Goal: Information Seeking & Learning: Learn about a topic

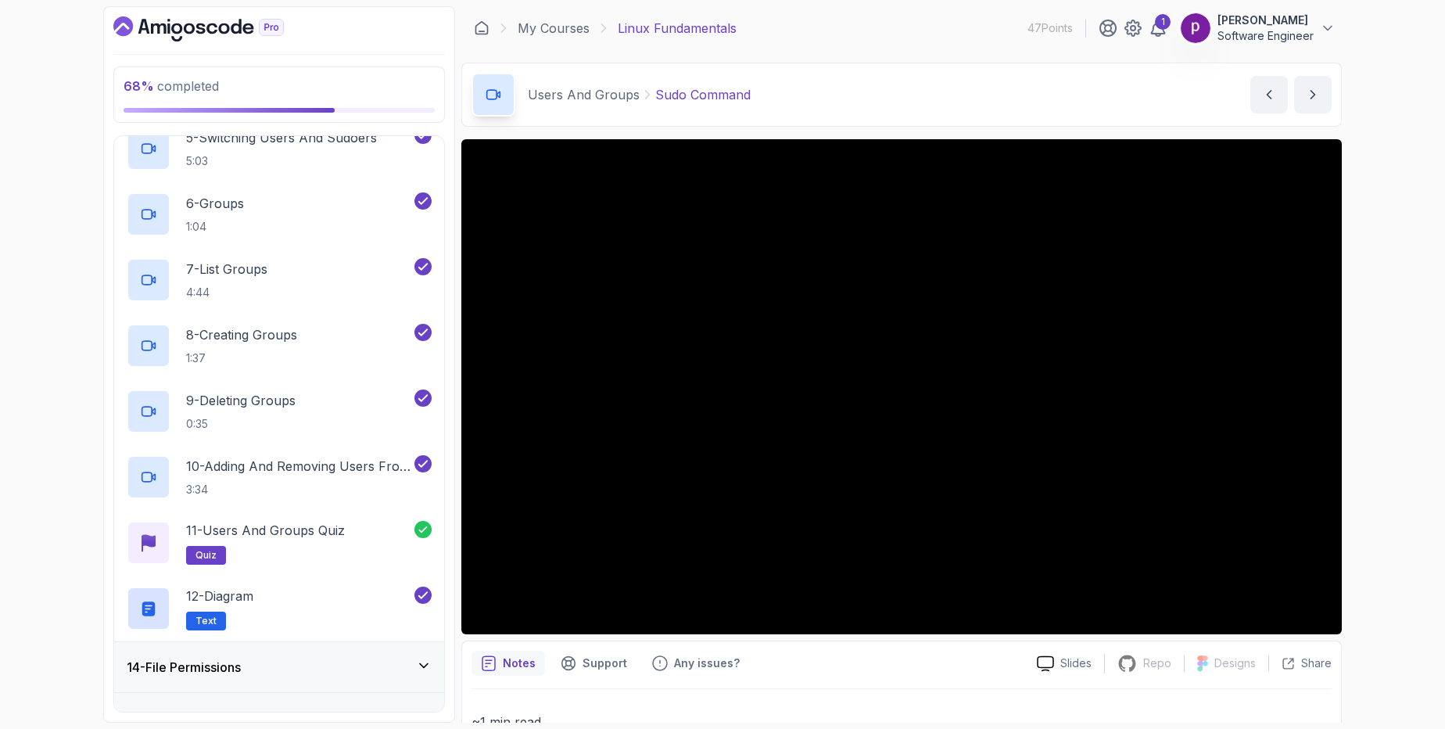
scroll to position [974, 0]
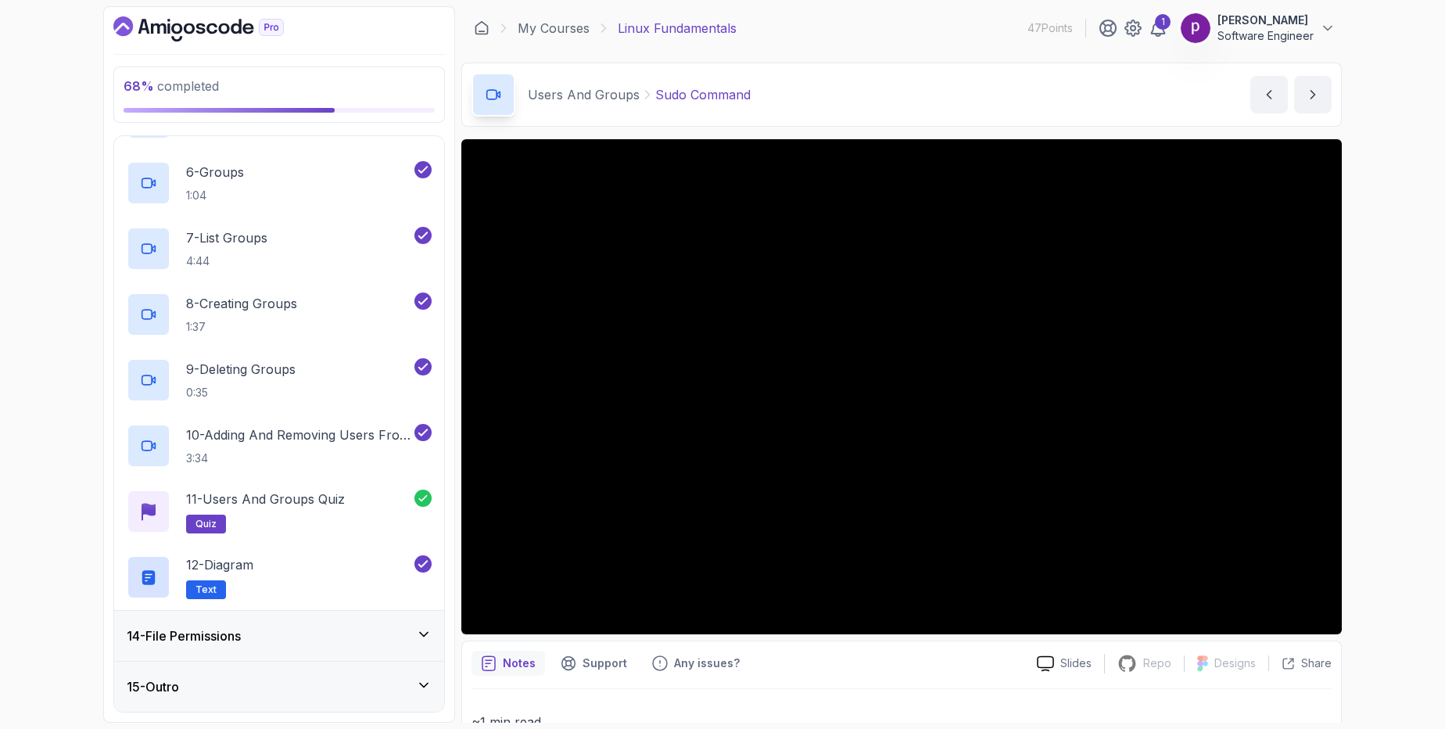
click at [280, 636] on div "14 - File Permissions" at bounding box center [279, 635] width 305 height 19
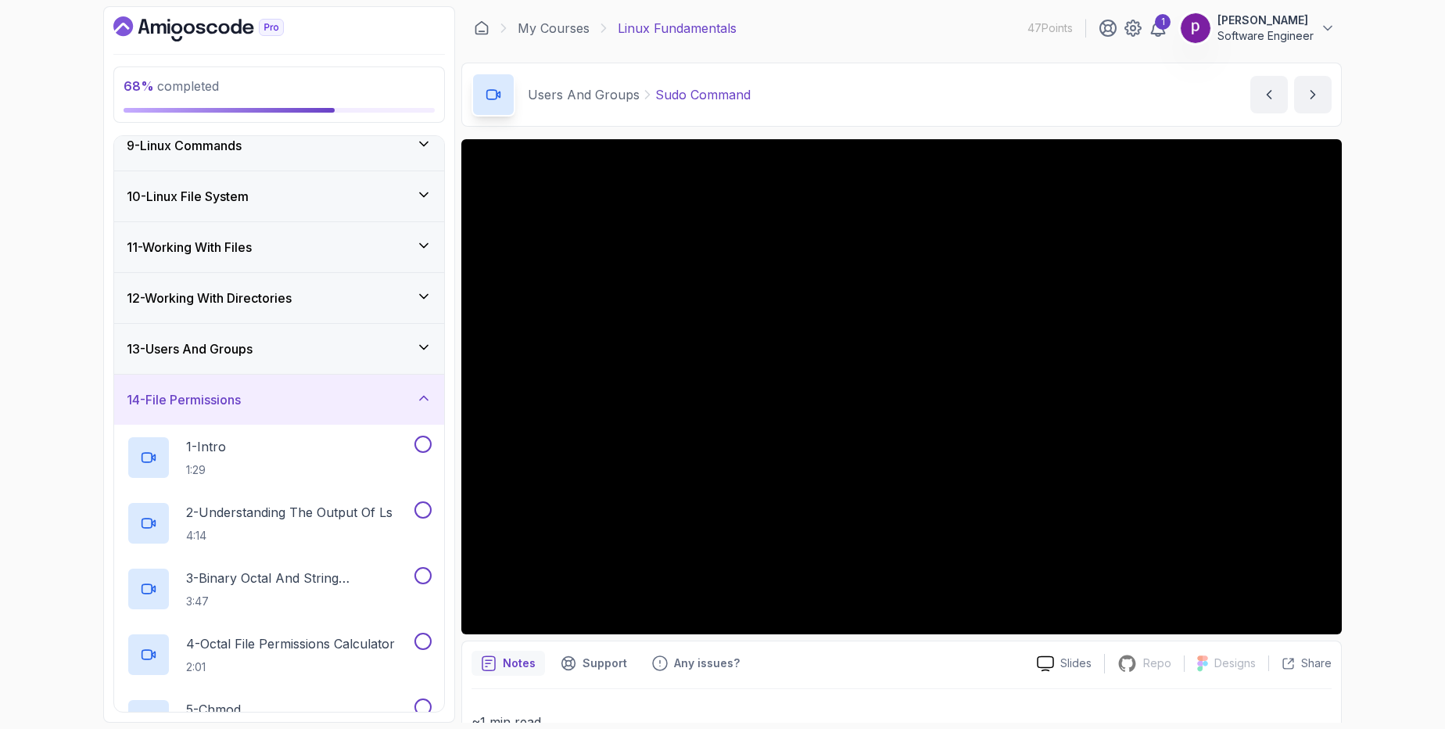
scroll to position [457, 0]
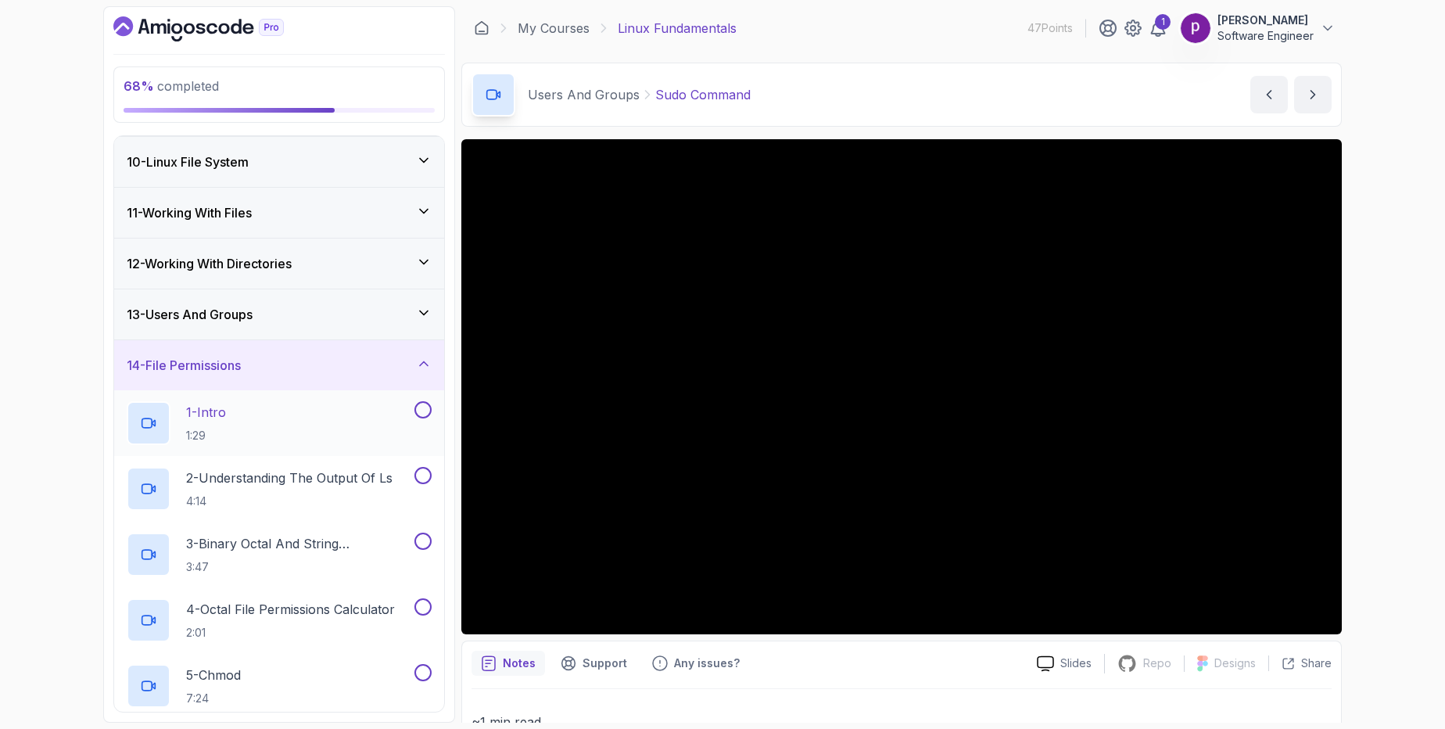
click at [260, 423] on div "1 - Intro 1:29" at bounding box center [269, 423] width 285 height 44
click at [1190, 38] on img at bounding box center [1195, 28] width 31 height 31
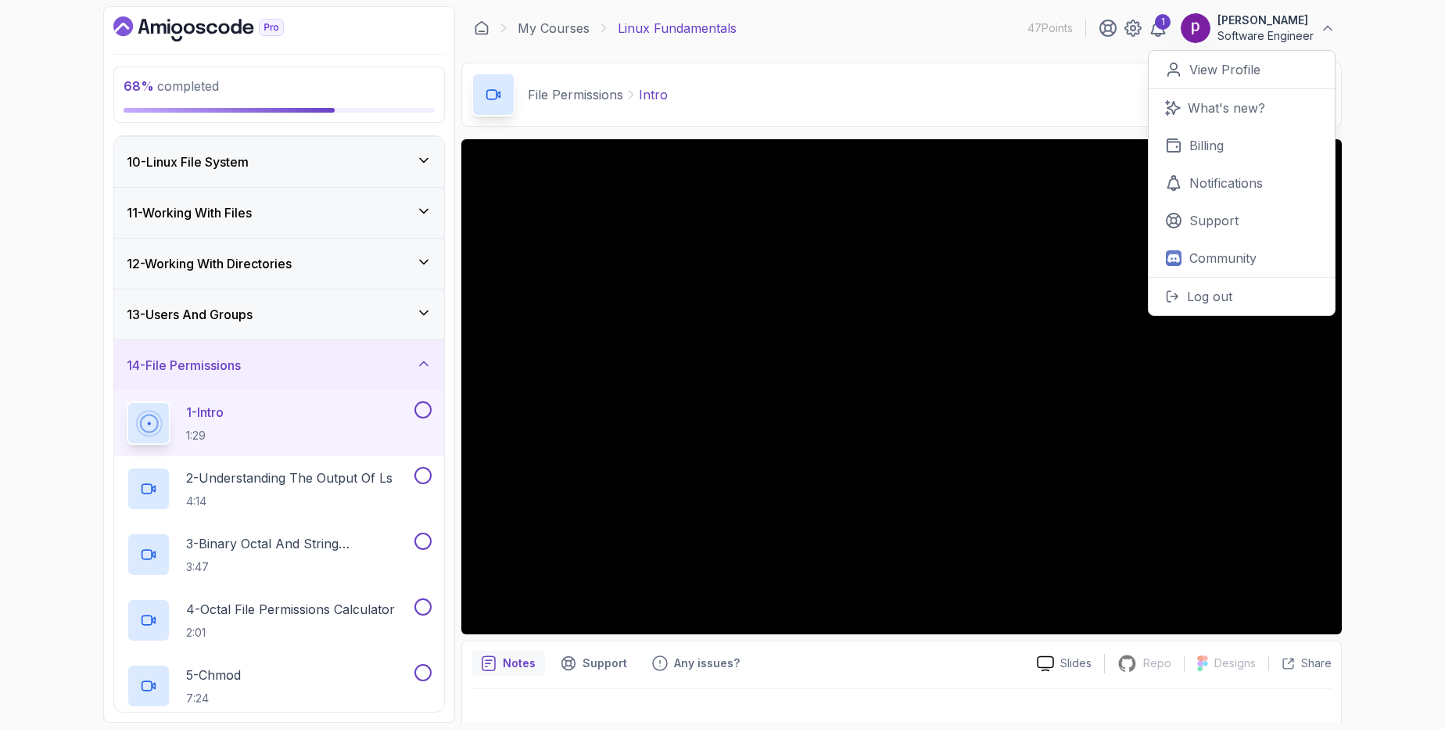
click at [1220, 23] on p "[PERSON_NAME]" at bounding box center [1265, 21] width 96 height 16
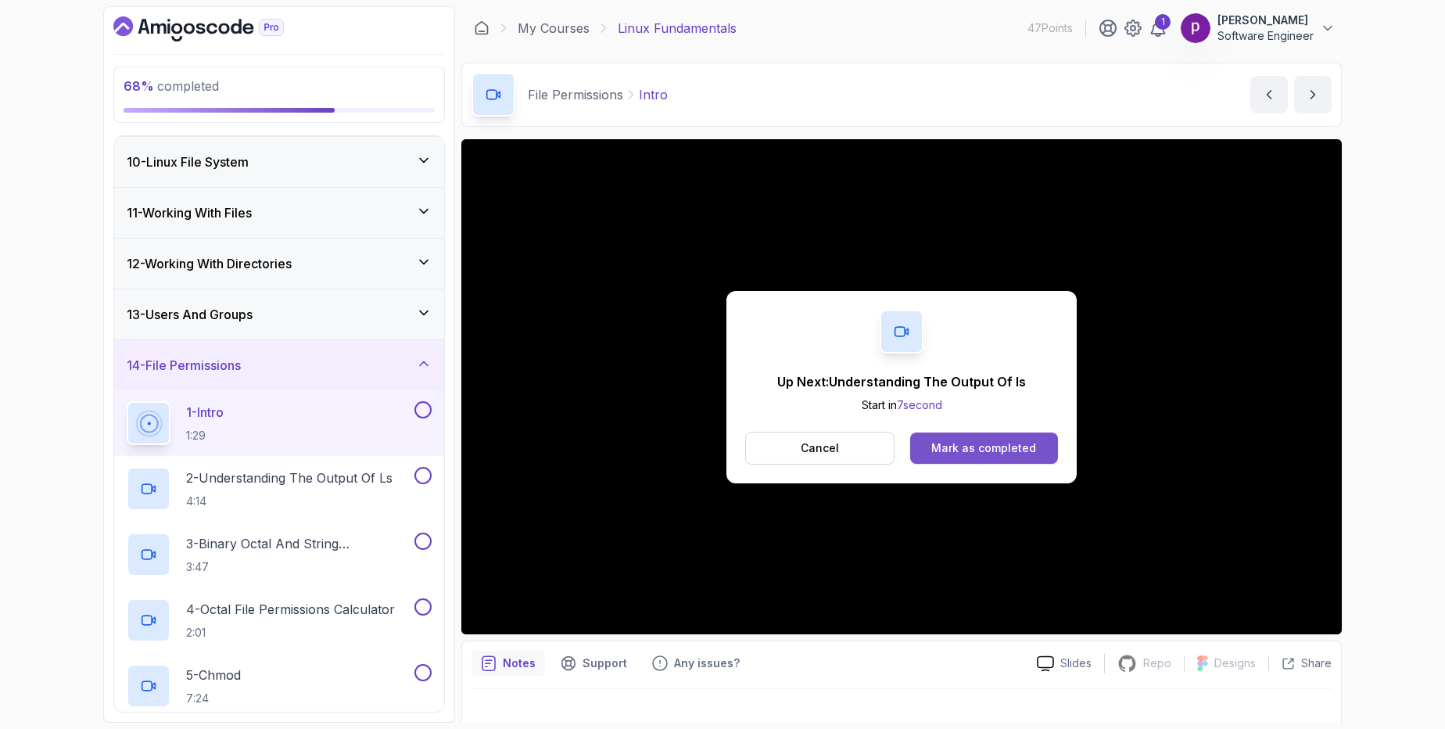
click at [1012, 443] on div "Mark as completed" at bounding box center [983, 448] width 105 height 16
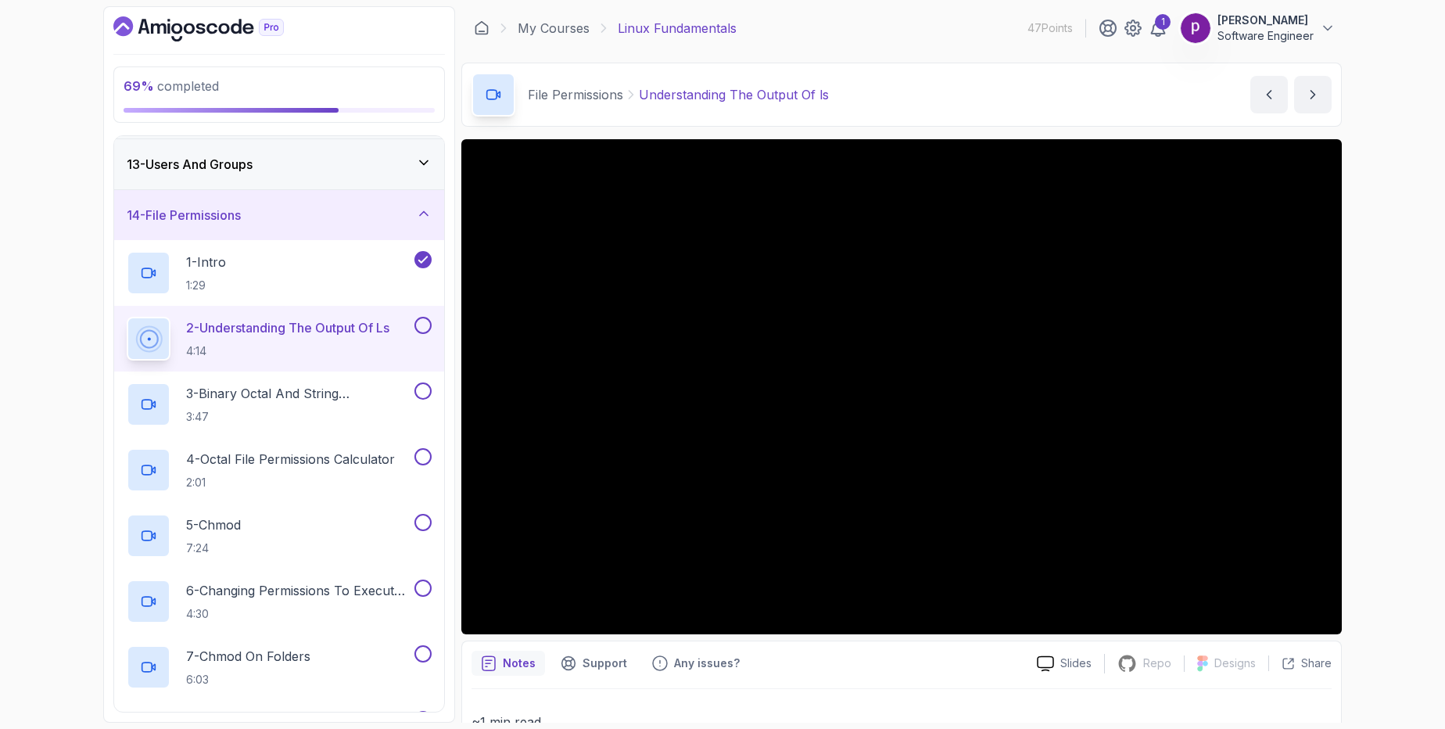
scroll to position [600, 0]
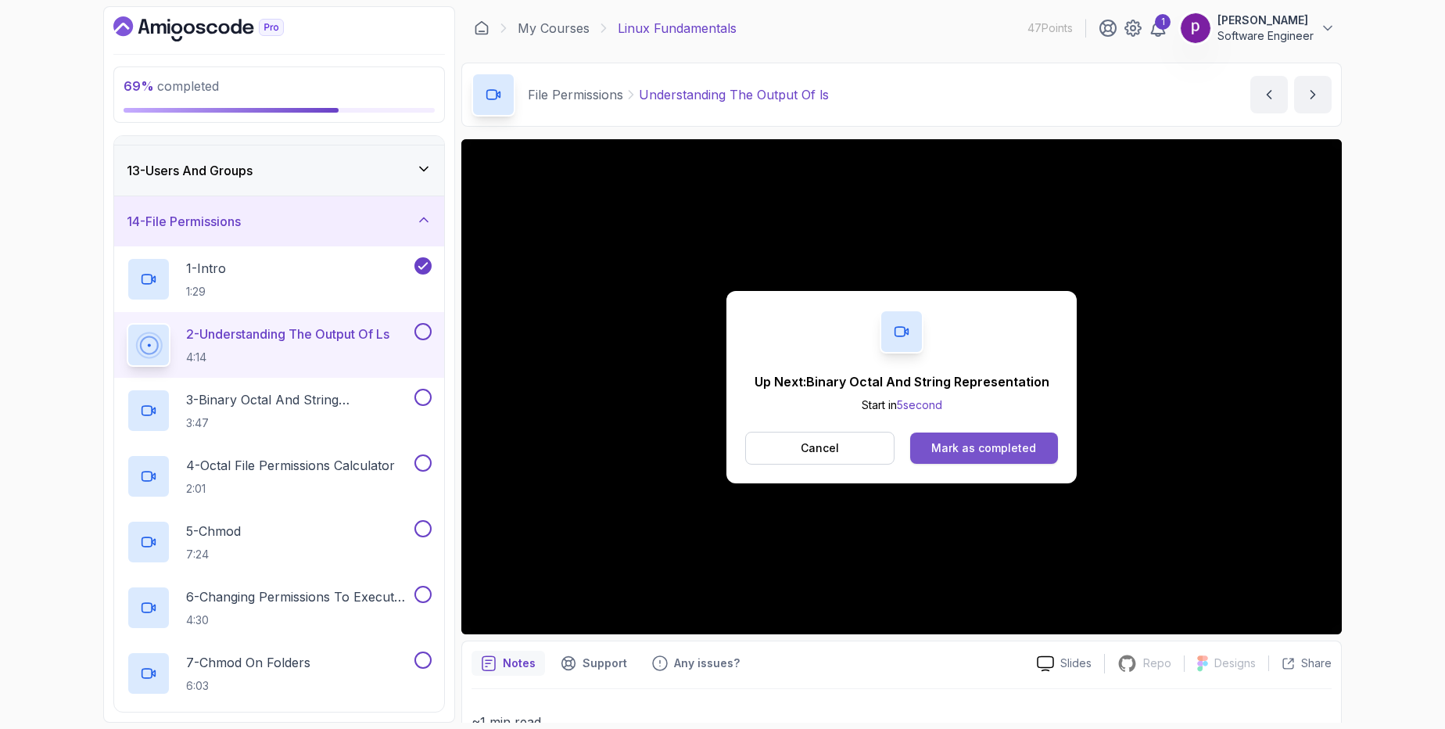
click at [1005, 444] on div "Mark as completed" at bounding box center [983, 448] width 105 height 16
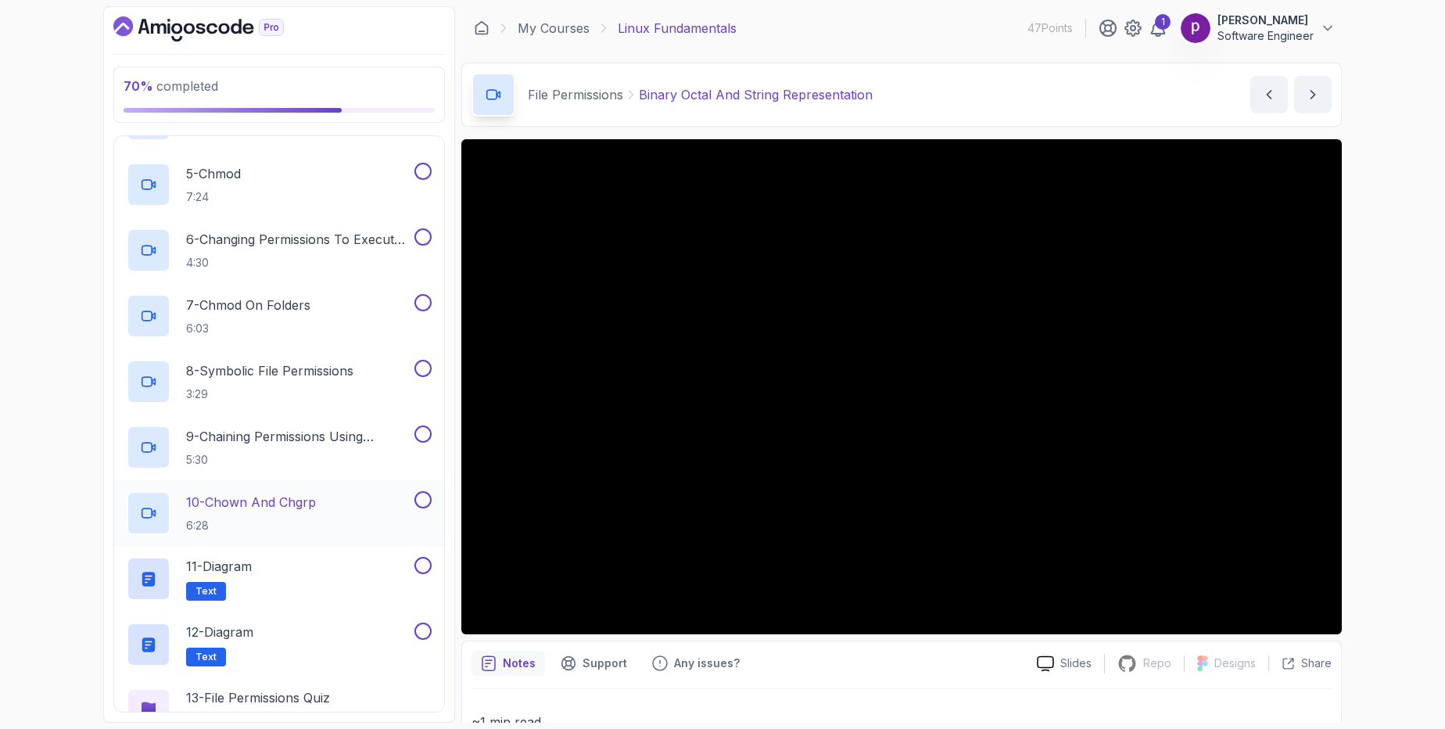
scroll to position [1040, 0]
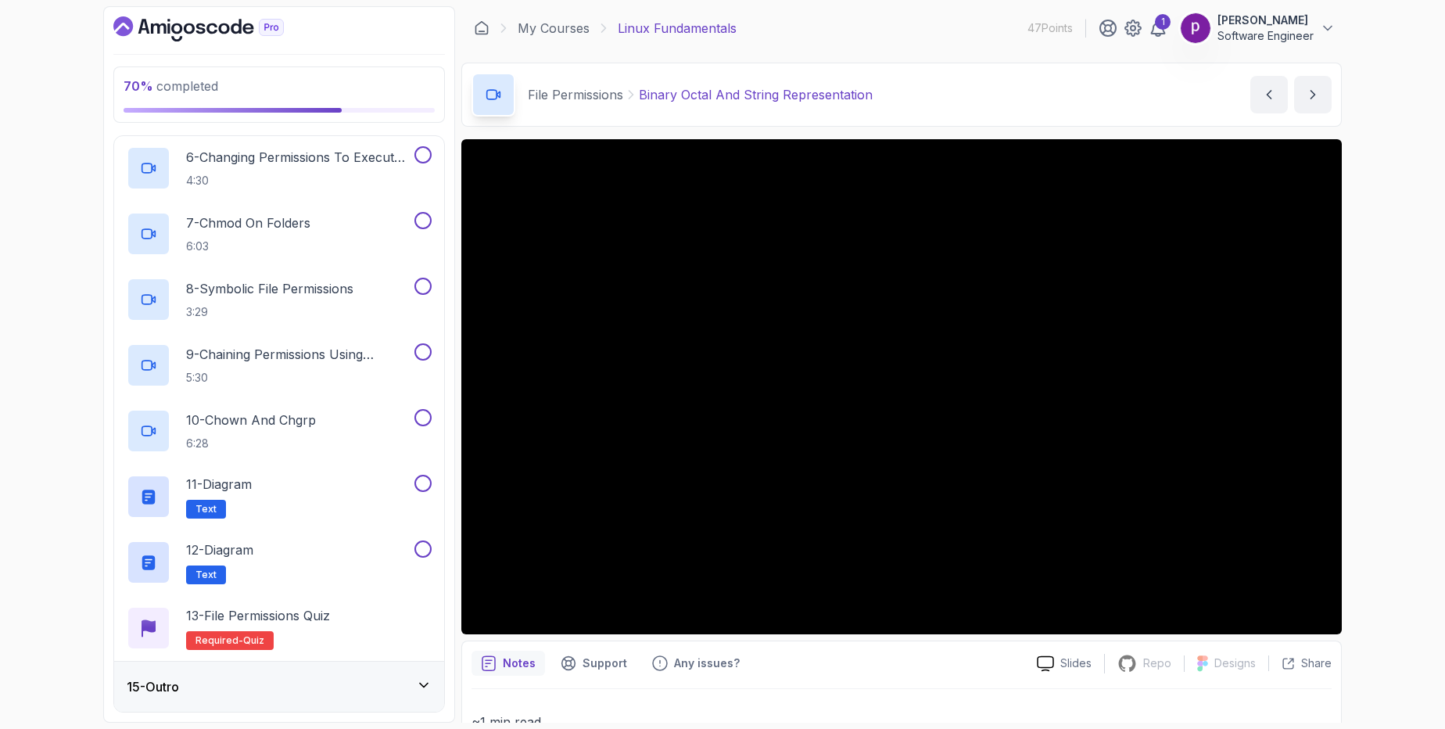
click at [329, 686] on div "15 - Outro" at bounding box center [279, 686] width 305 height 19
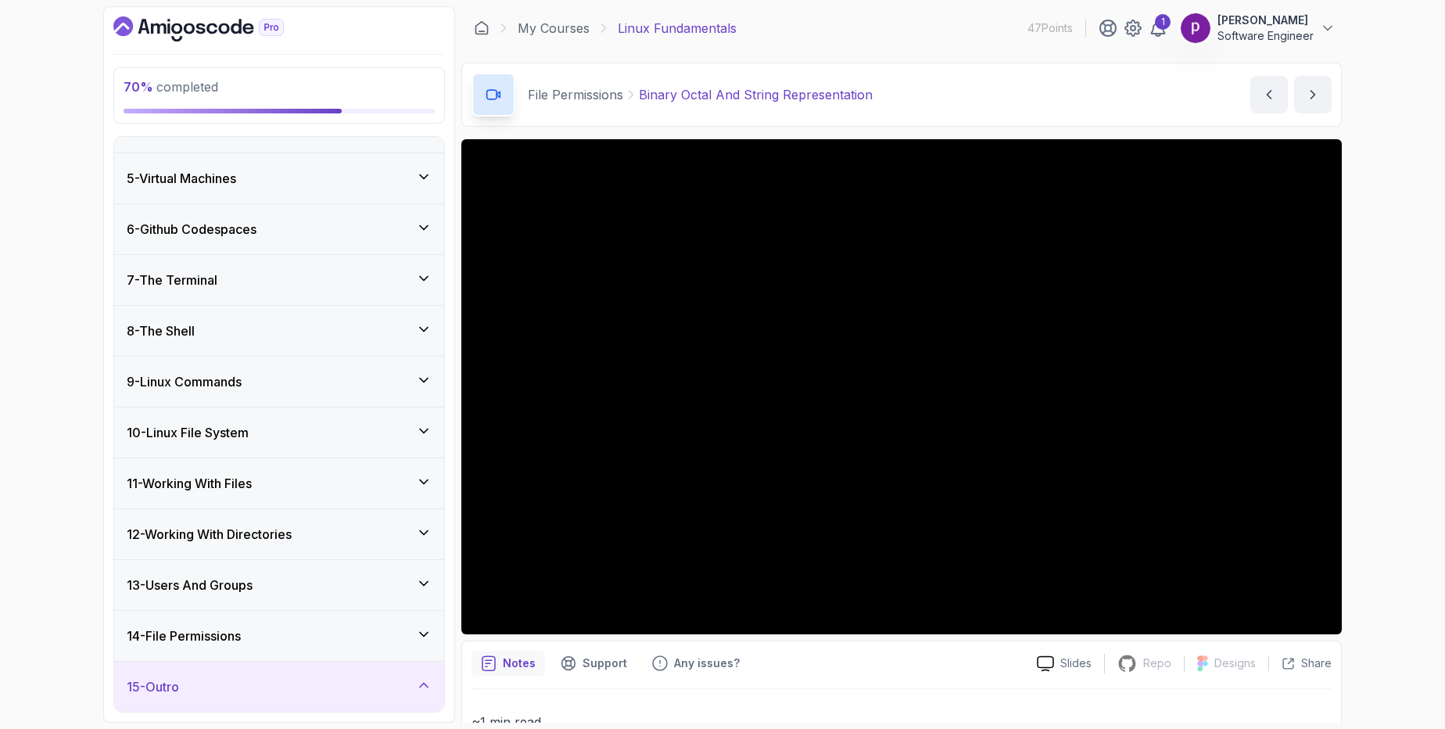
scroll to position [515, 0]
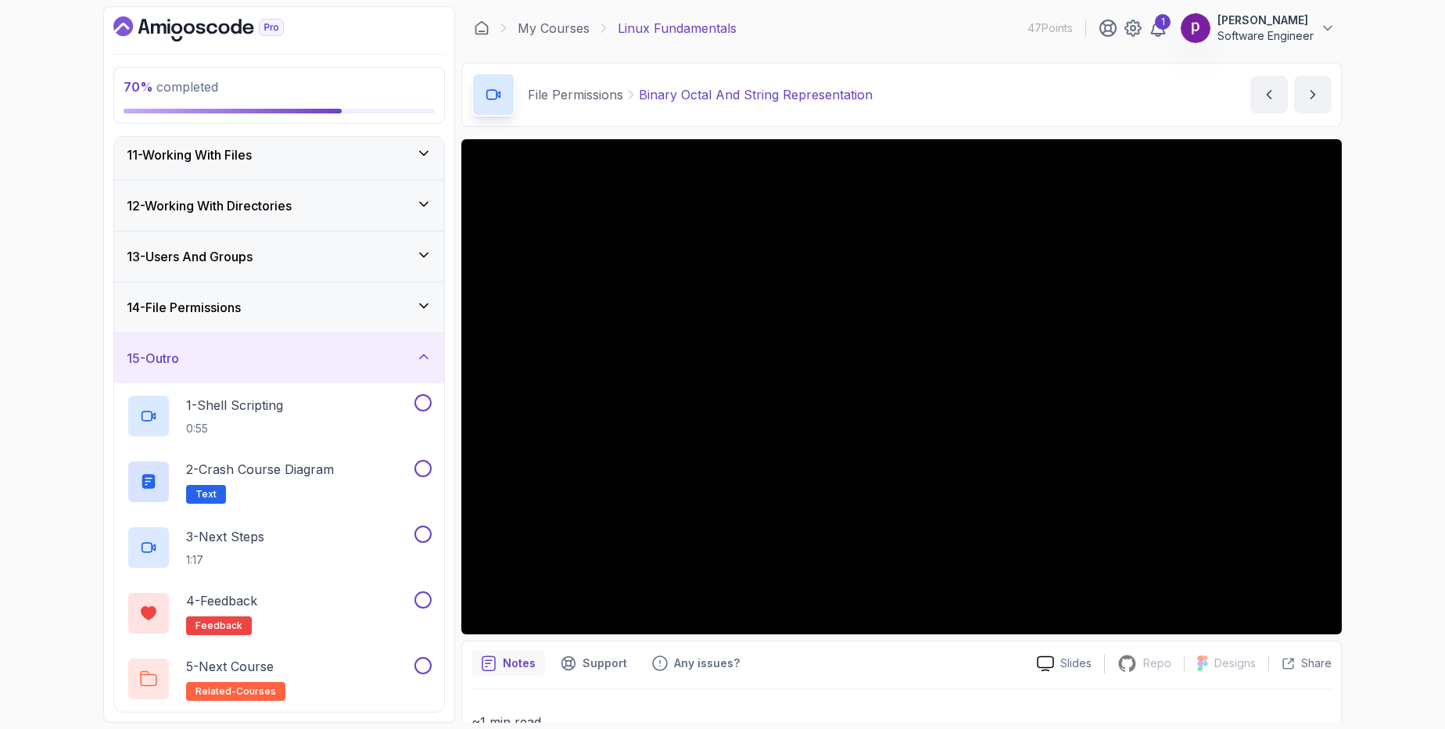
click at [305, 343] on div "15 - Outro" at bounding box center [279, 358] width 330 height 50
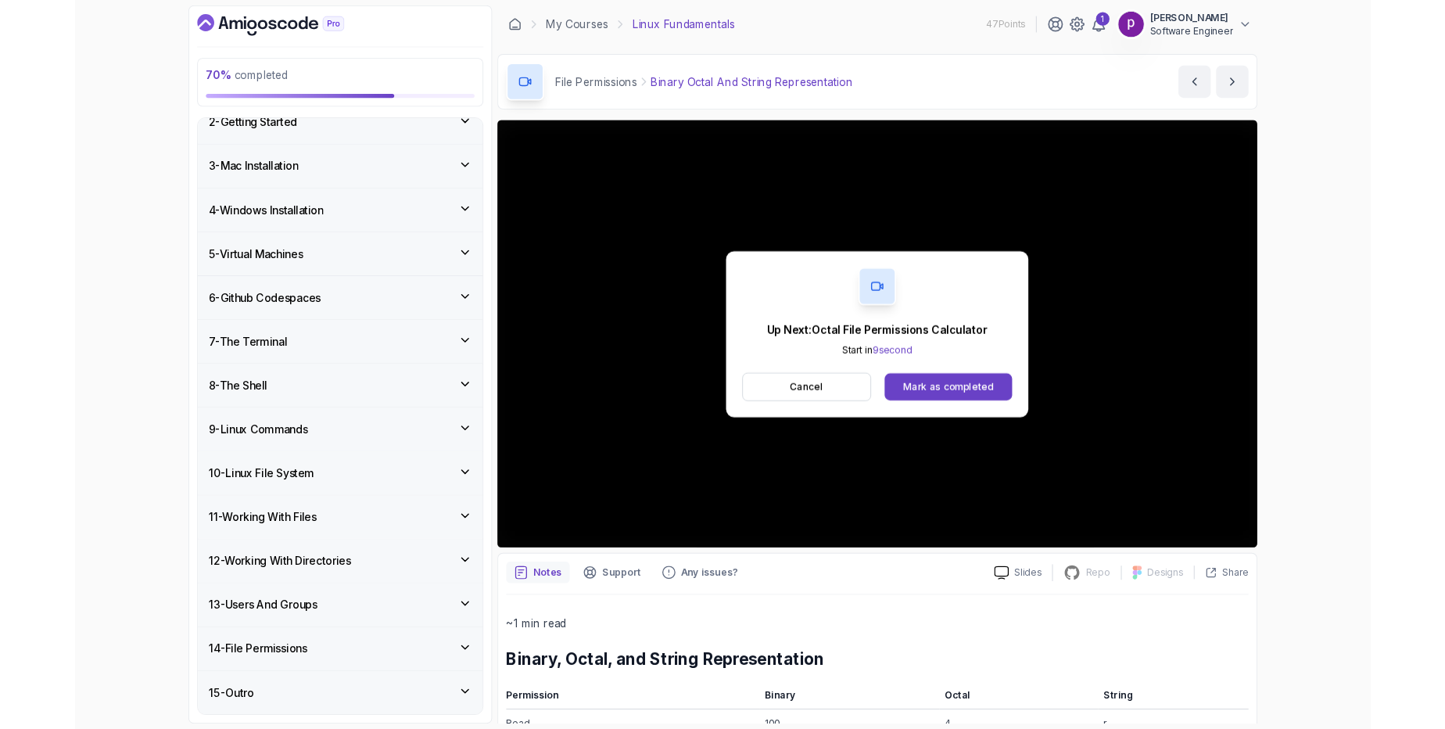
scroll to position [187, 0]
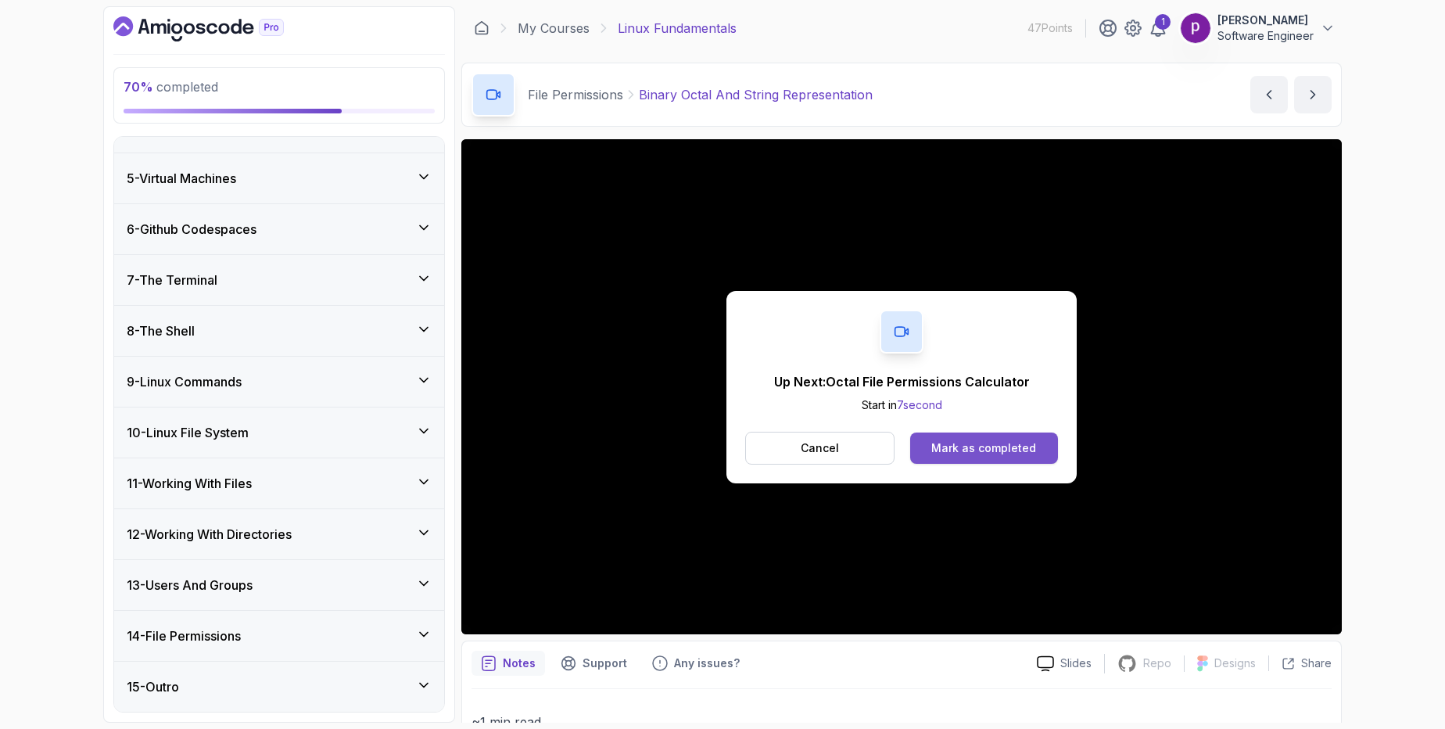
click at [1007, 452] on div "Mark as completed" at bounding box center [983, 448] width 105 height 16
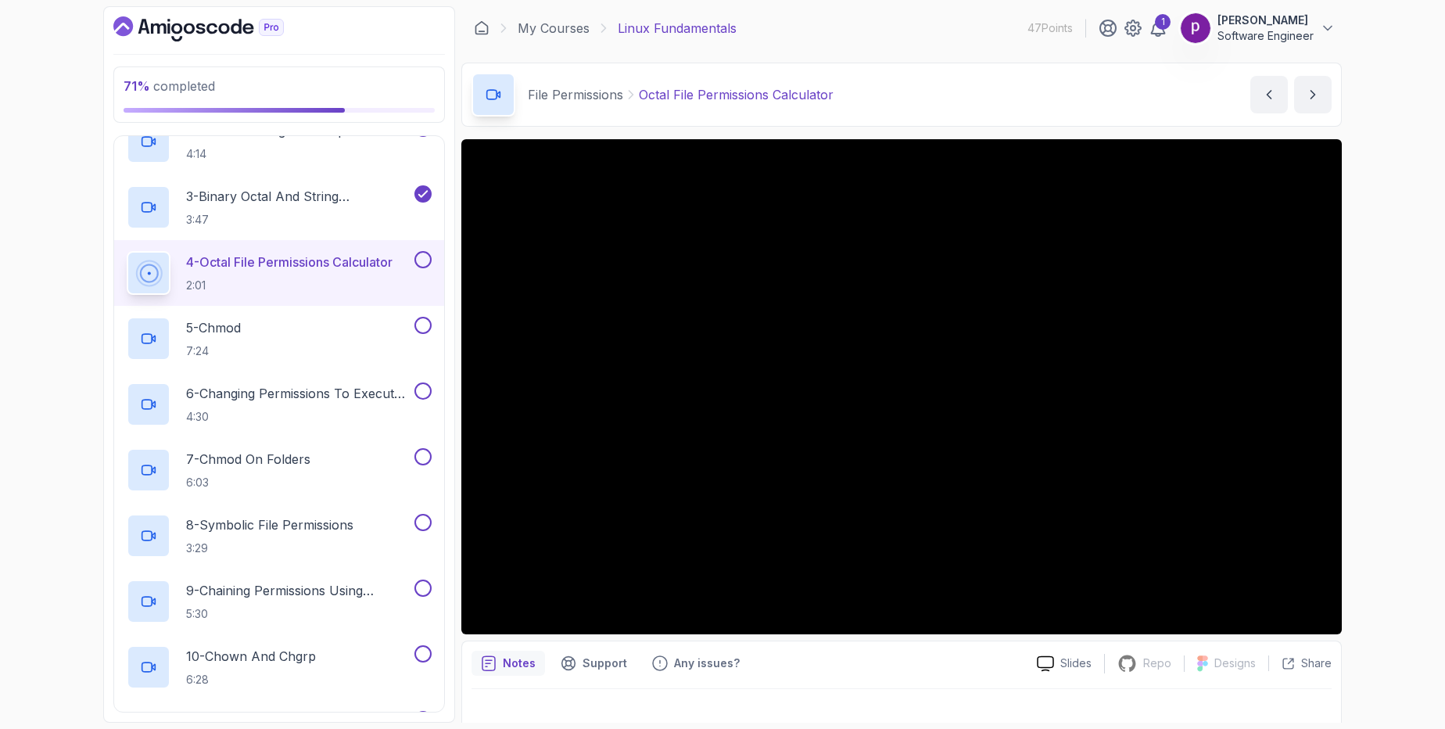
scroll to position [794, 0]
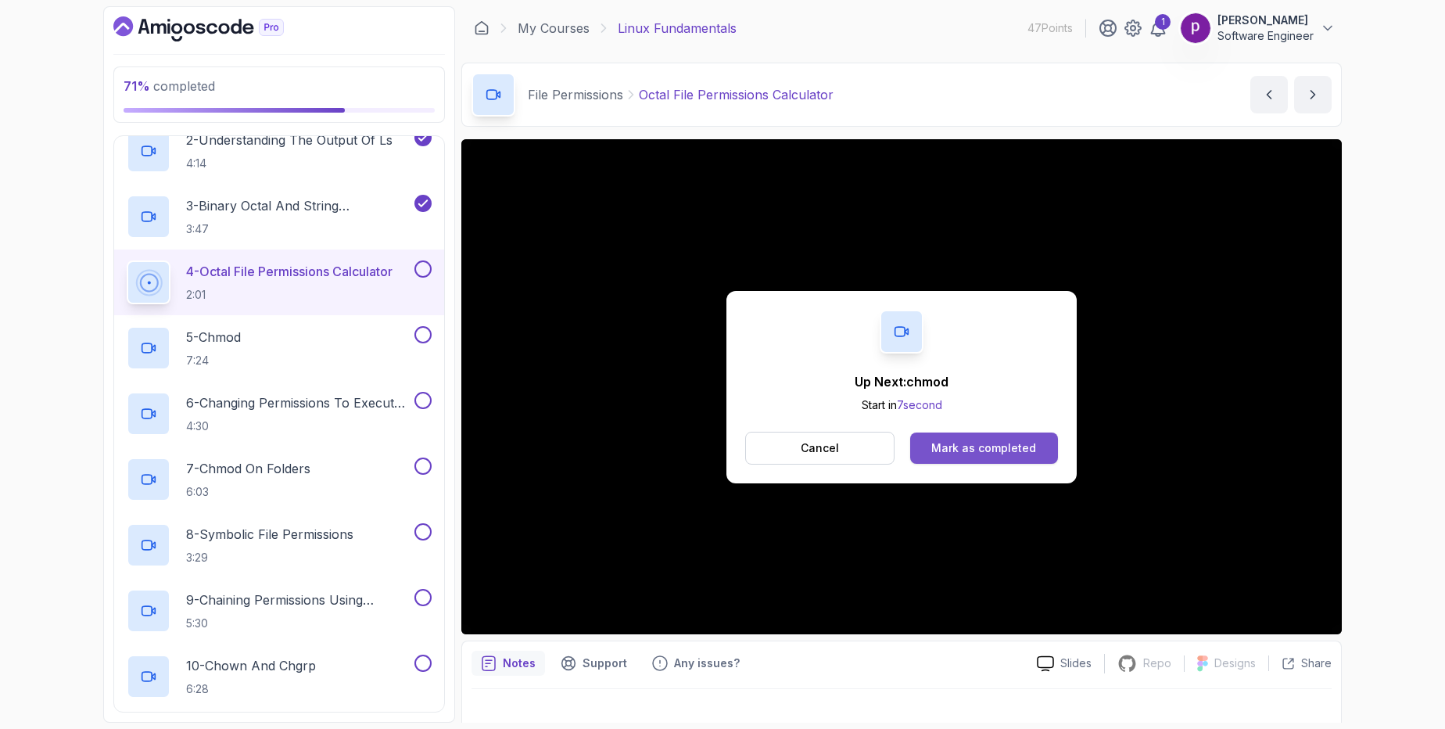
click at [987, 443] on div "Mark as completed" at bounding box center [983, 448] width 105 height 16
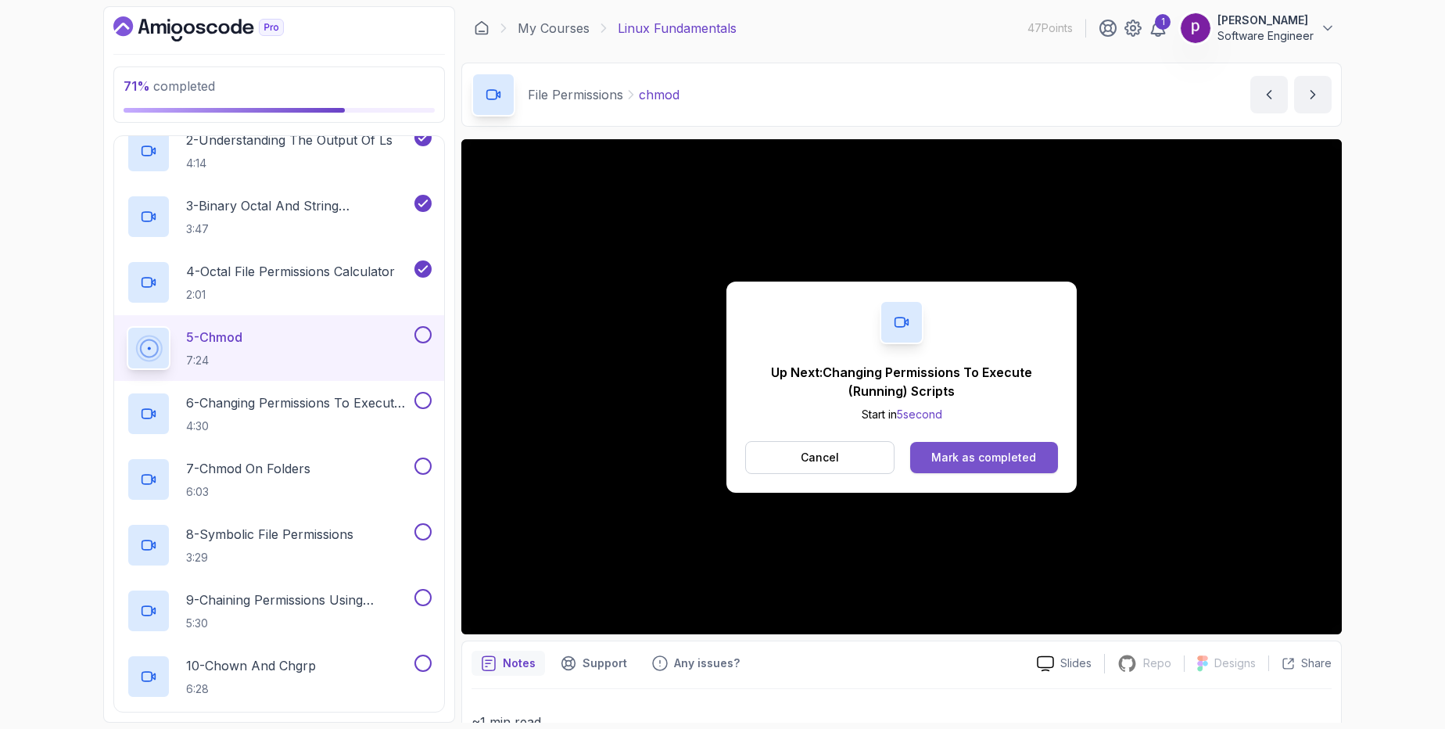
click at [996, 450] on div "Mark as completed" at bounding box center [983, 458] width 105 height 16
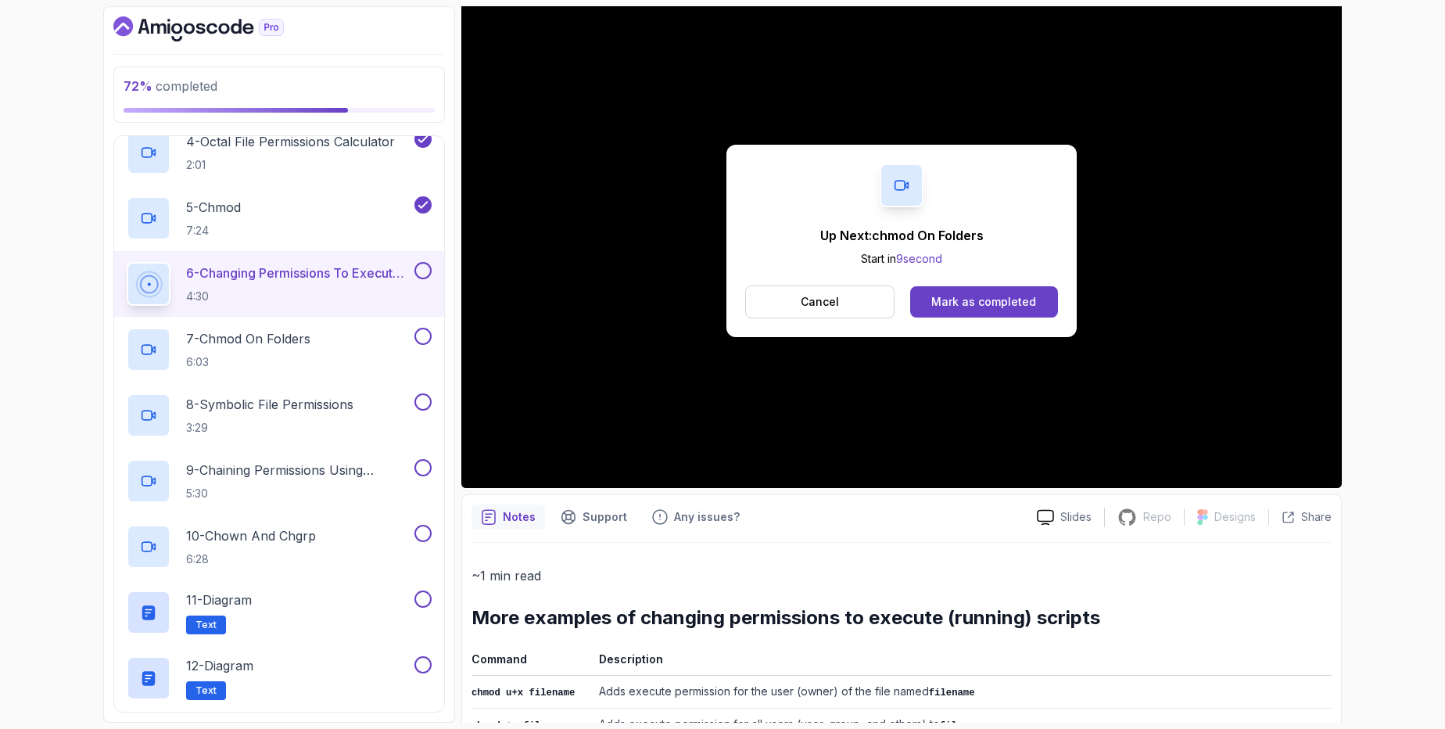
scroll to position [201, 0]
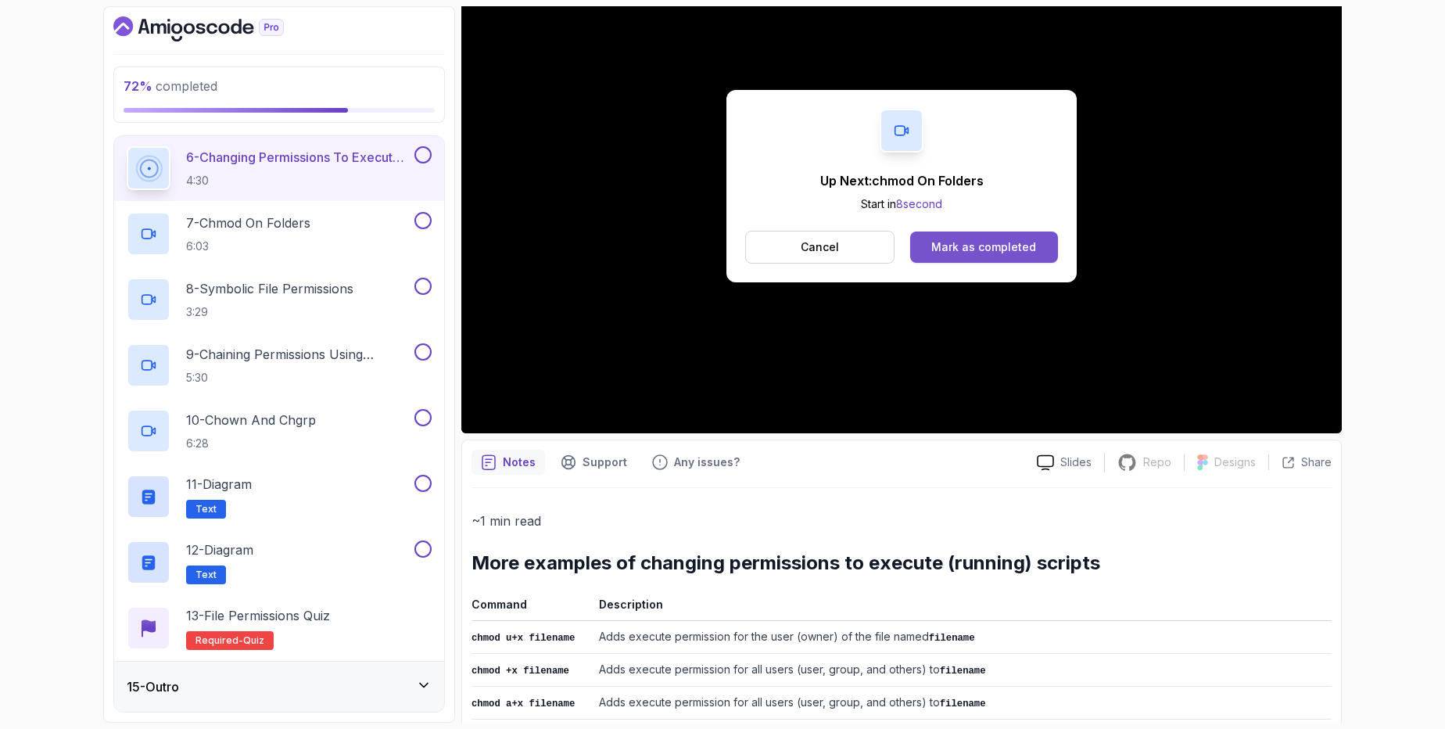
click at [1008, 247] on div "Mark as completed" at bounding box center [983, 247] width 105 height 16
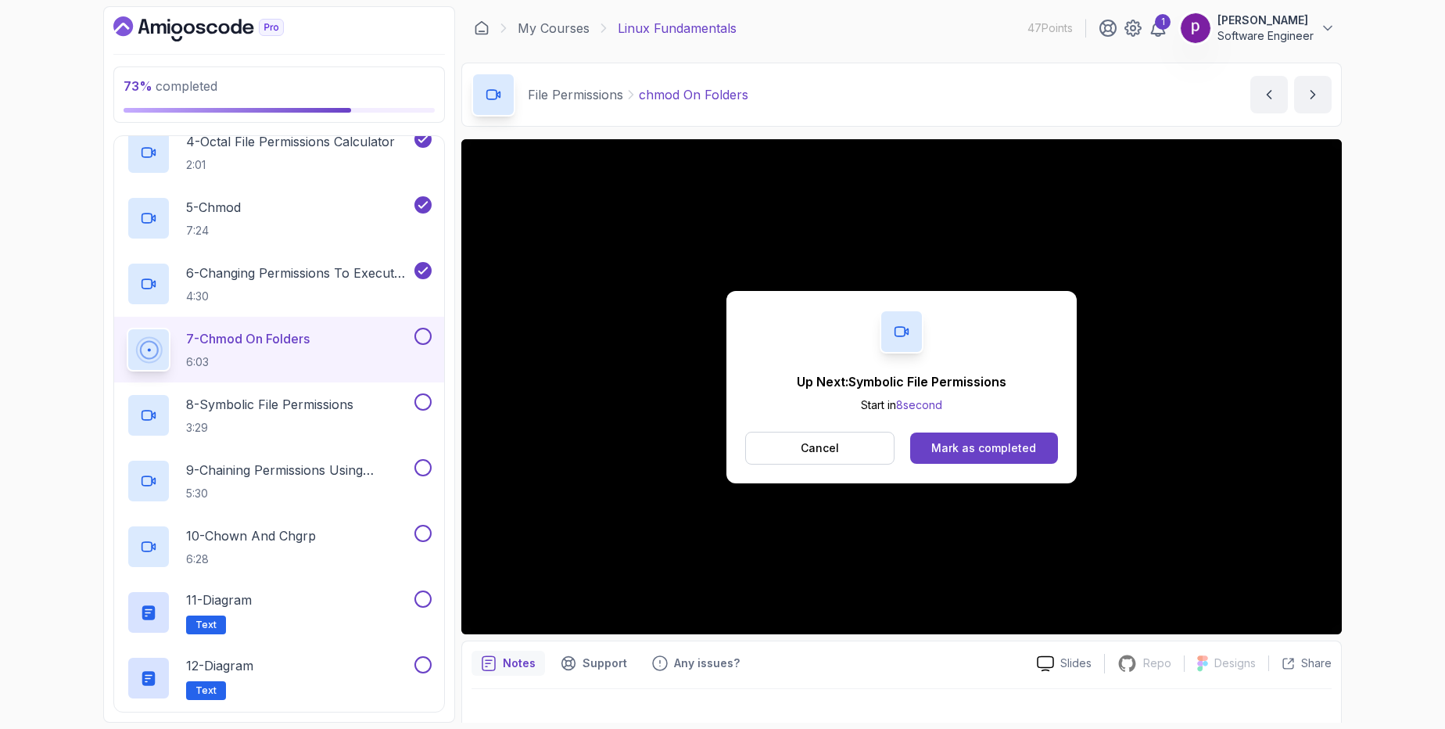
scroll to position [960, 0]
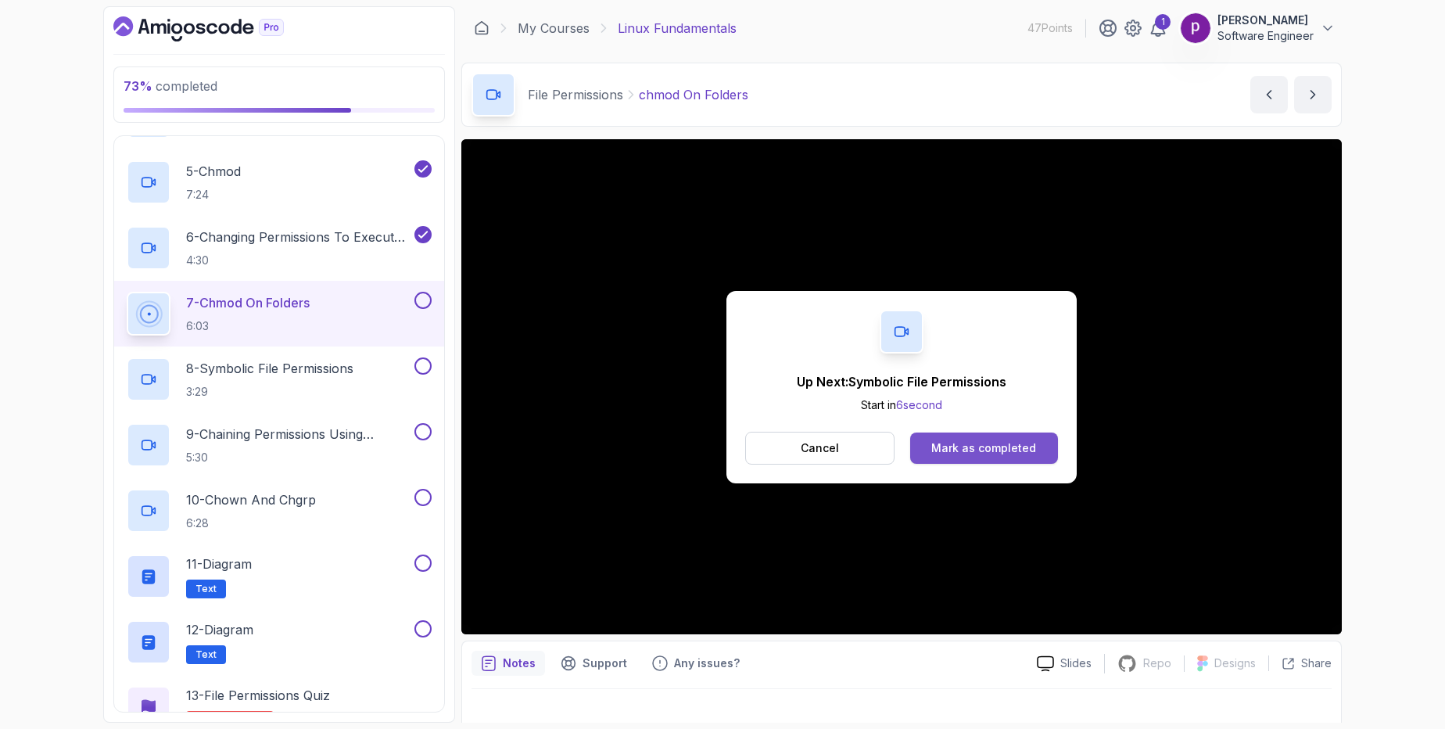
click at [973, 452] on div "Mark as completed" at bounding box center [983, 448] width 105 height 16
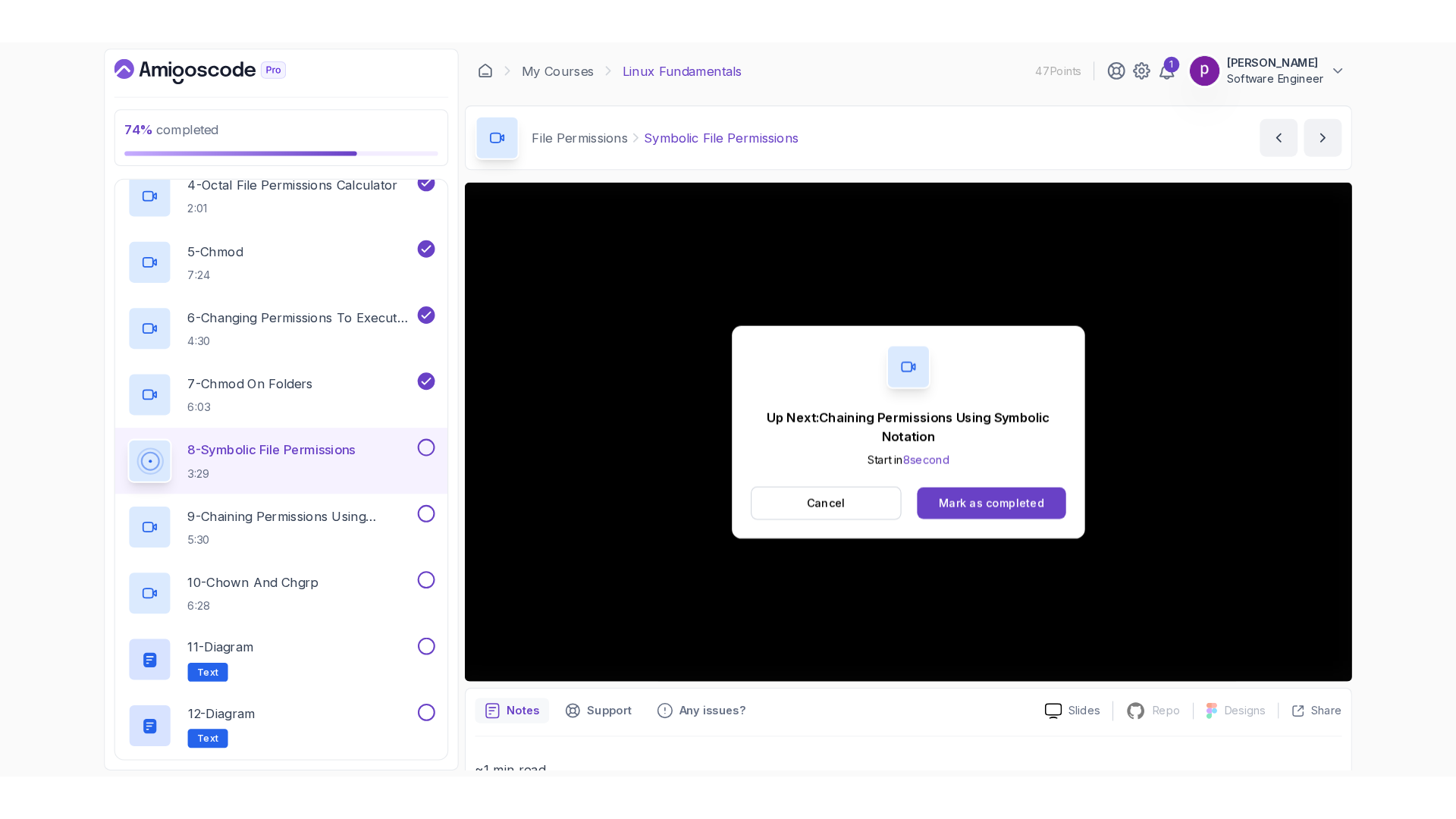
scroll to position [1009, 0]
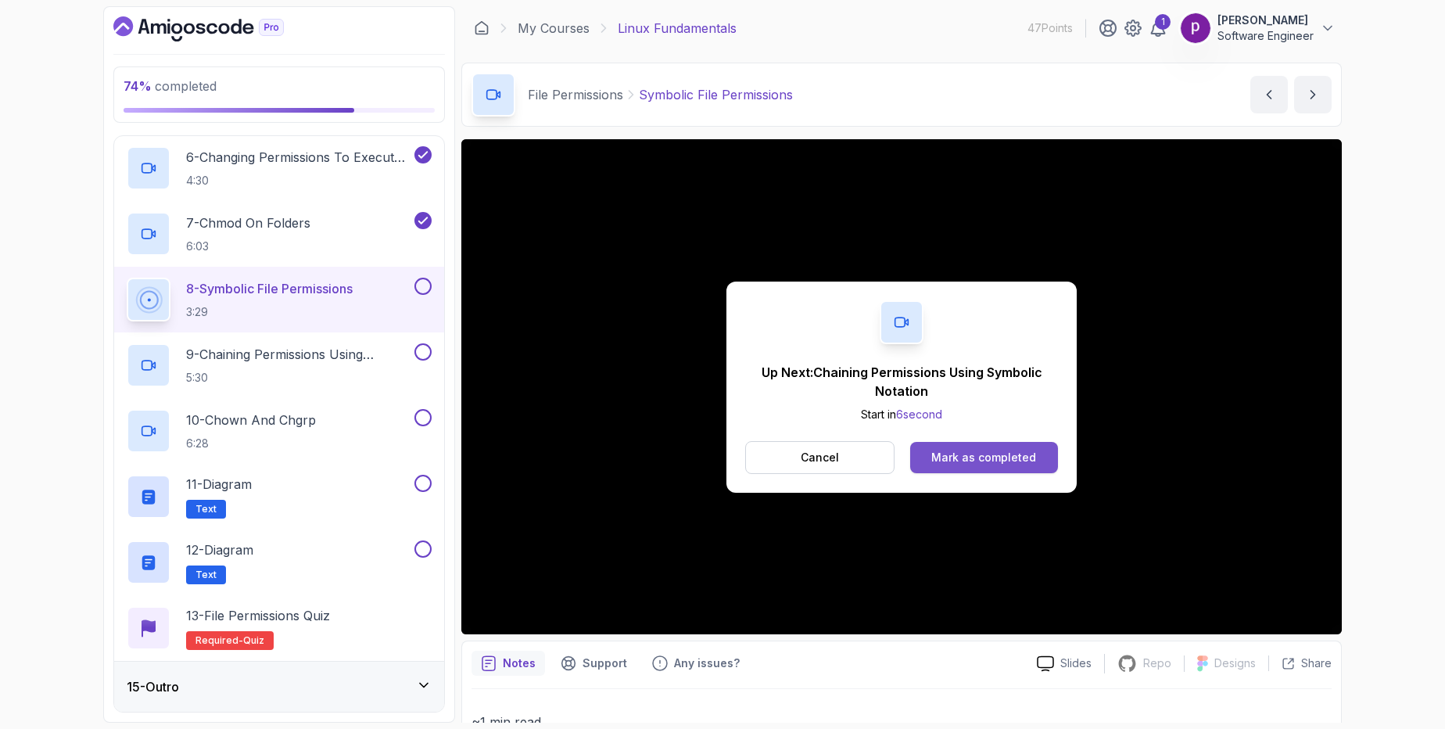
click at [985, 450] on div "Mark as completed" at bounding box center [983, 458] width 105 height 16
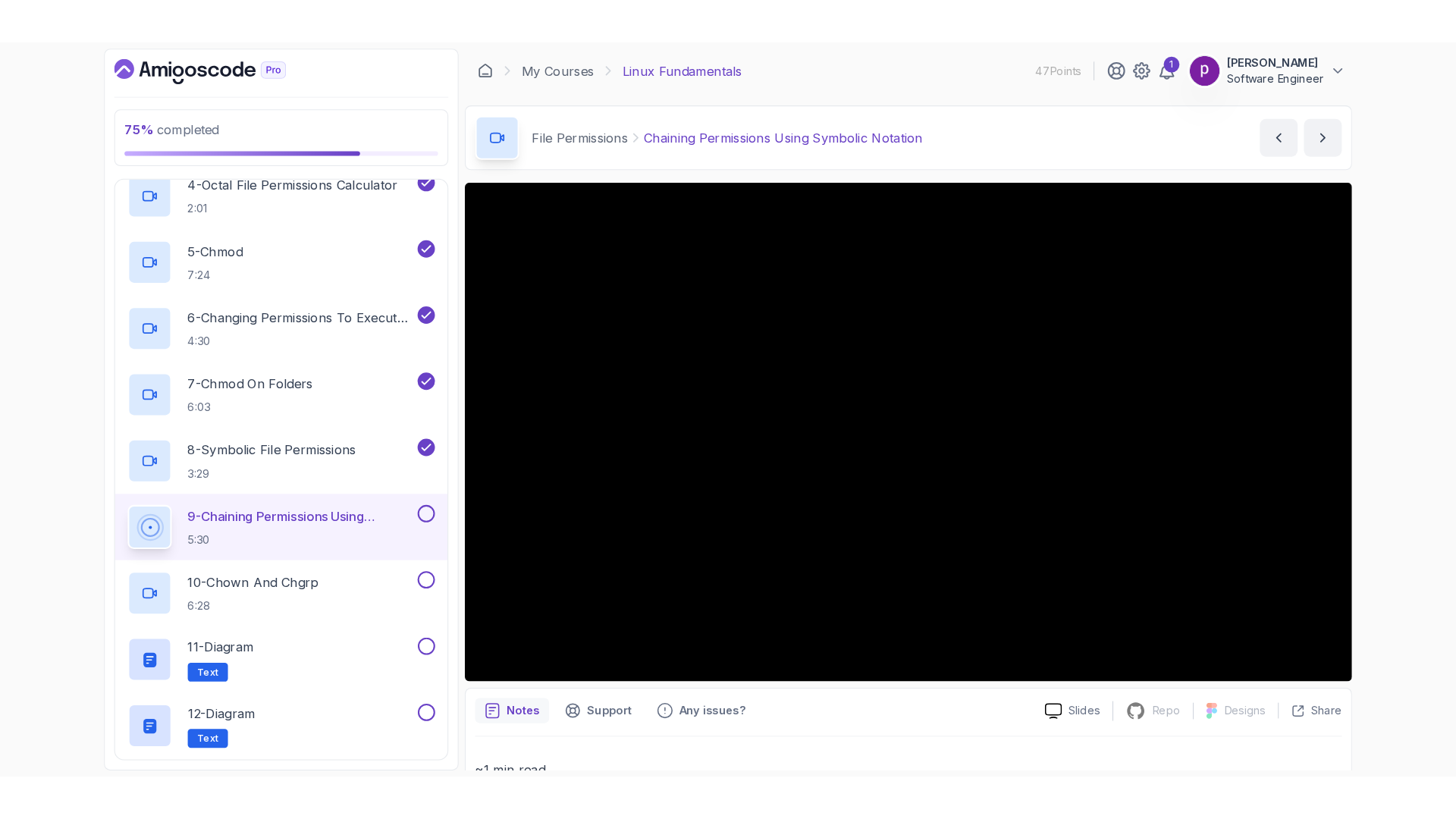
scroll to position [1009, 0]
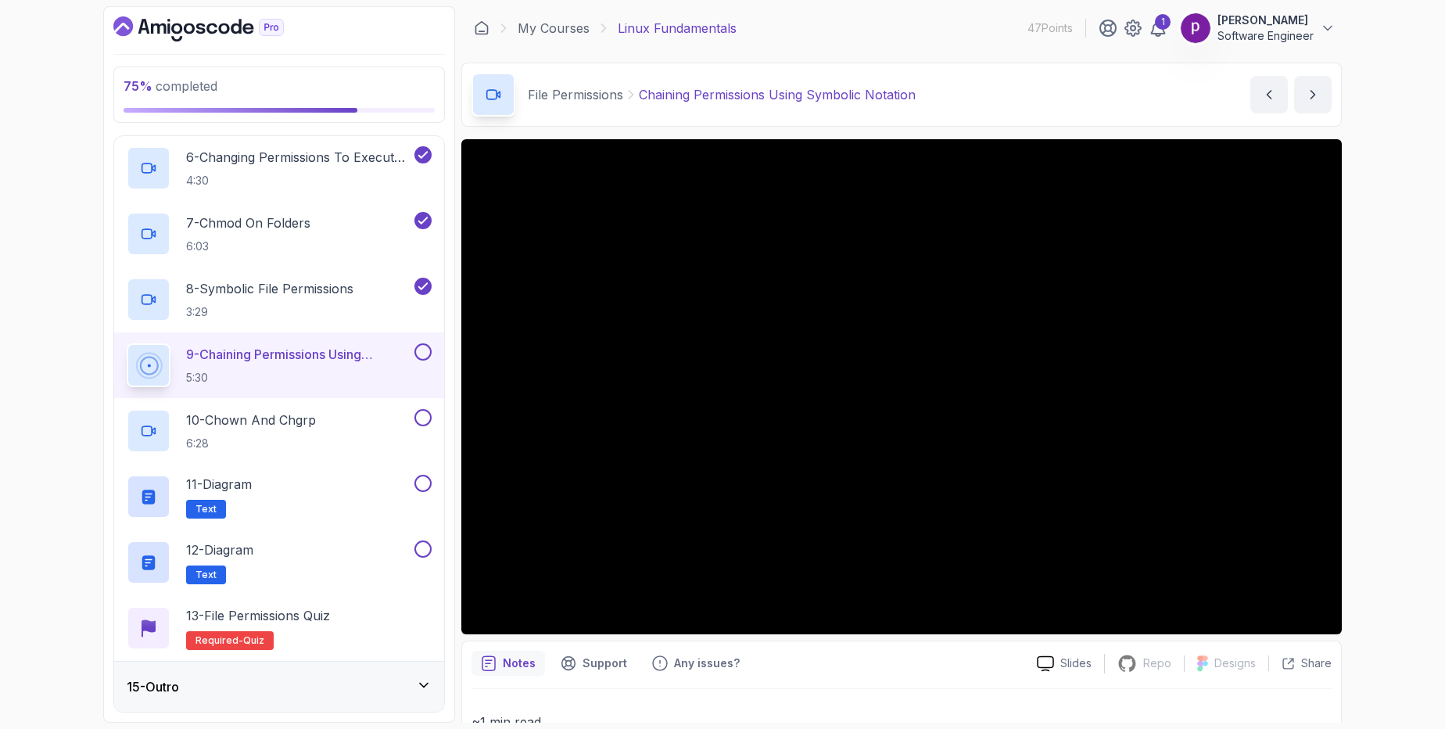
click at [1341, 634] on iframe at bounding box center [901, 386] width 880 height 495
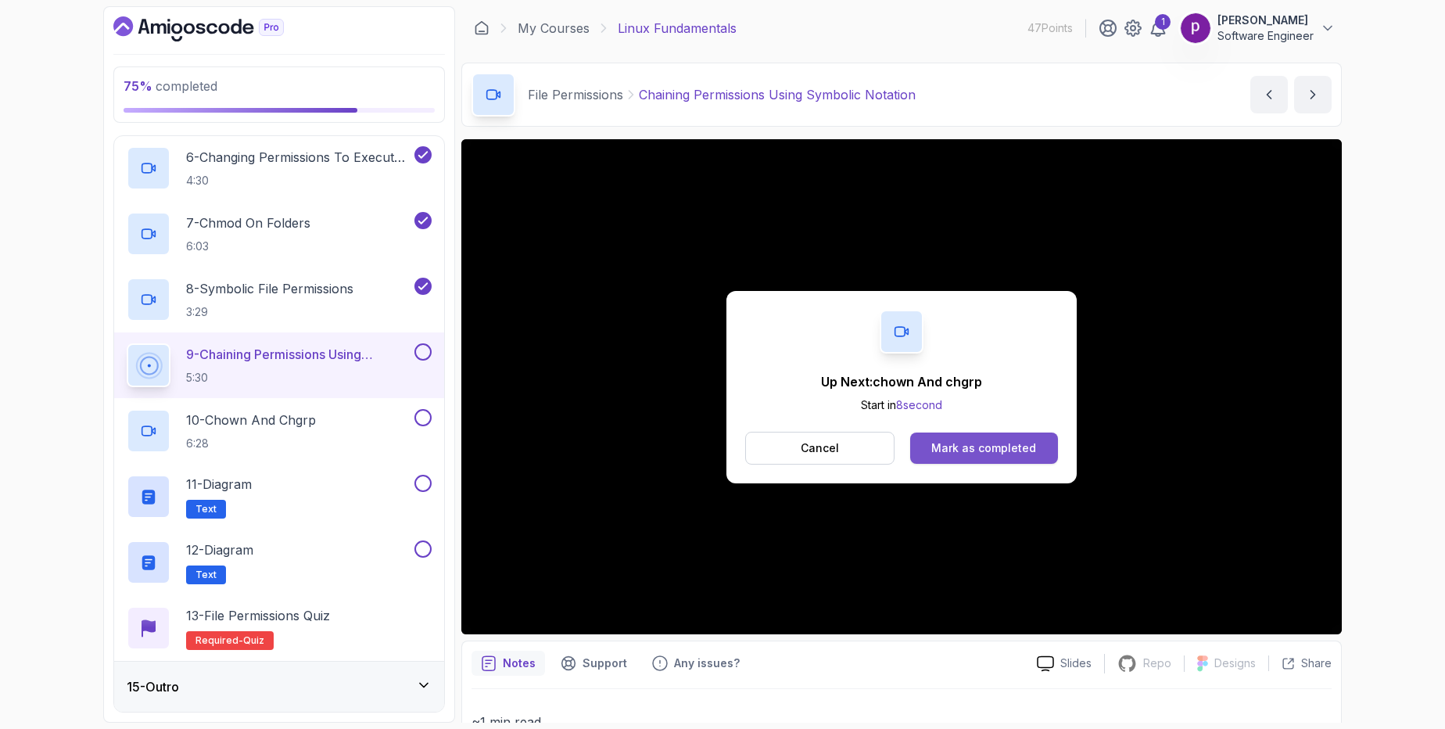
click at [972, 443] on div "Mark as completed" at bounding box center [983, 448] width 105 height 16
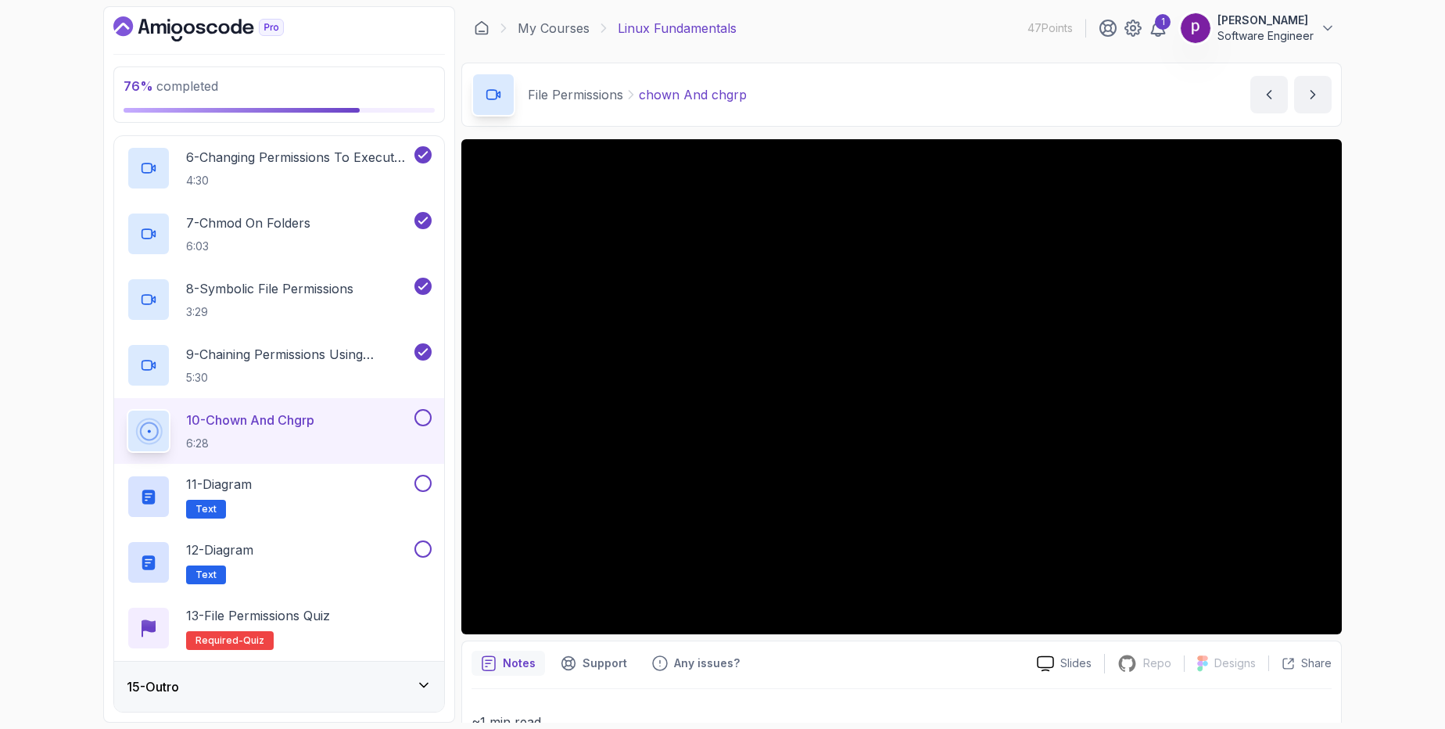
click at [267, 677] on div "15 - Outro" at bounding box center [279, 686] width 305 height 19
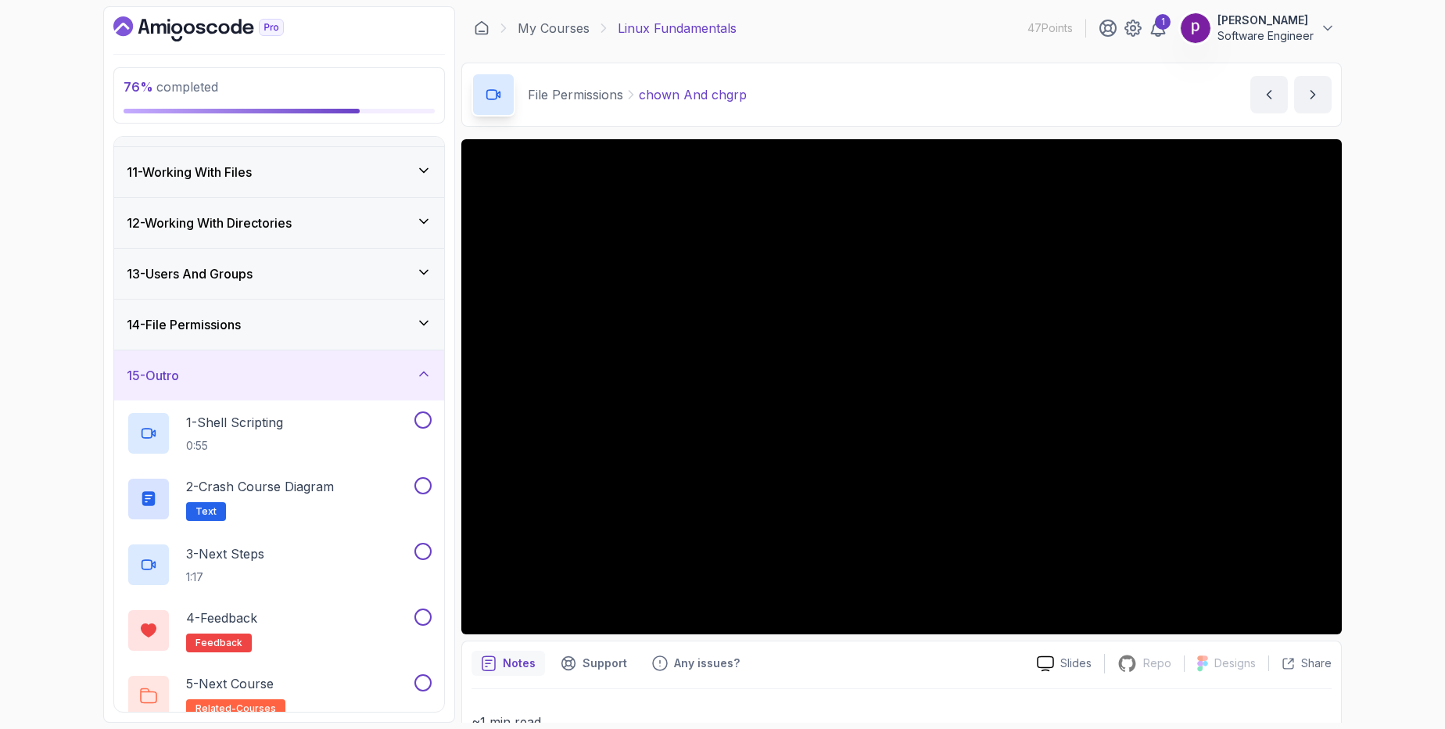
scroll to position [515, 0]
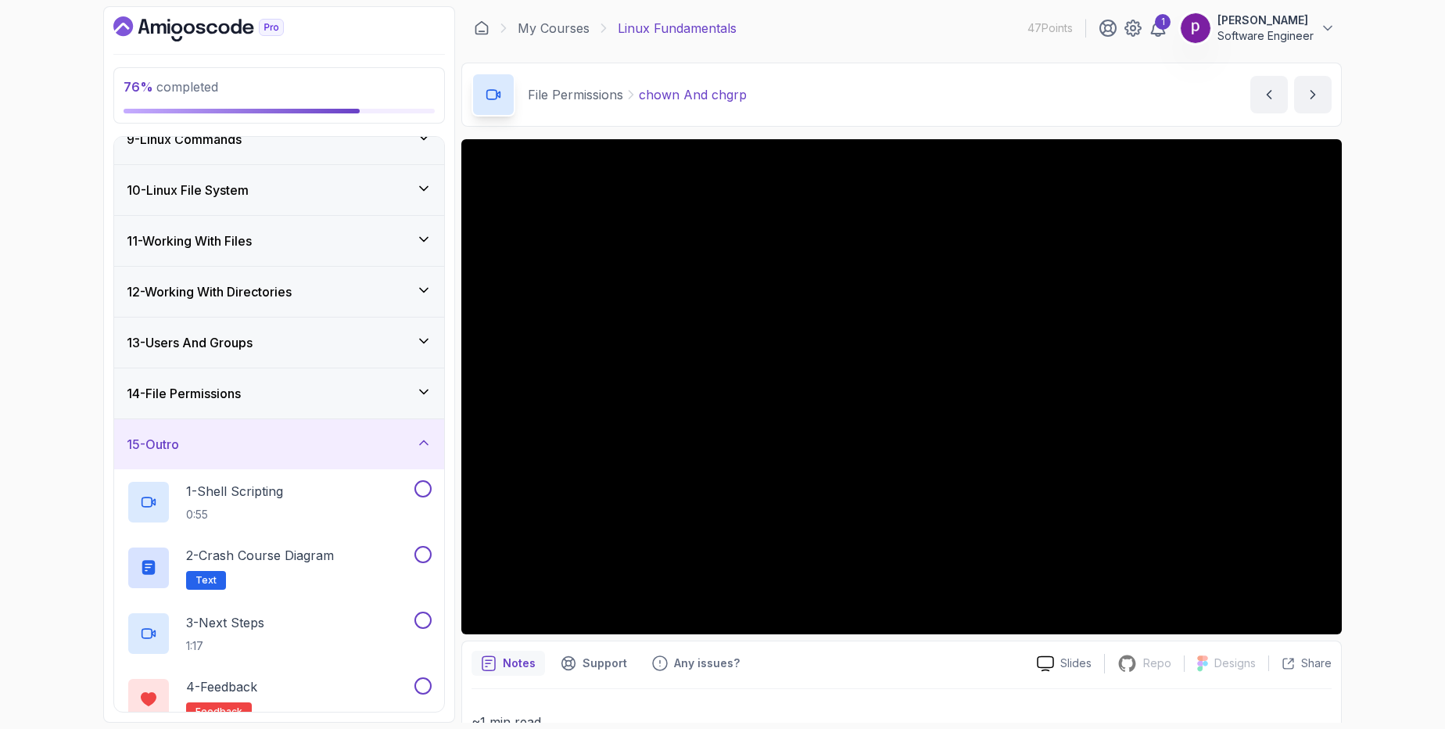
click at [267, 450] on div "15 - Outro" at bounding box center [279, 444] width 305 height 19
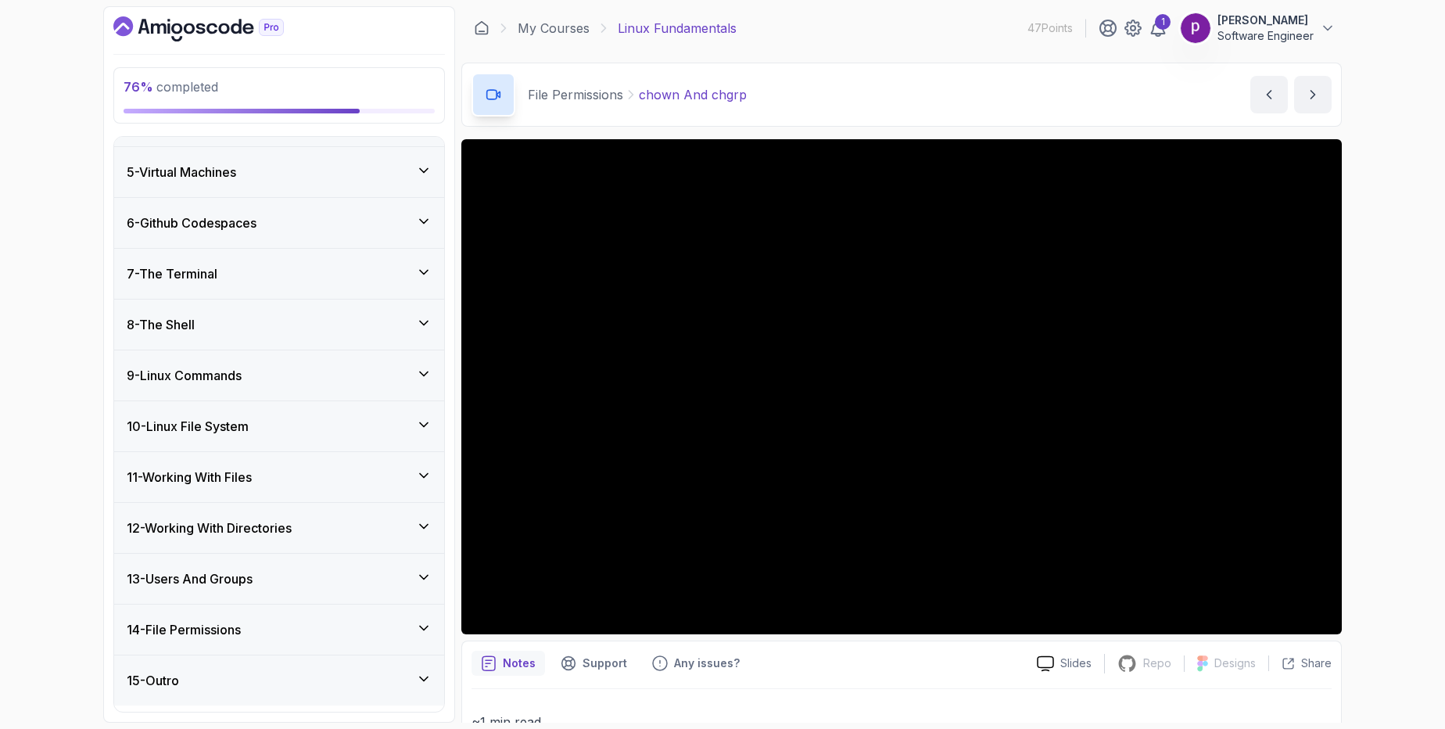
scroll to position [187, 0]
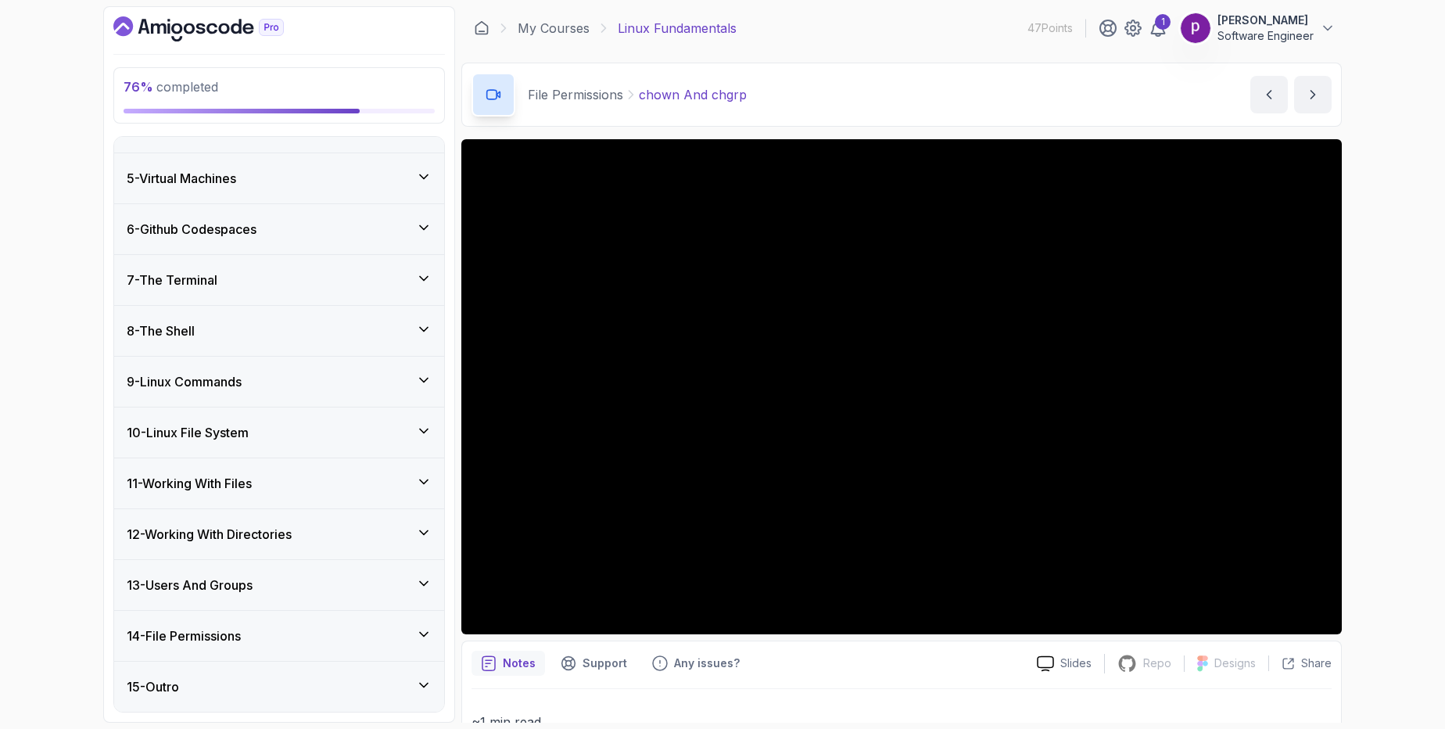
click at [220, 635] on h3 "14 - File Permissions" at bounding box center [184, 635] width 114 height 19
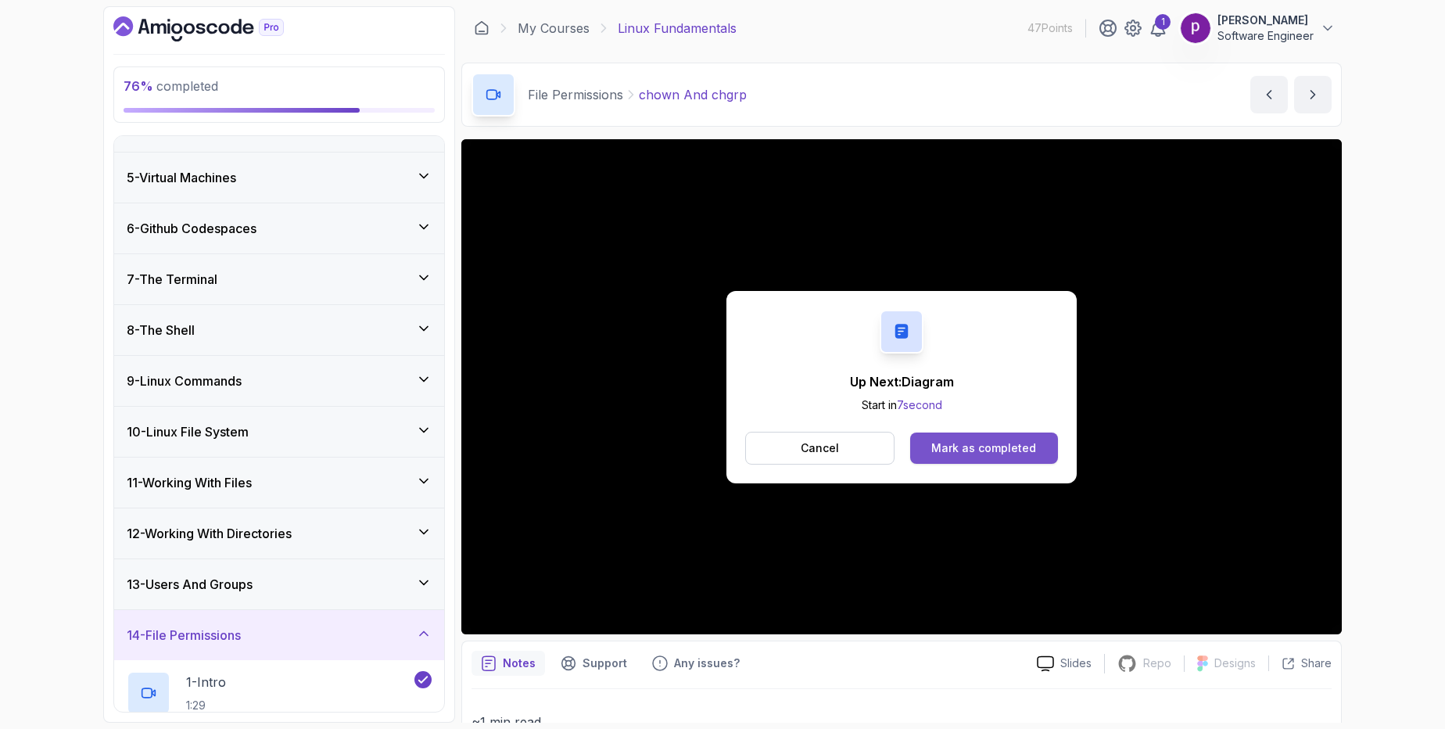
click at [1003, 453] on div "Mark as completed" at bounding box center [983, 448] width 105 height 16
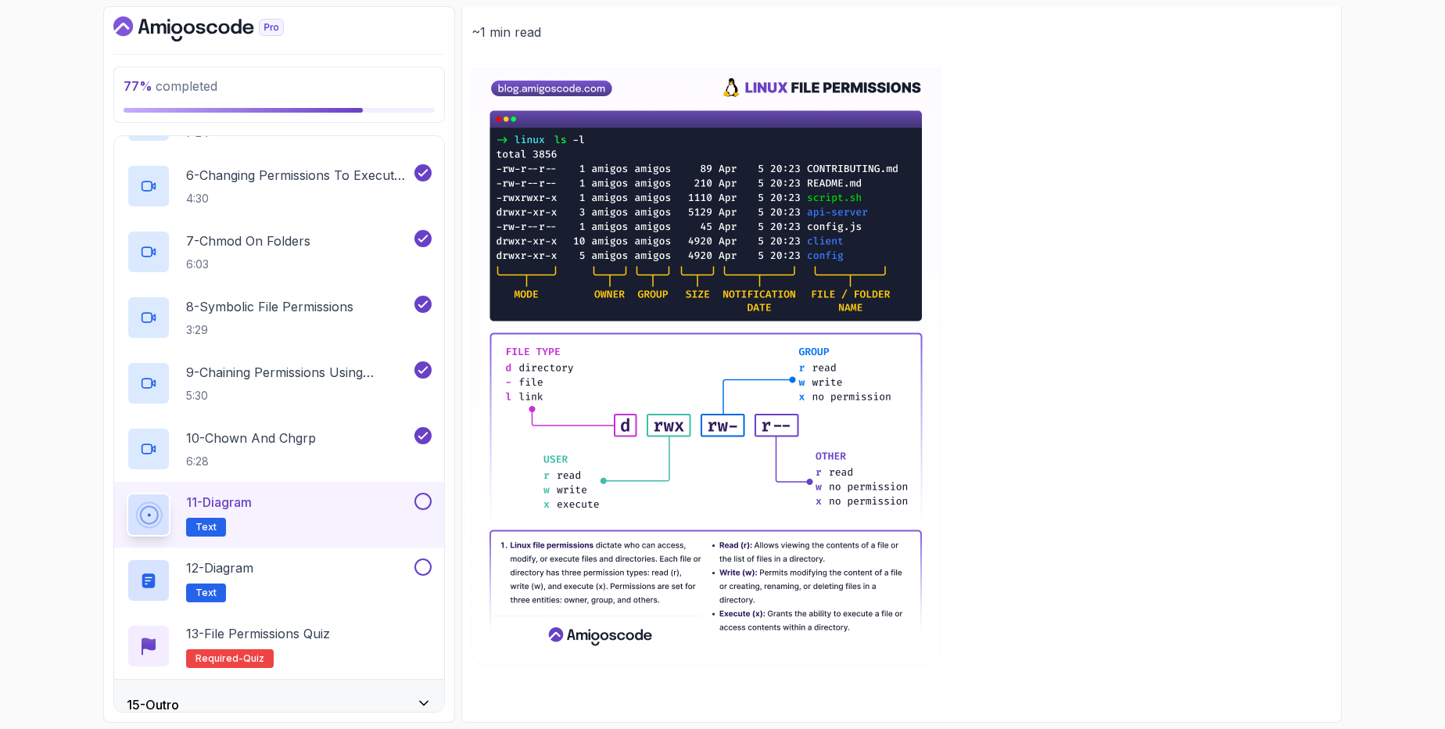
scroll to position [1040, 0]
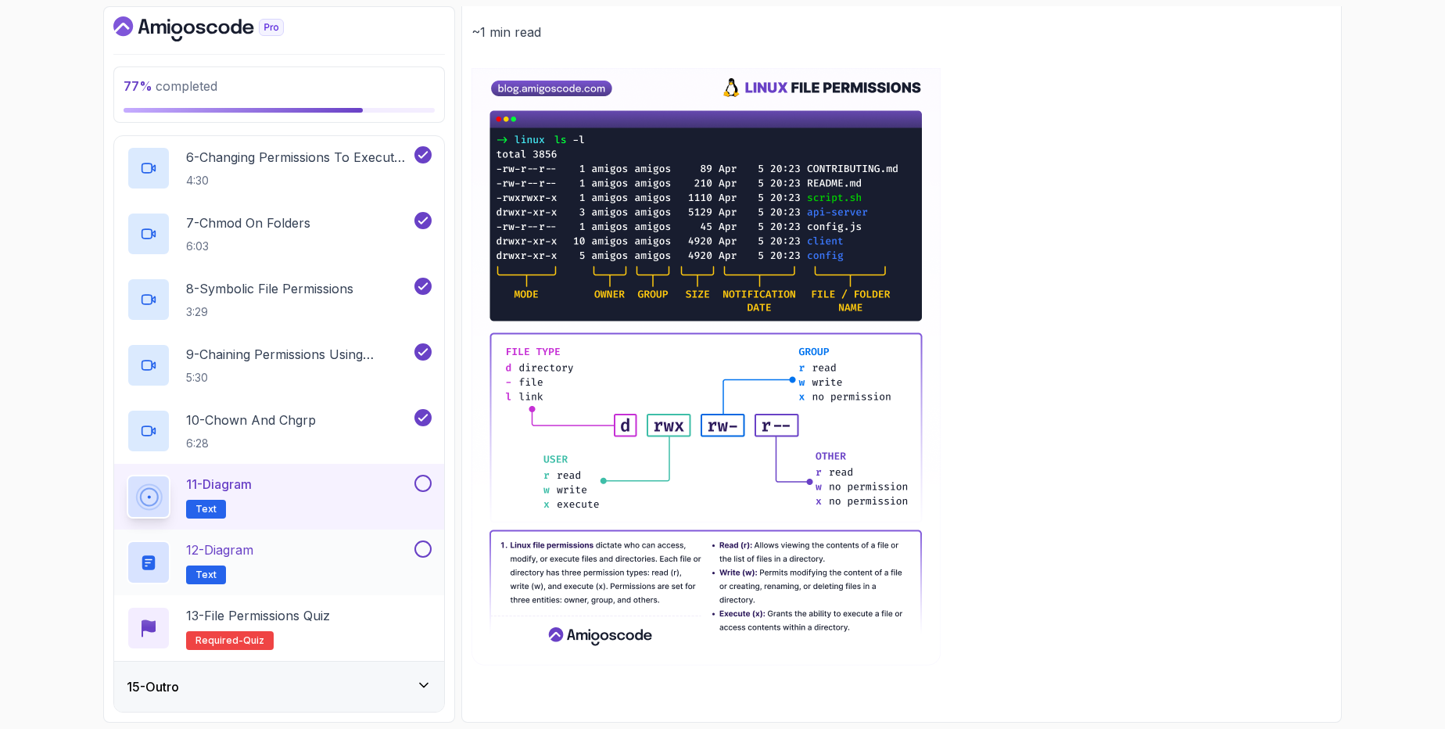
click at [266, 552] on div "12 - Diagram Text" at bounding box center [269, 562] width 285 height 44
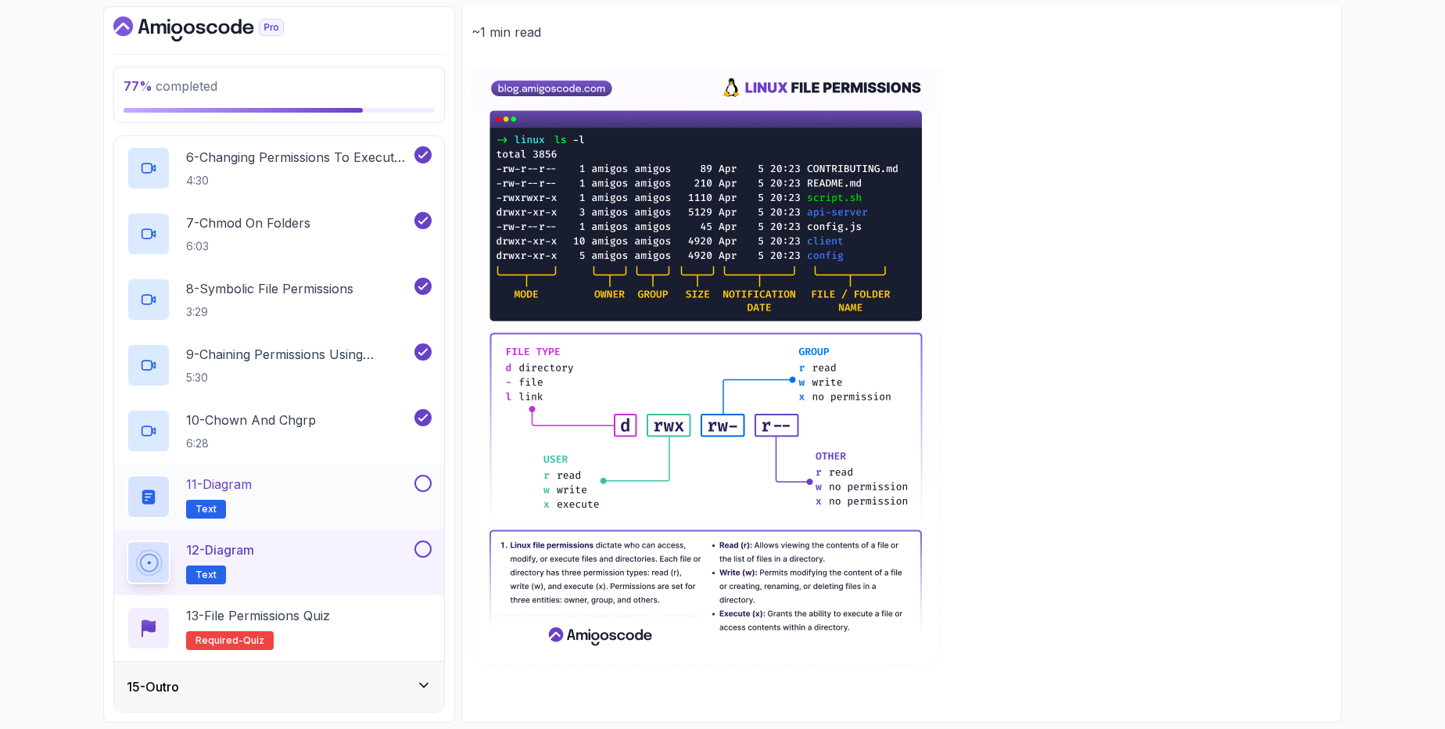
click at [427, 481] on button at bounding box center [422, 483] width 17 height 17
click at [356, 560] on div "12 - Diagram Text" at bounding box center [269, 562] width 285 height 44
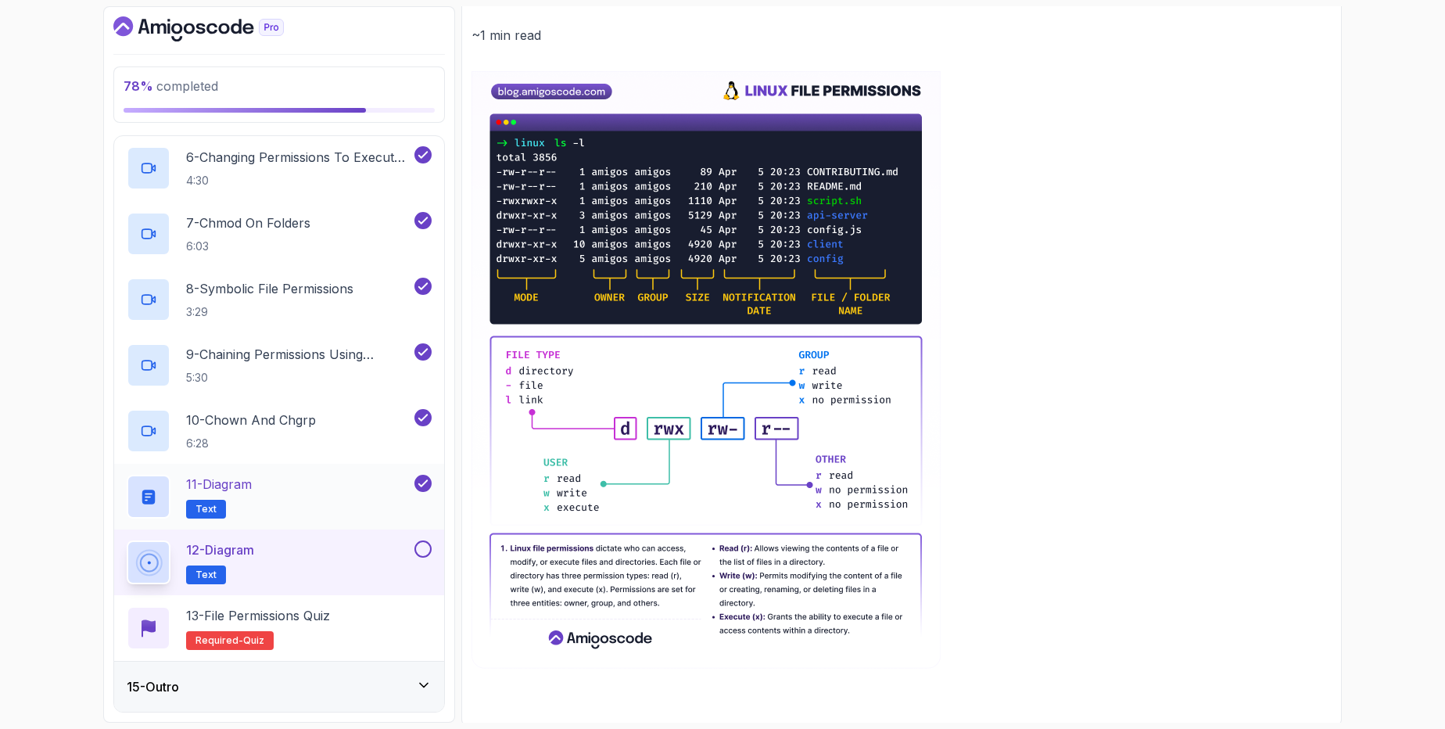
click at [282, 489] on div "11 - Diagram Text" at bounding box center [269, 497] width 285 height 44
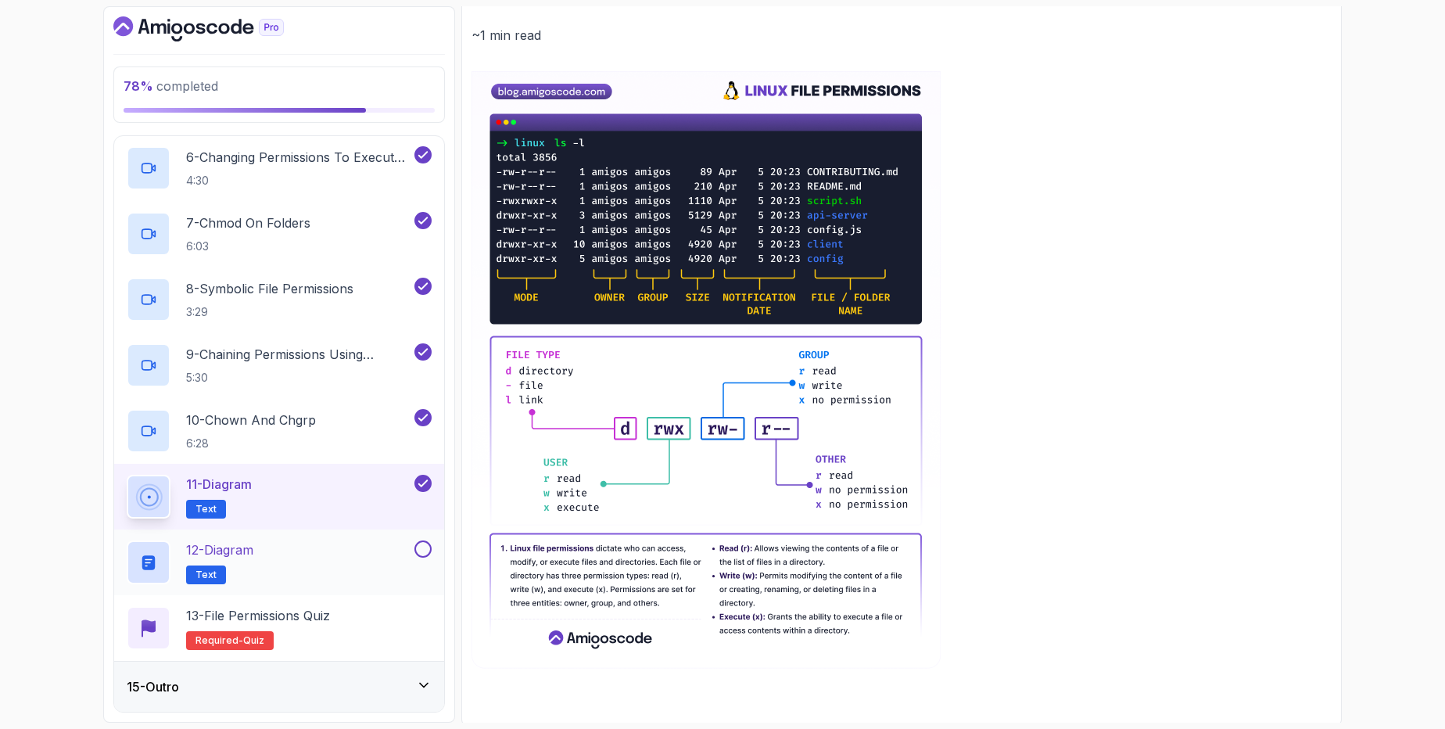
click at [277, 565] on div "12 - Diagram Text" at bounding box center [269, 562] width 285 height 44
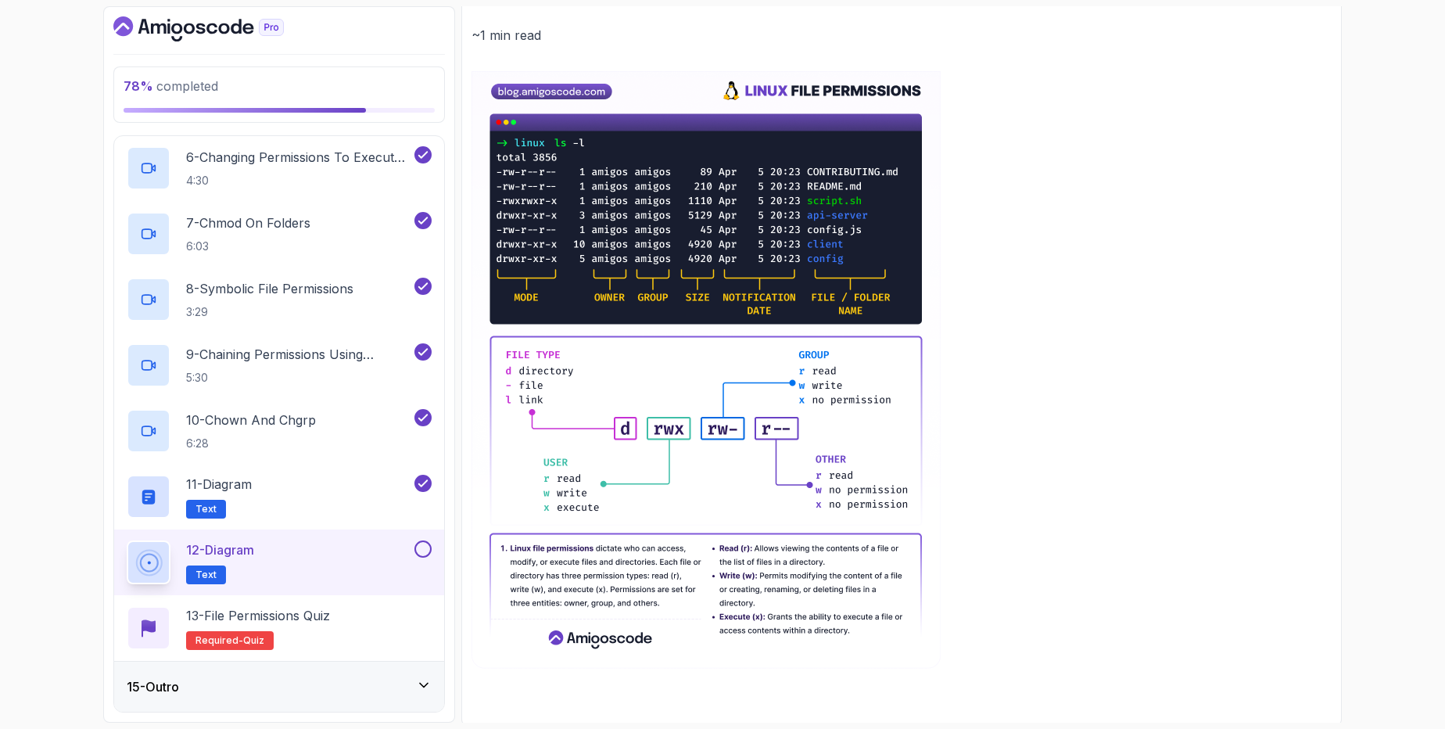
scroll to position [188, 0]
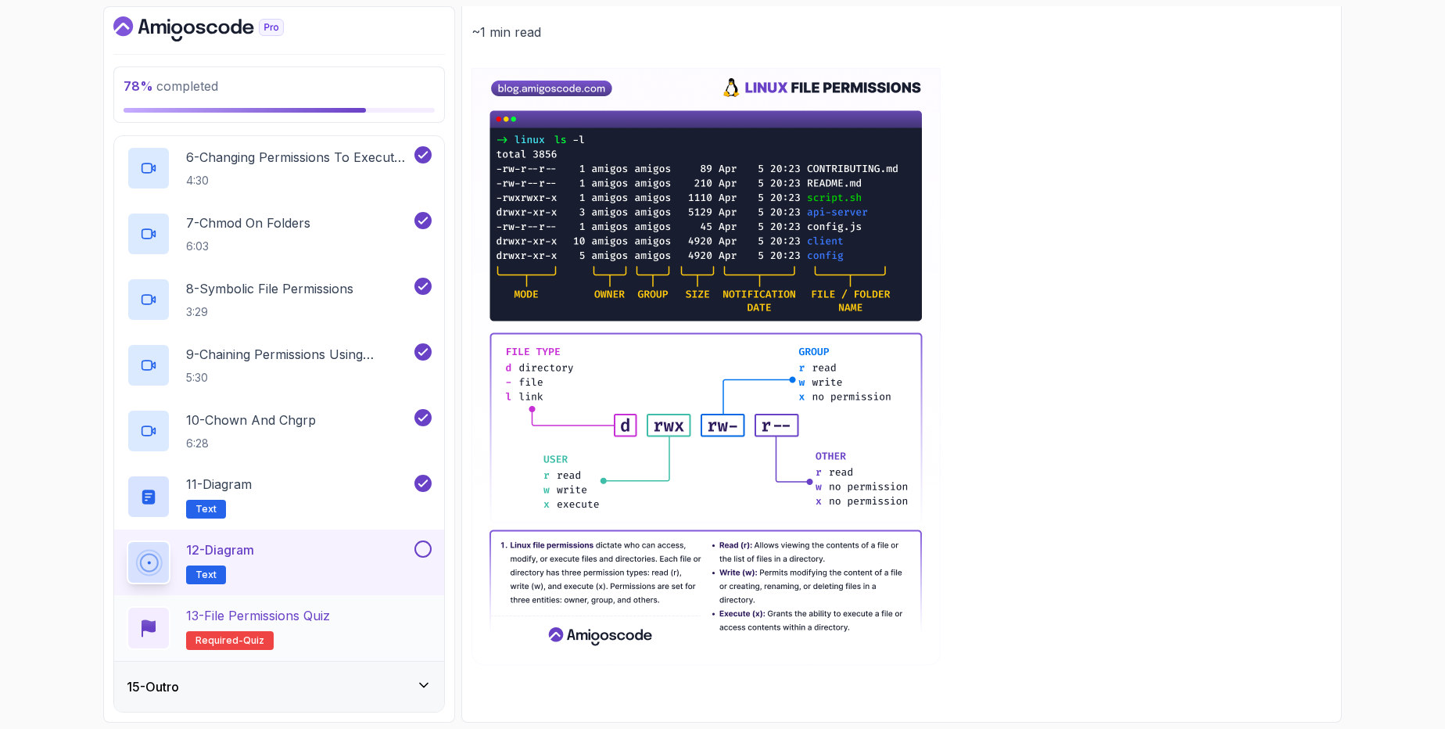
click at [299, 636] on h2 "13 - File Permissions Quiz Required- quiz" at bounding box center [258, 628] width 144 height 44
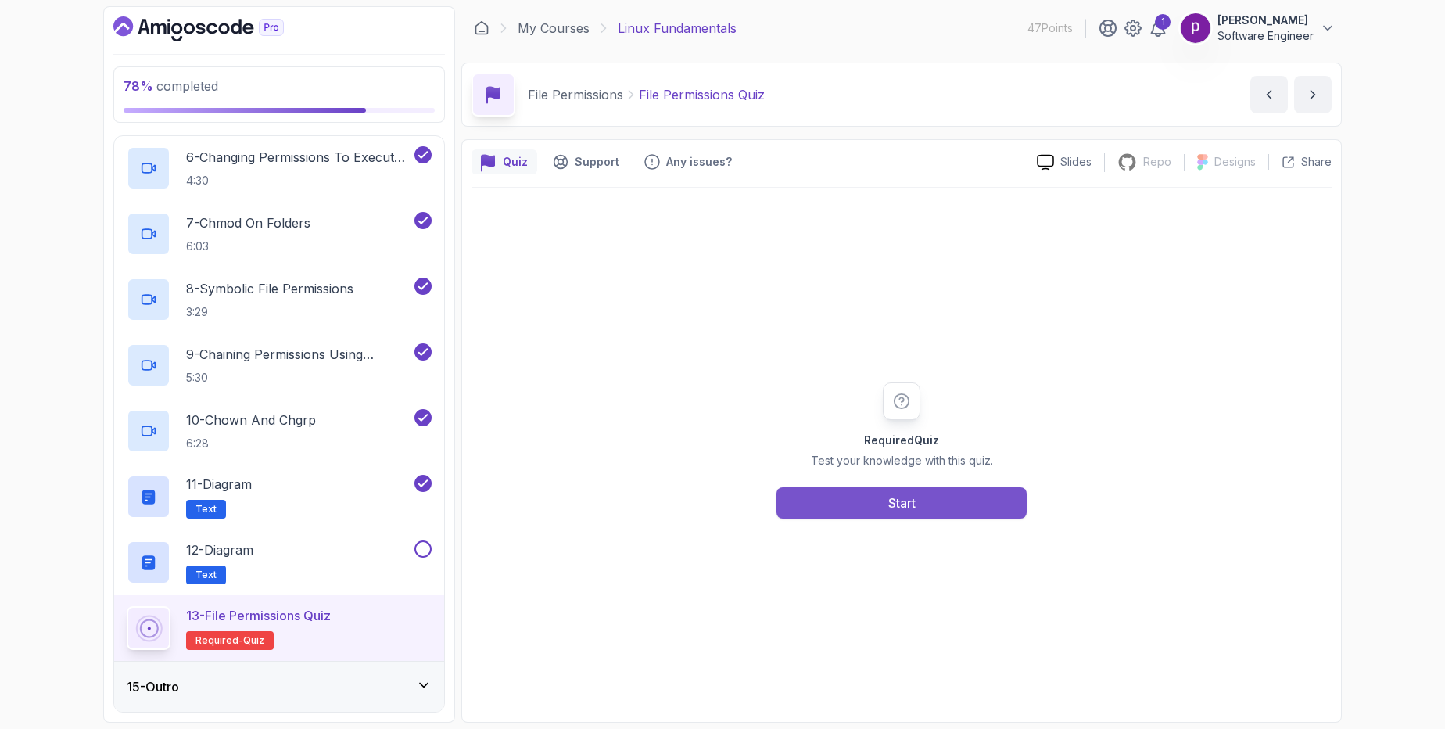
click at [826, 503] on button "Start" at bounding box center [901, 502] width 250 height 31
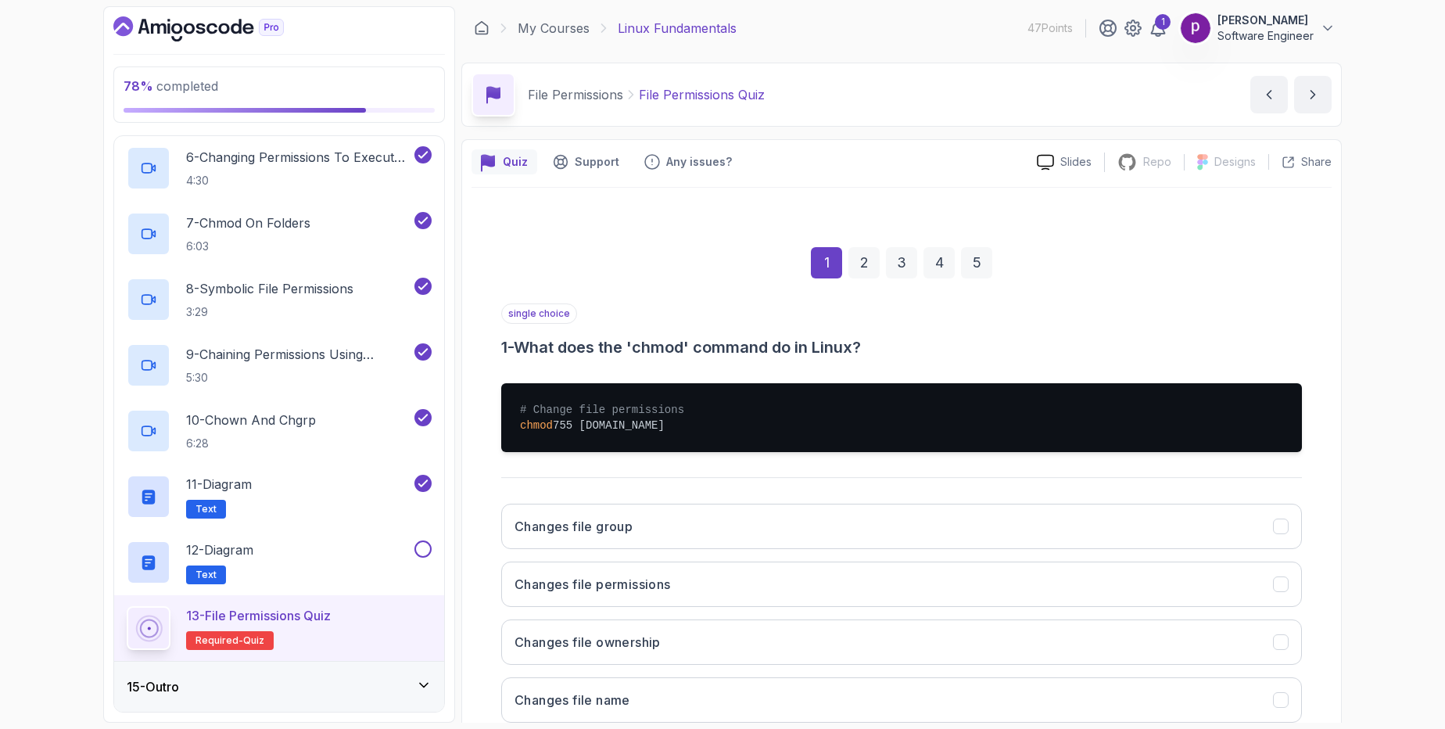
scroll to position [101, 0]
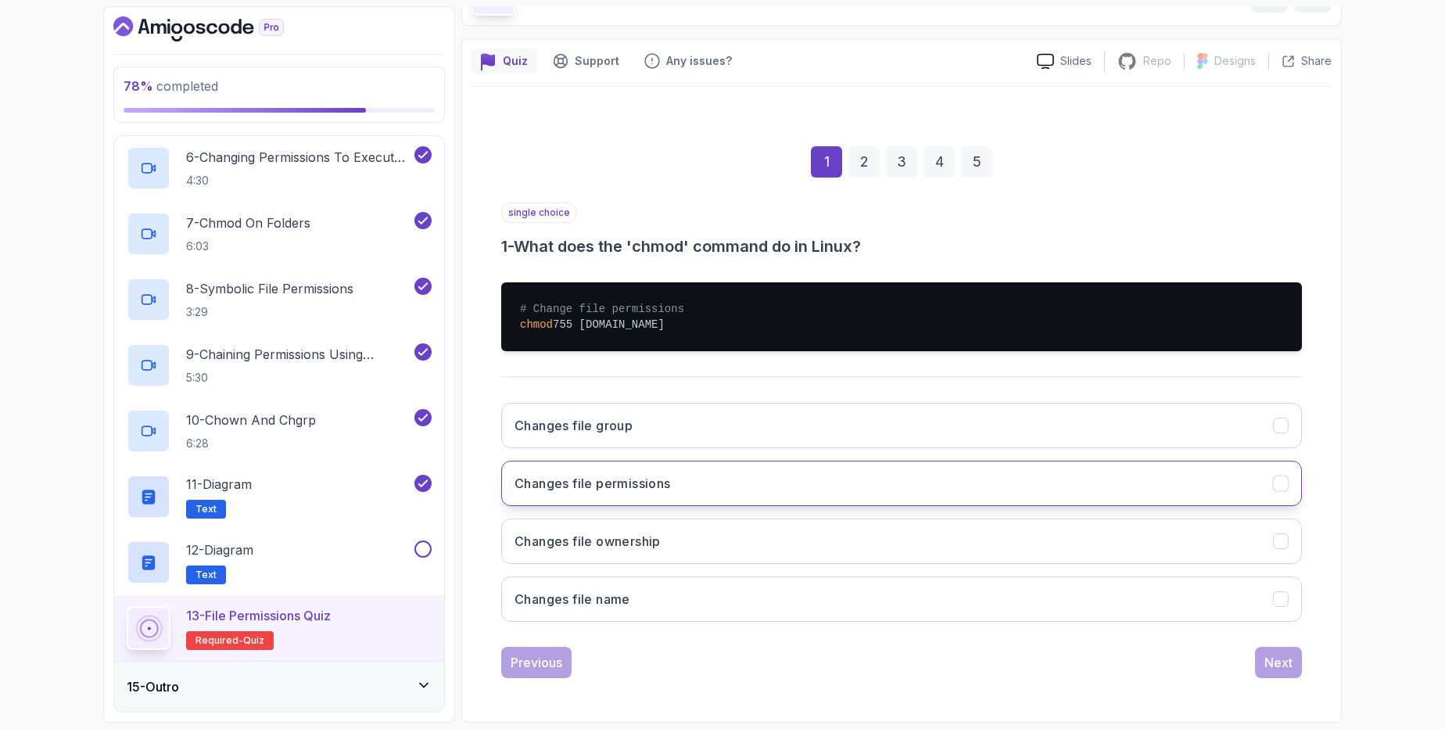
click at [736, 495] on button "Changes file permissions" at bounding box center [901, 482] width 801 height 45
click at [1259, 664] on button "Next" at bounding box center [1278, 662] width 47 height 31
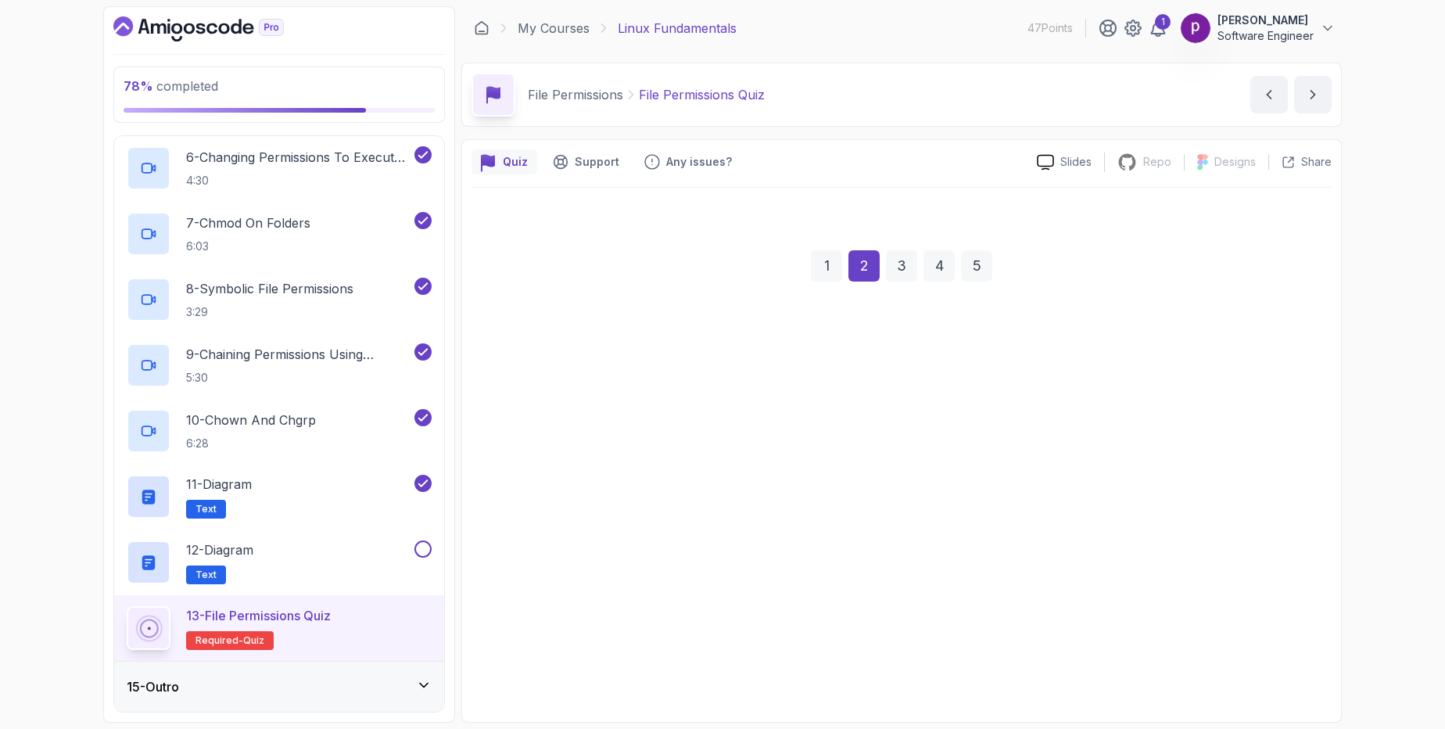
scroll to position [0, 0]
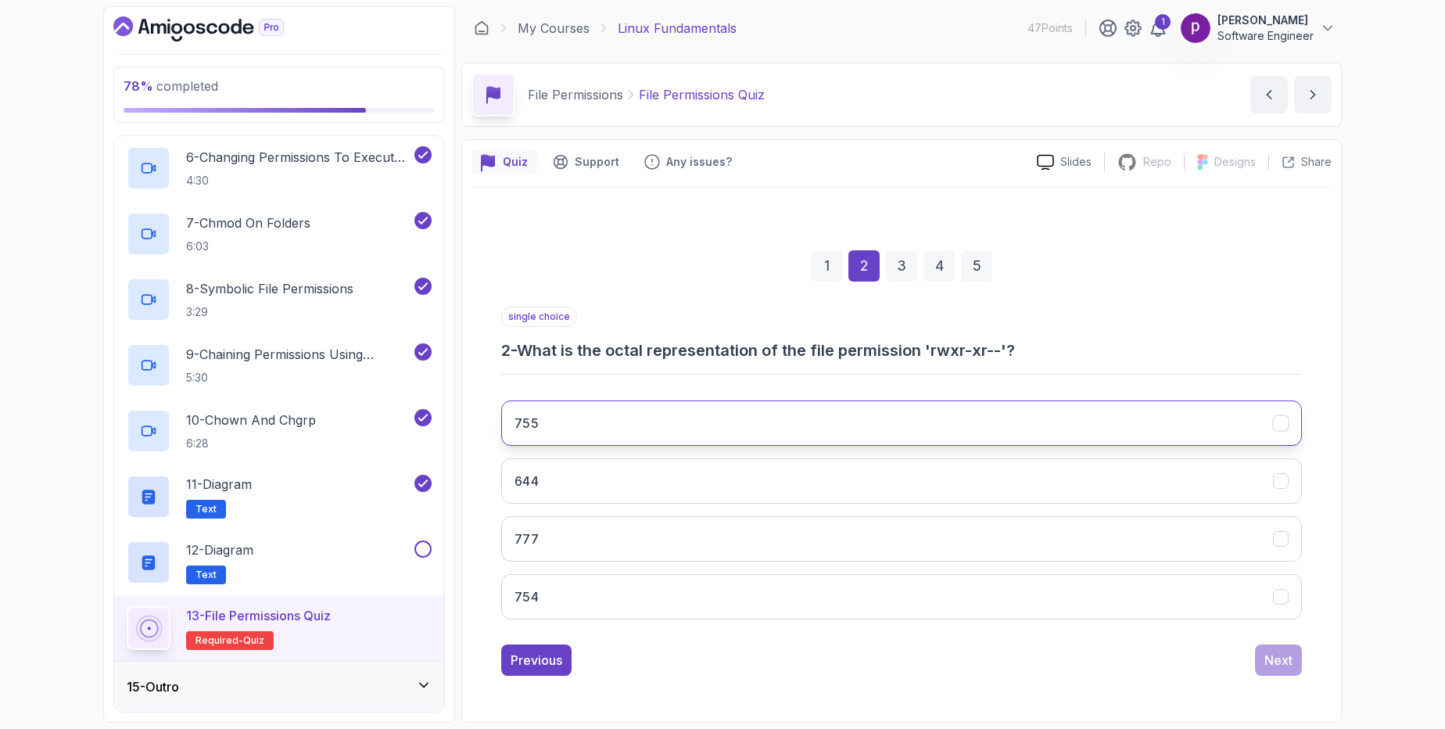
click at [721, 422] on button "755" at bounding box center [901, 422] width 801 height 45
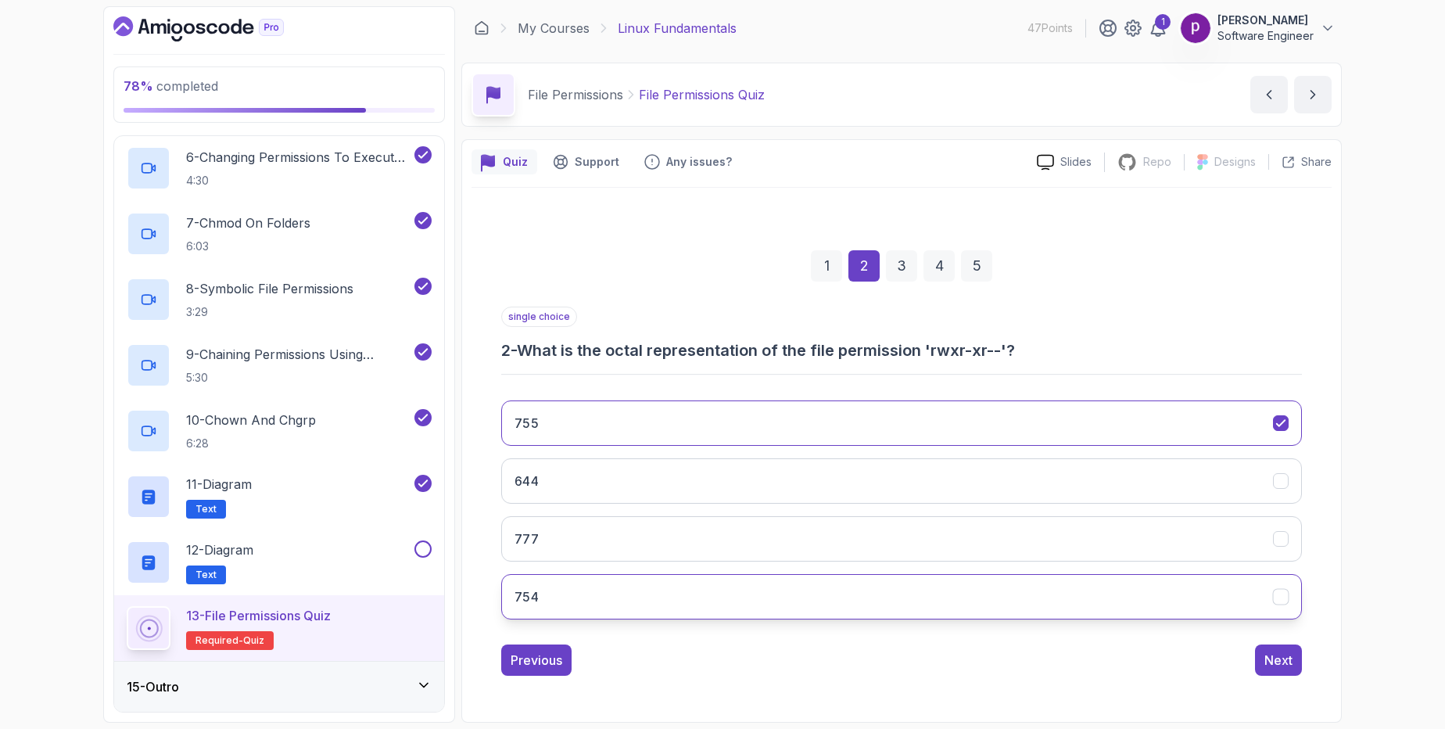
click at [629, 611] on button "754" at bounding box center [901, 596] width 801 height 45
click at [1258, 659] on button "Next" at bounding box center [1278, 659] width 47 height 31
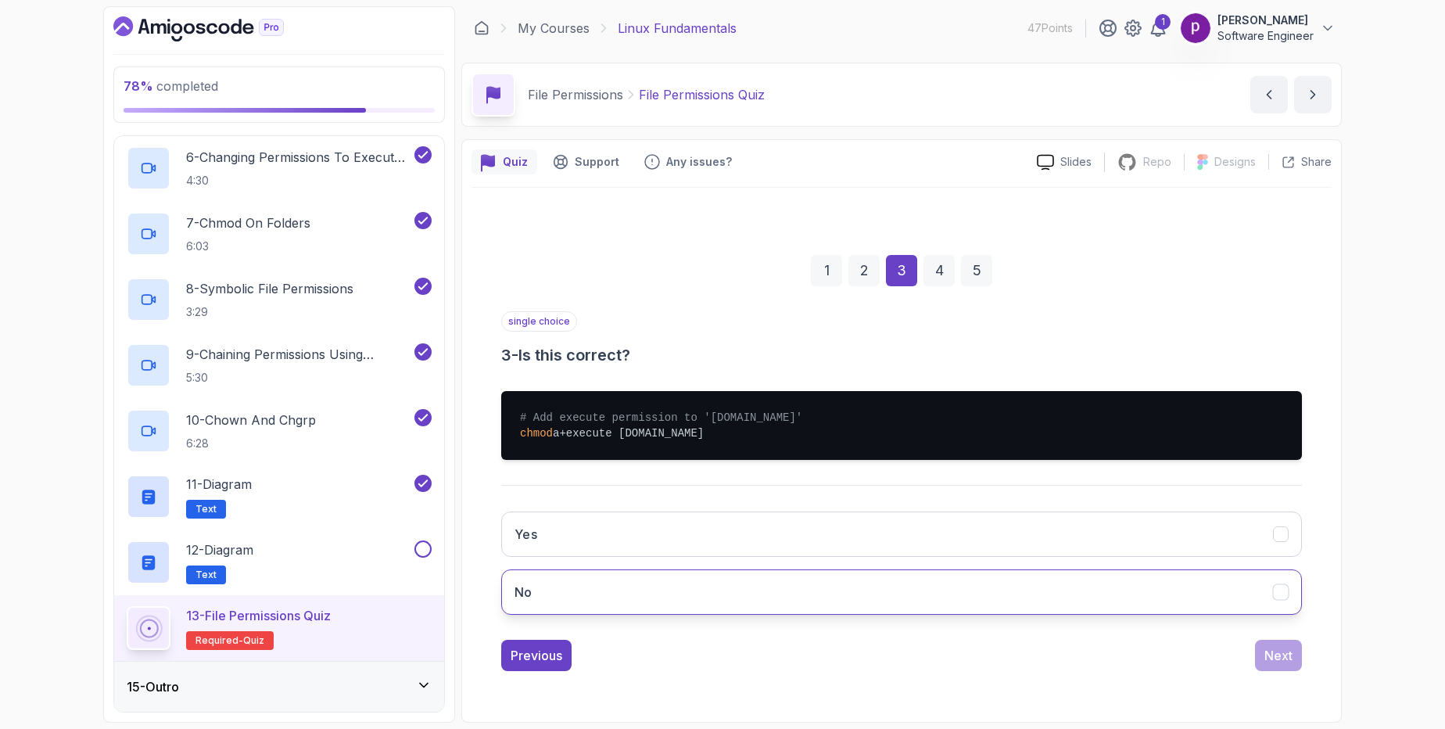
click at [1020, 600] on button "No" at bounding box center [901, 591] width 801 height 45
click at [1271, 667] on button "Next" at bounding box center [1278, 654] width 47 height 31
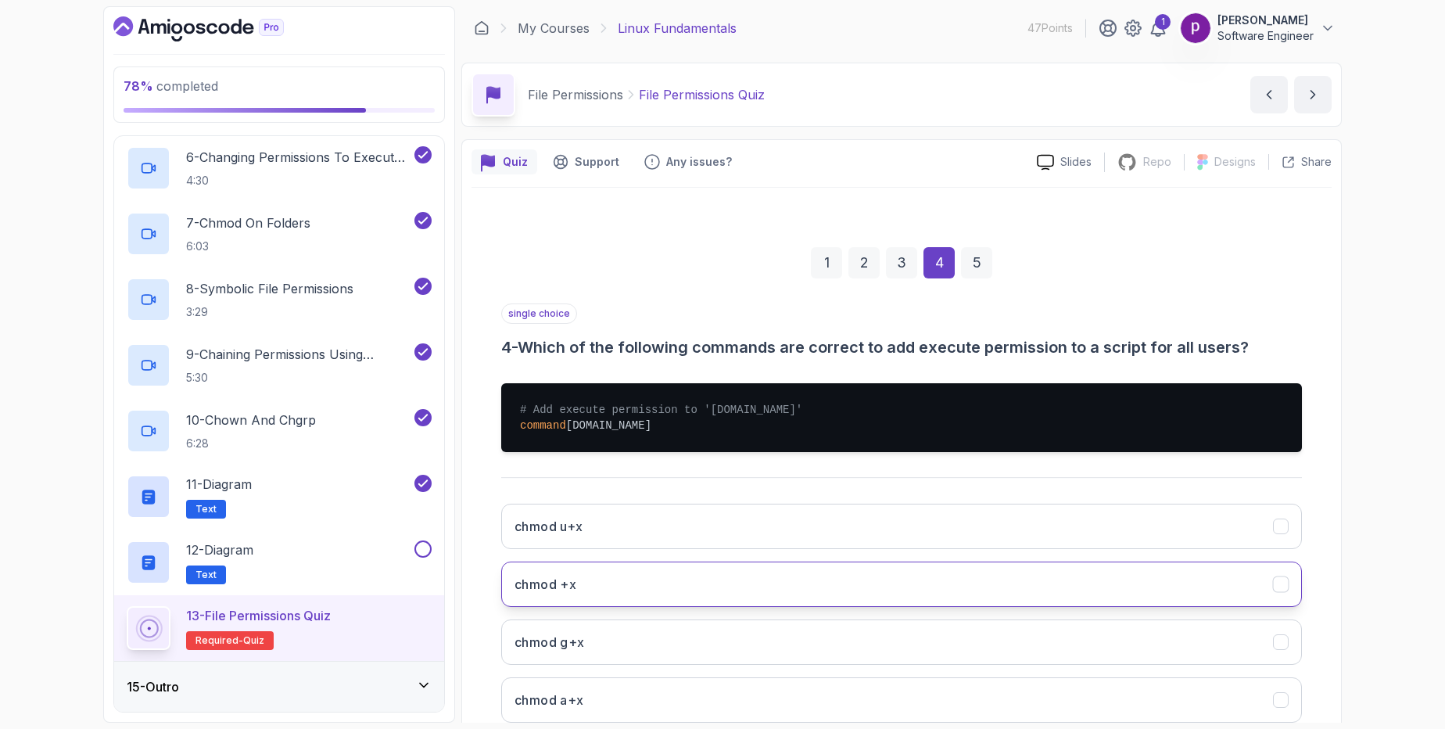
scroll to position [101, 0]
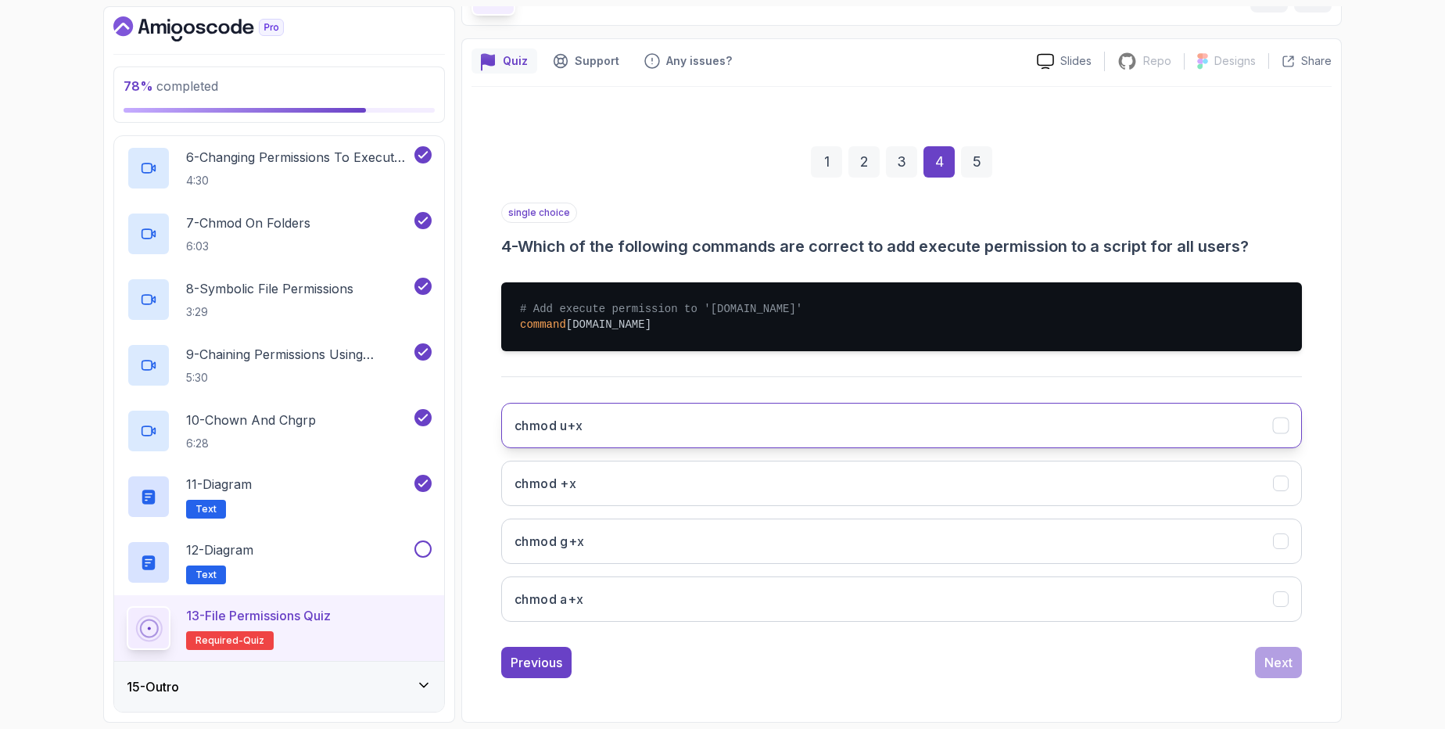
click at [714, 437] on button "chmod u+x" at bounding box center [901, 425] width 801 height 45
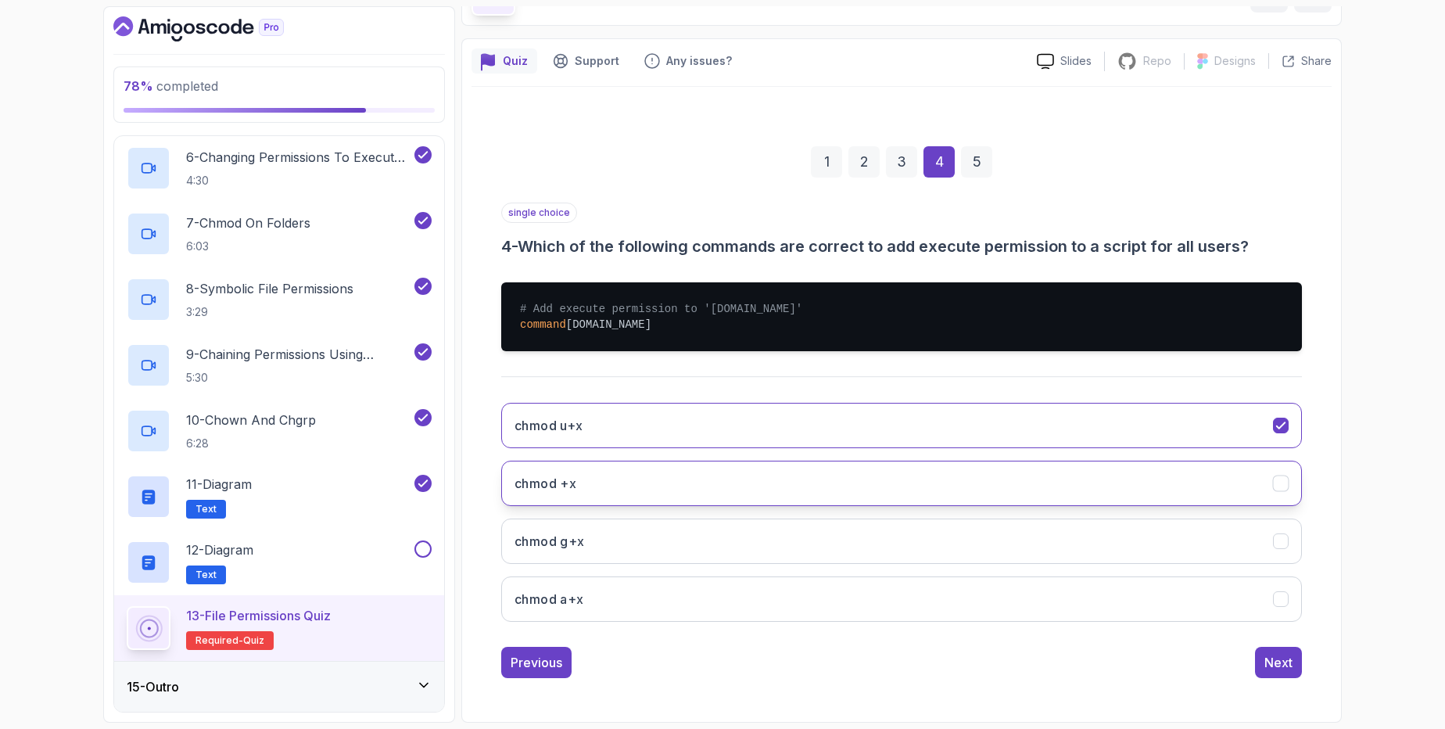
click at [1269, 480] on button "chmod +x" at bounding box center [901, 482] width 801 height 45
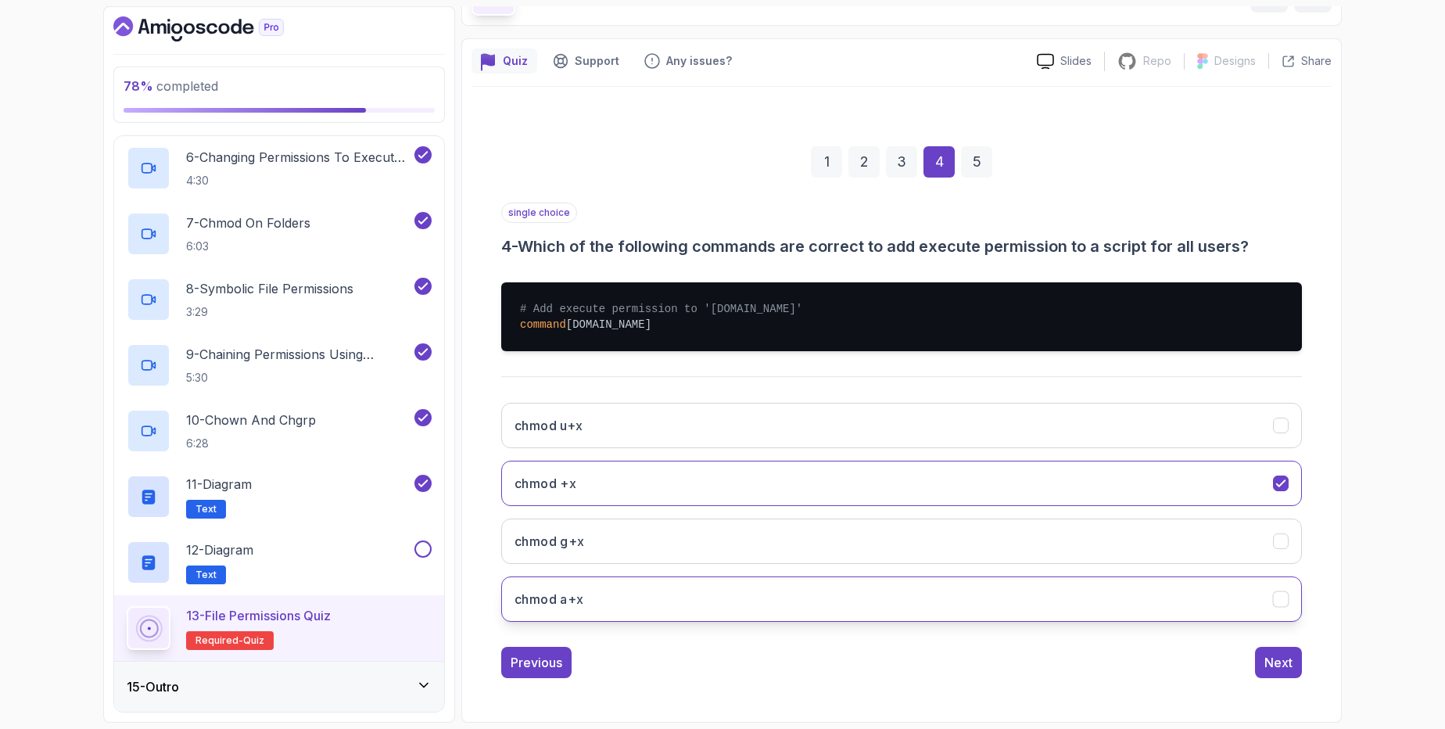
click at [1175, 598] on button "chmod a+x" at bounding box center [901, 598] width 801 height 45
click at [1230, 432] on button "chmod u+x" at bounding box center [901, 425] width 801 height 45
click at [1284, 659] on div "Next" at bounding box center [1278, 662] width 28 height 19
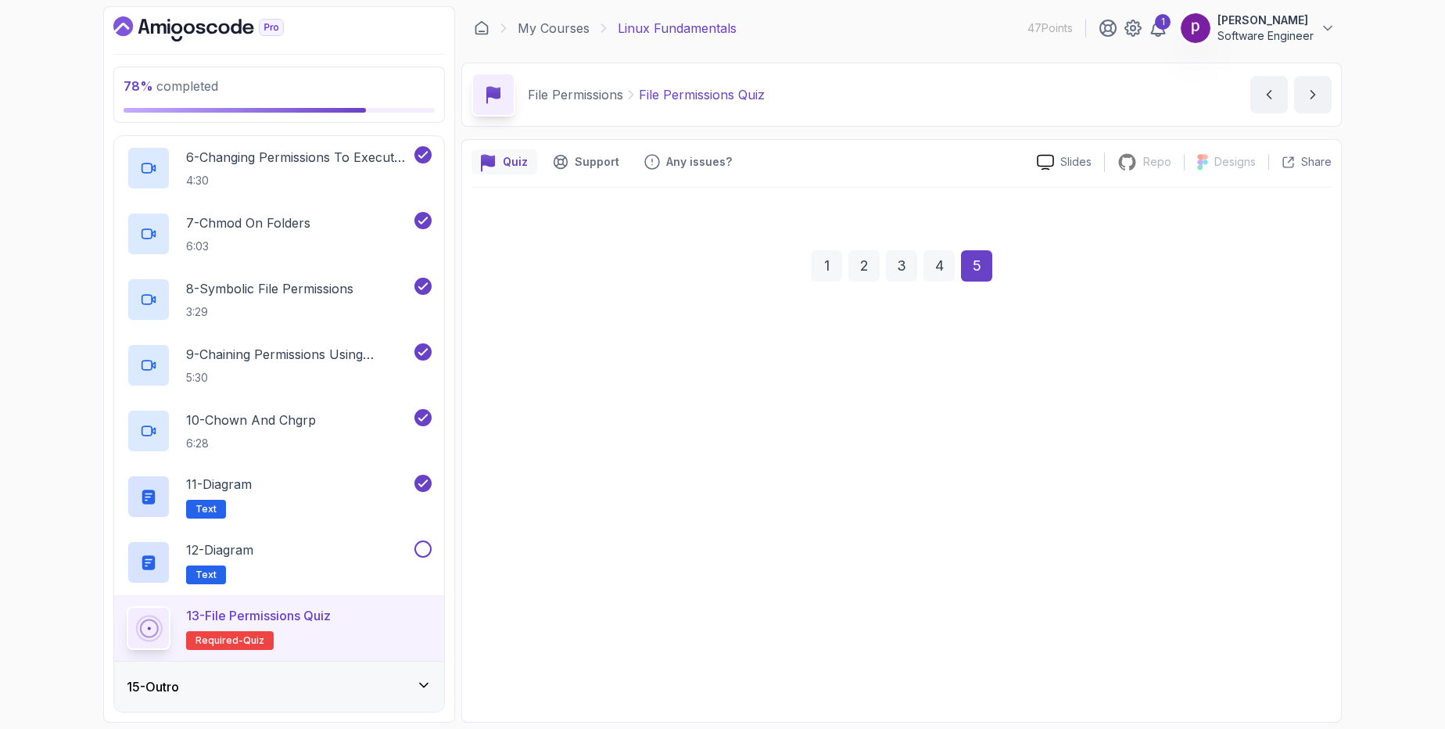
scroll to position [0, 0]
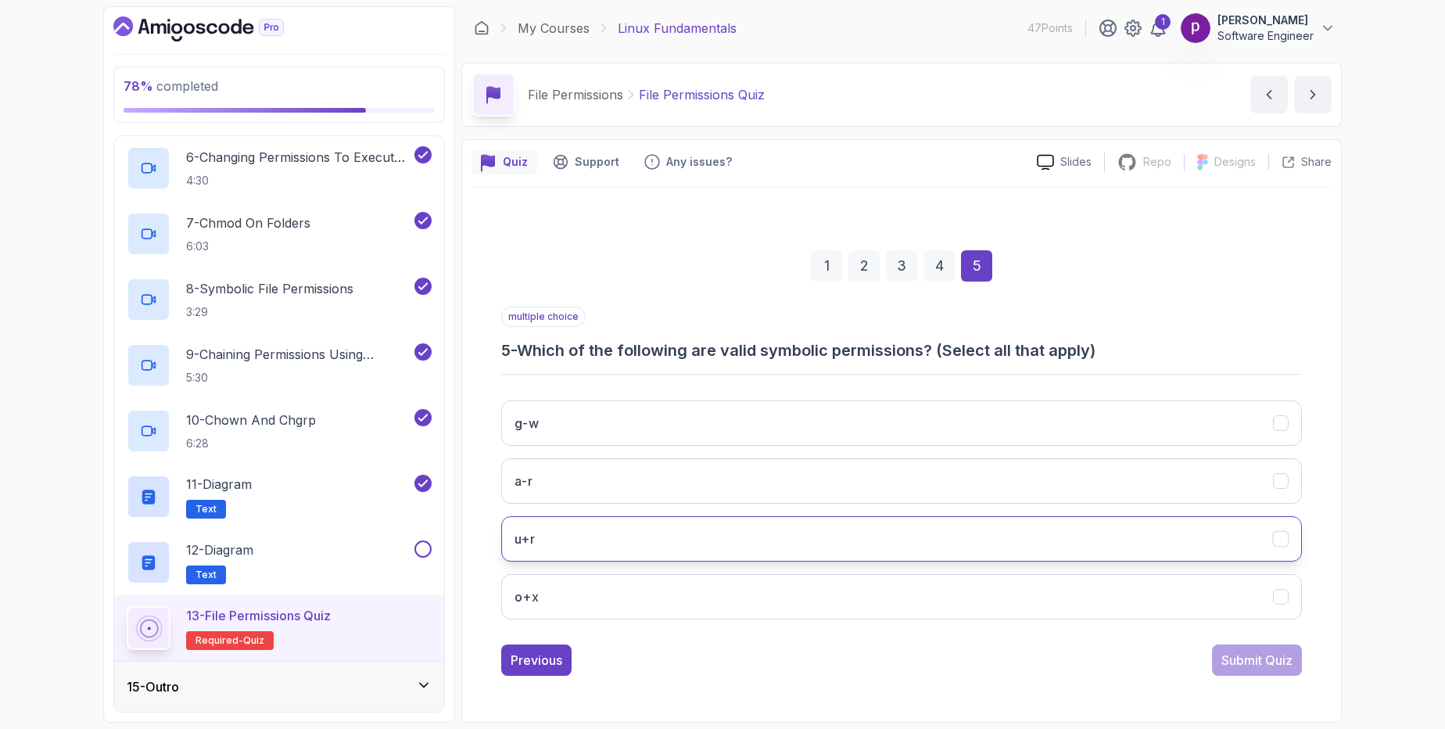
click at [1050, 534] on button "u+r" at bounding box center [901, 538] width 801 height 45
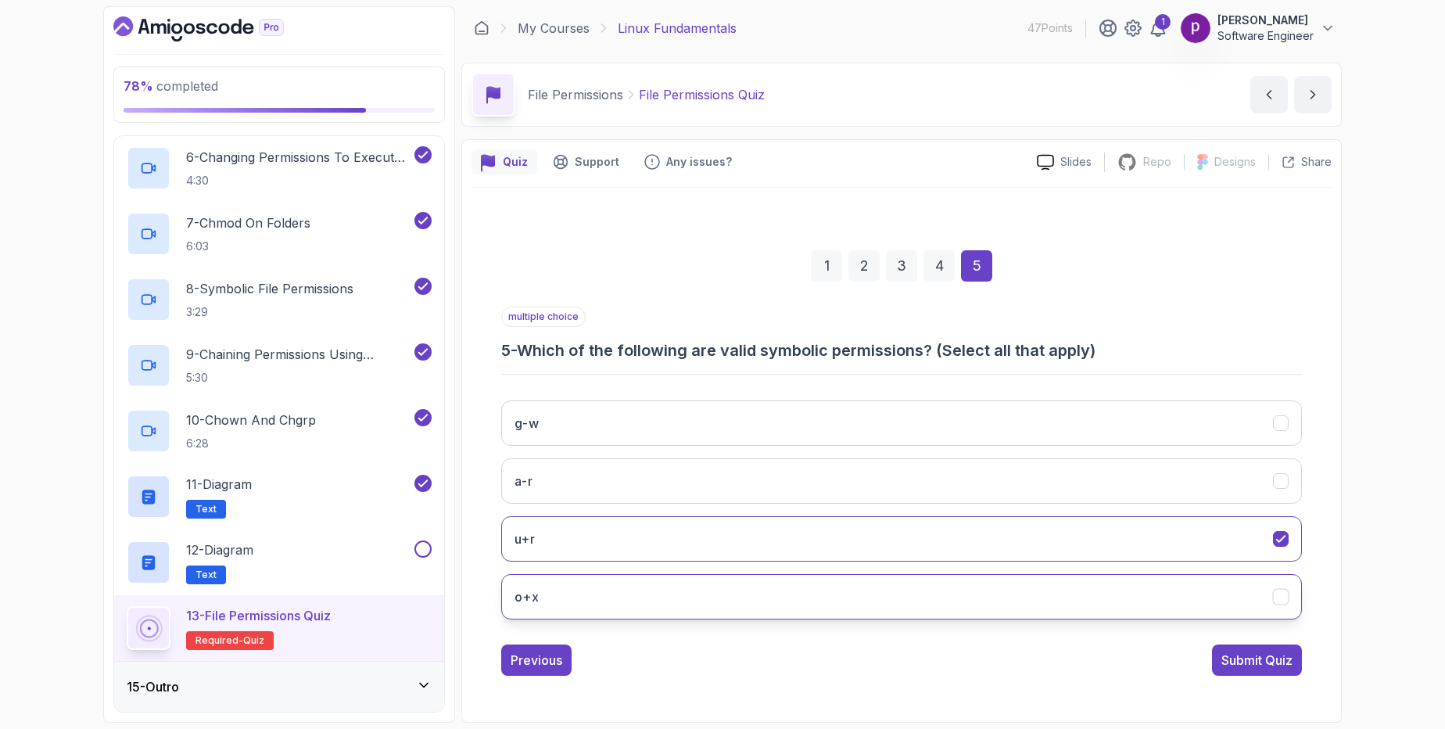
click at [1022, 600] on button "o+x" at bounding box center [901, 596] width 801 height 45
click at [968, 421] on button "g-w" at bounding box center [901, 422] width 801 height 45
click at [1233, 655] on div "Submit Quiz" at bounding box center [1256, 659] width 71 height 19
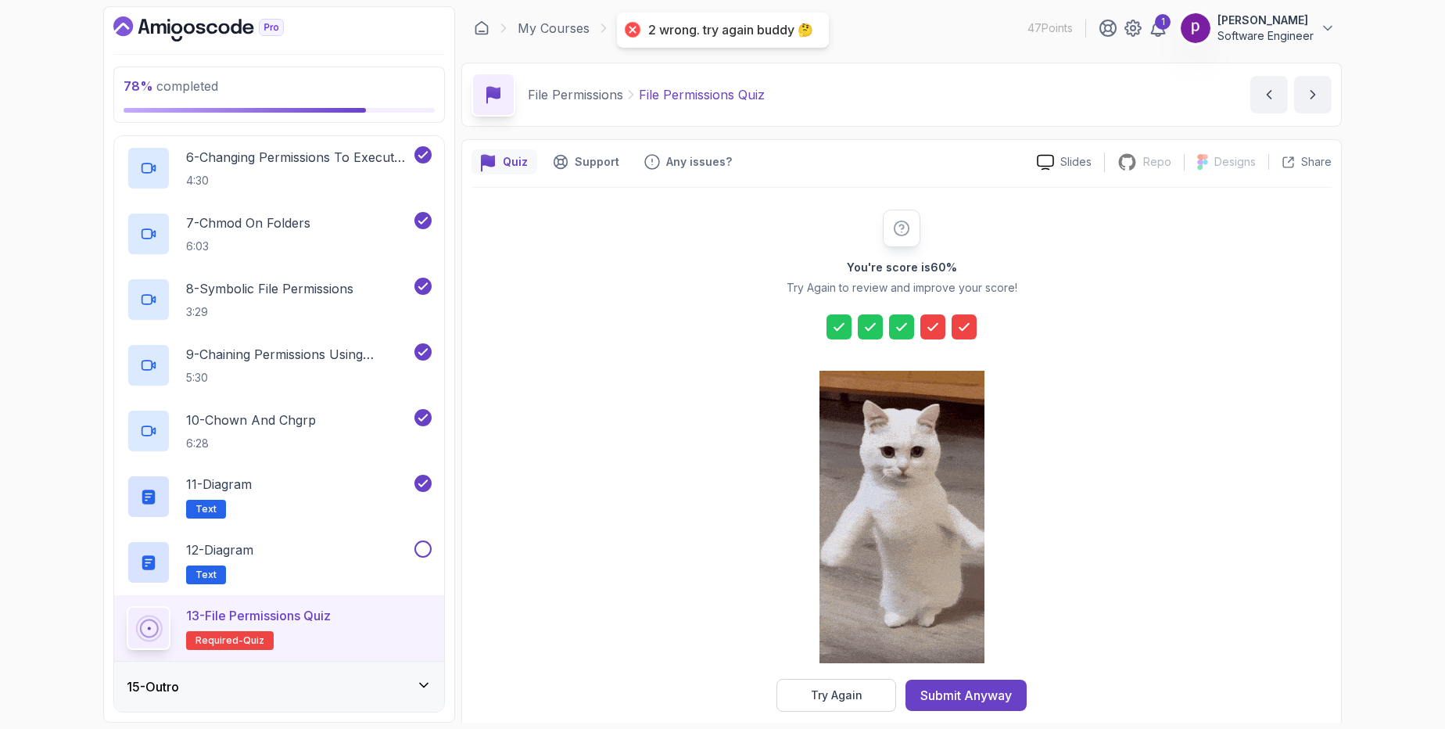
click at [940, 327] on icon at bounding box center [933, 327] width 16 height 16
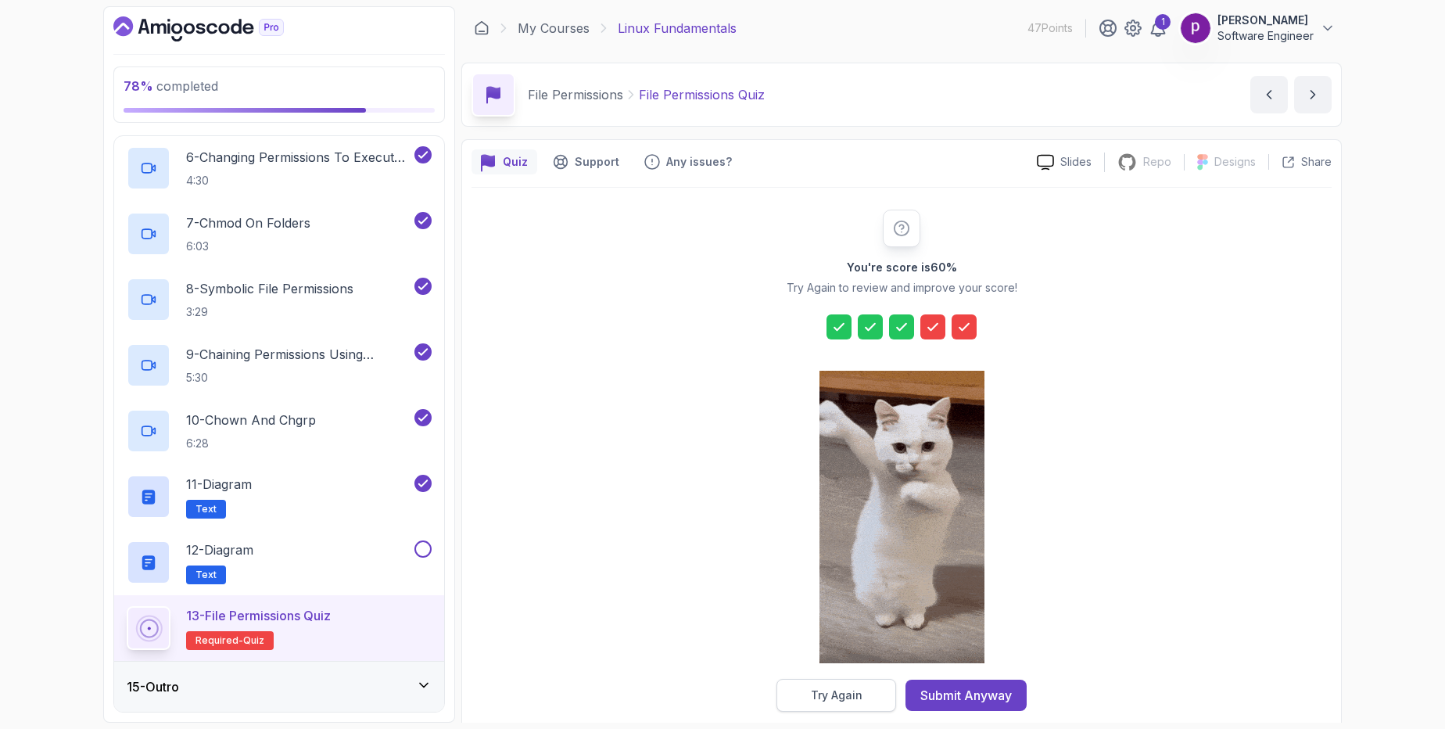
click at [807, 695] on button "Try Again" at bounding box center [836, 695] width 120 height 33
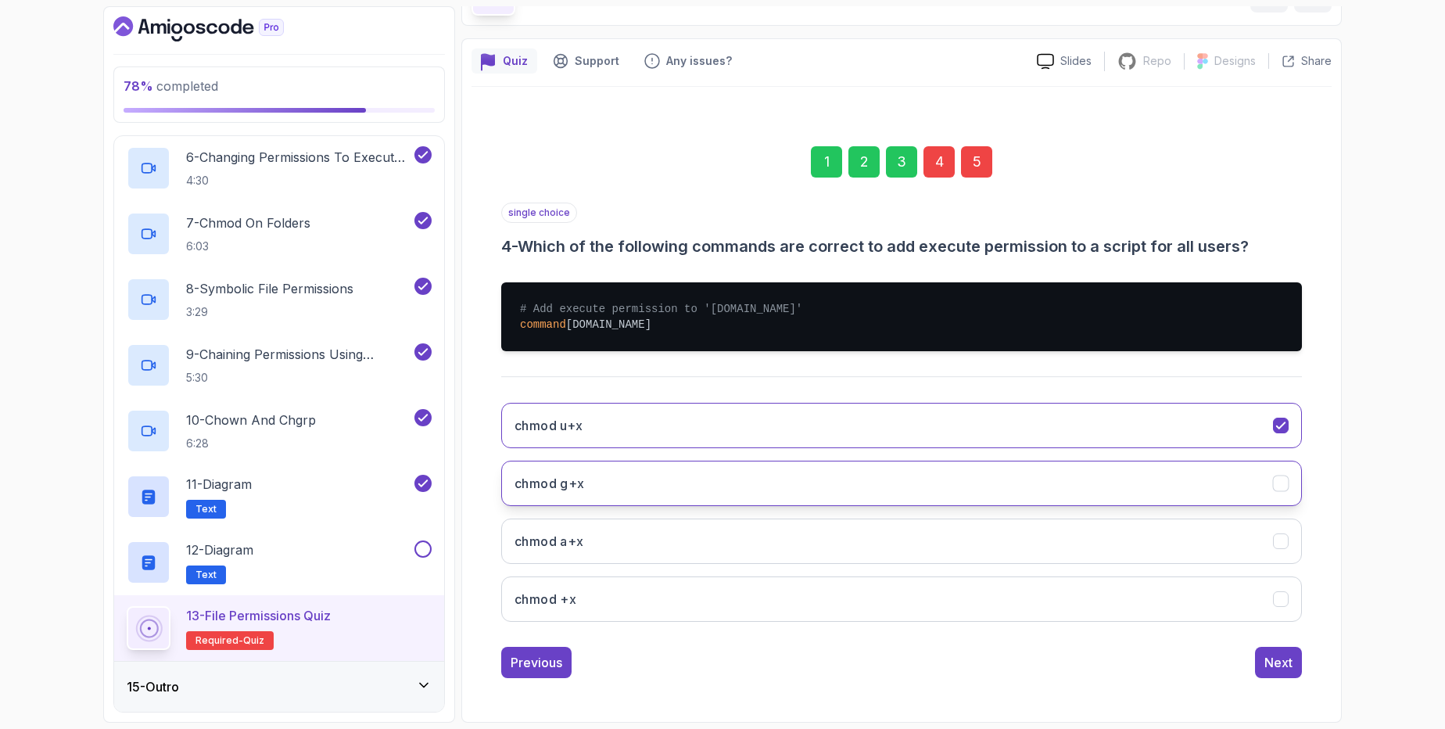
scroll to position [95, 0]
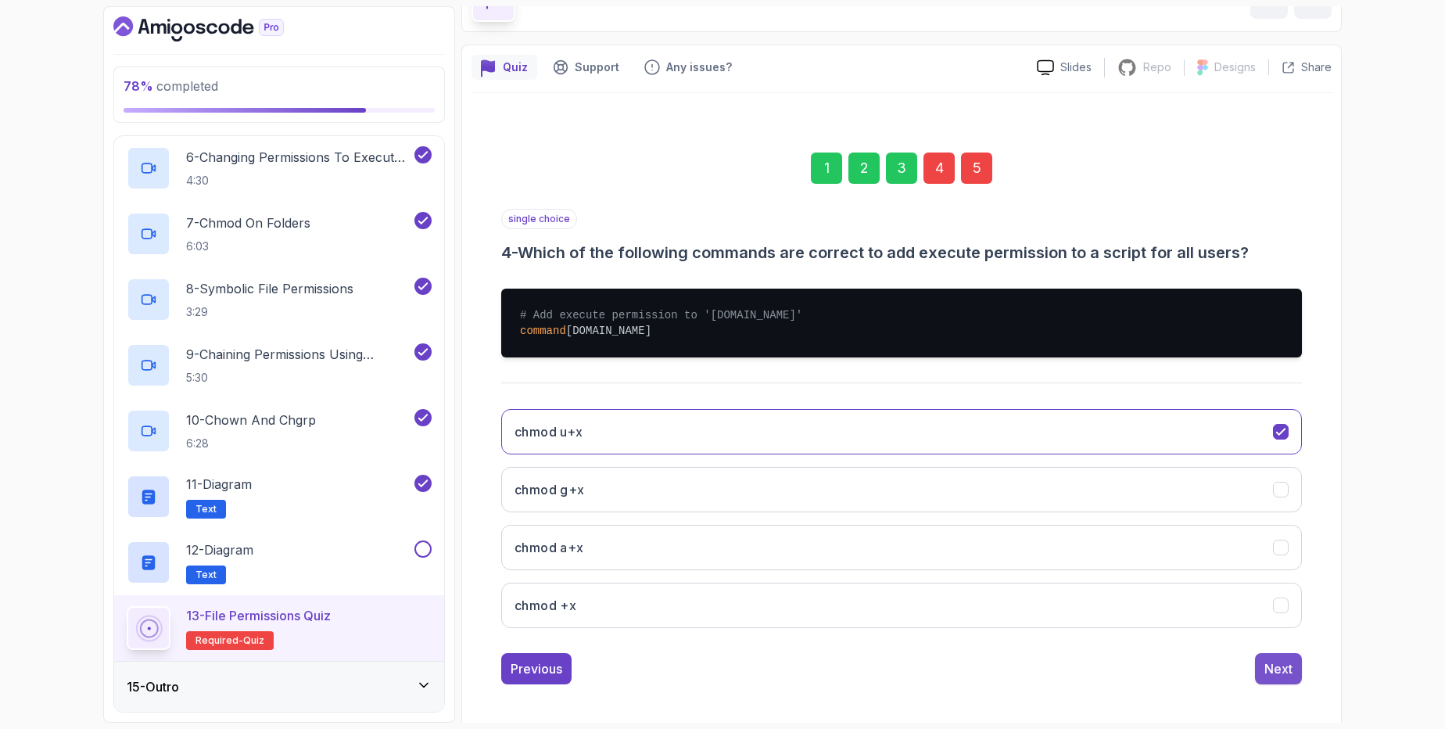
click at [1277, 675] on div "Next" at bounding box center [1278, 668] width 28 height 19
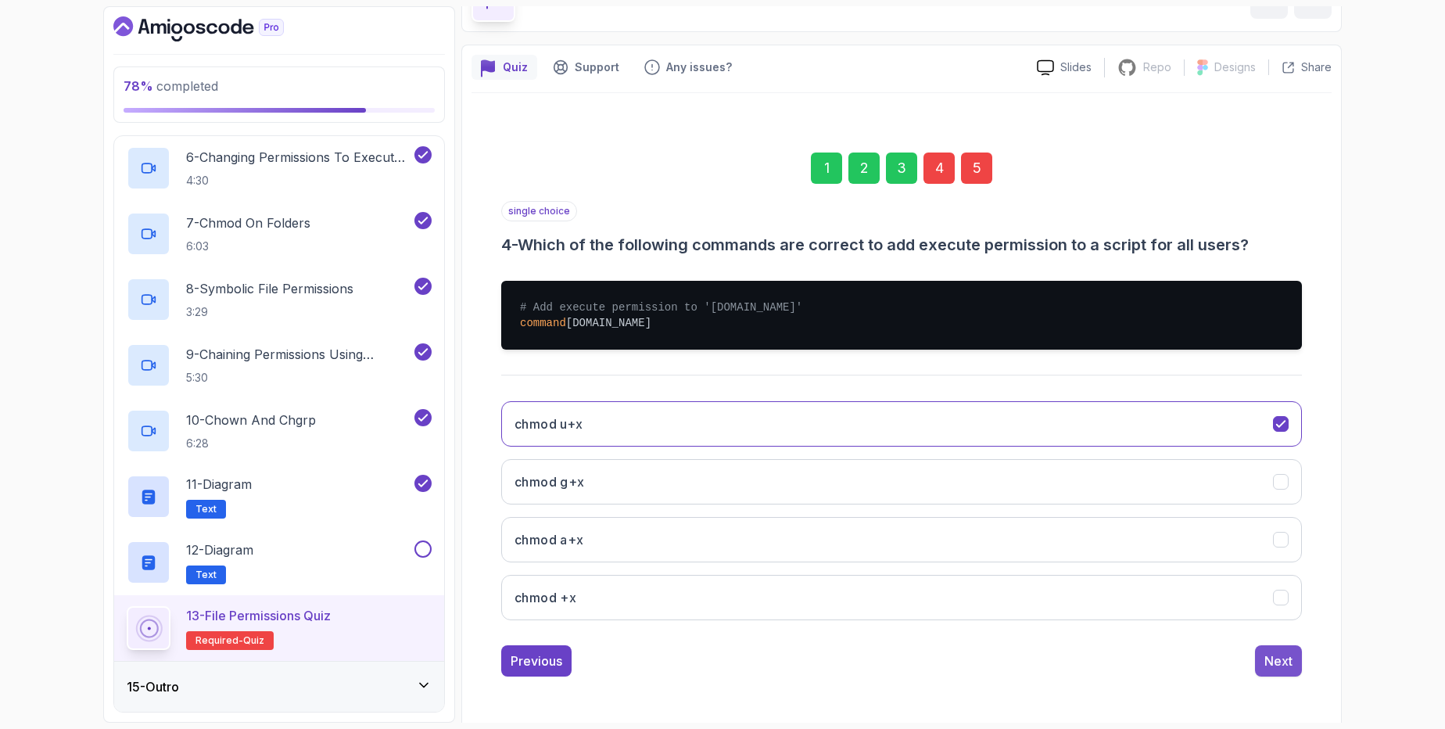
scroll to position [0, 0]
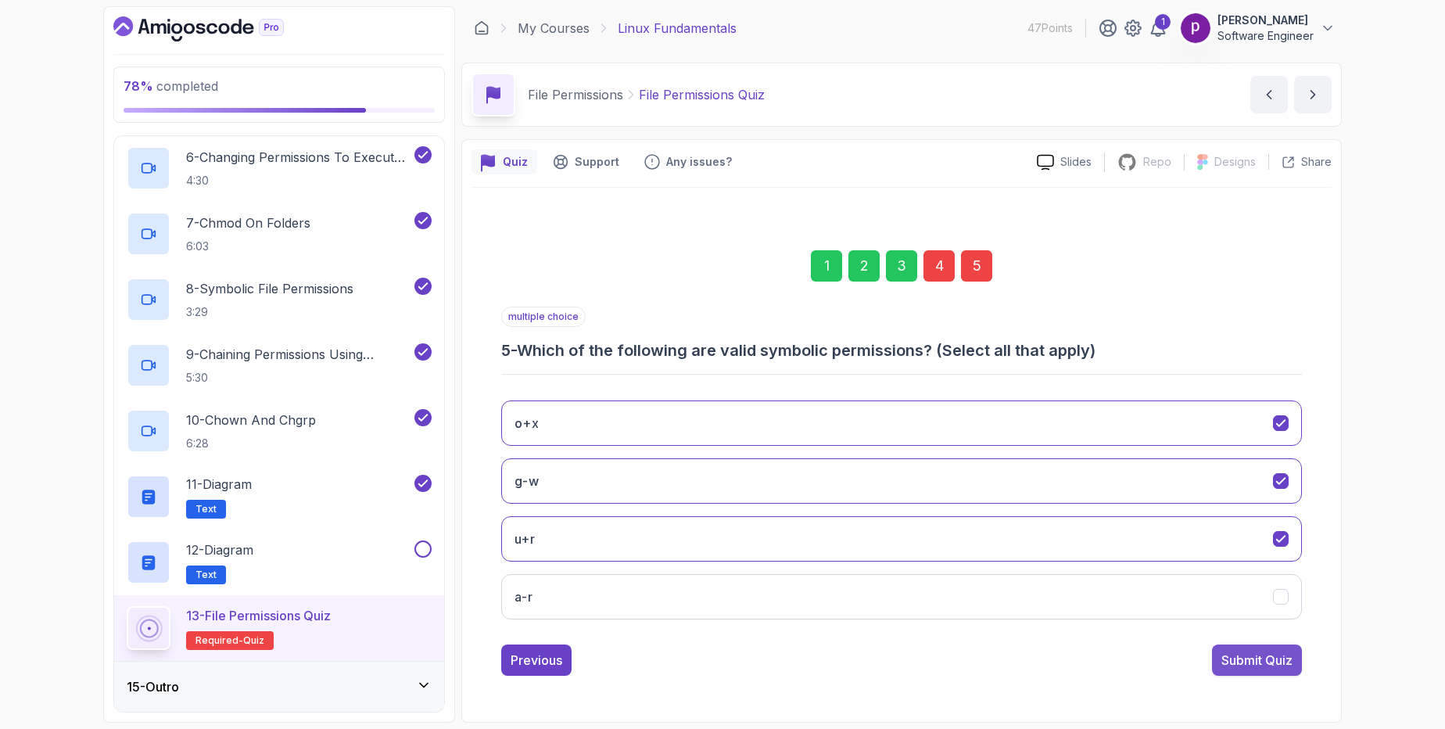
click at [1232, 647] on button "Submit Quiz" at bounding box center [1257, 659] width 90 height 31
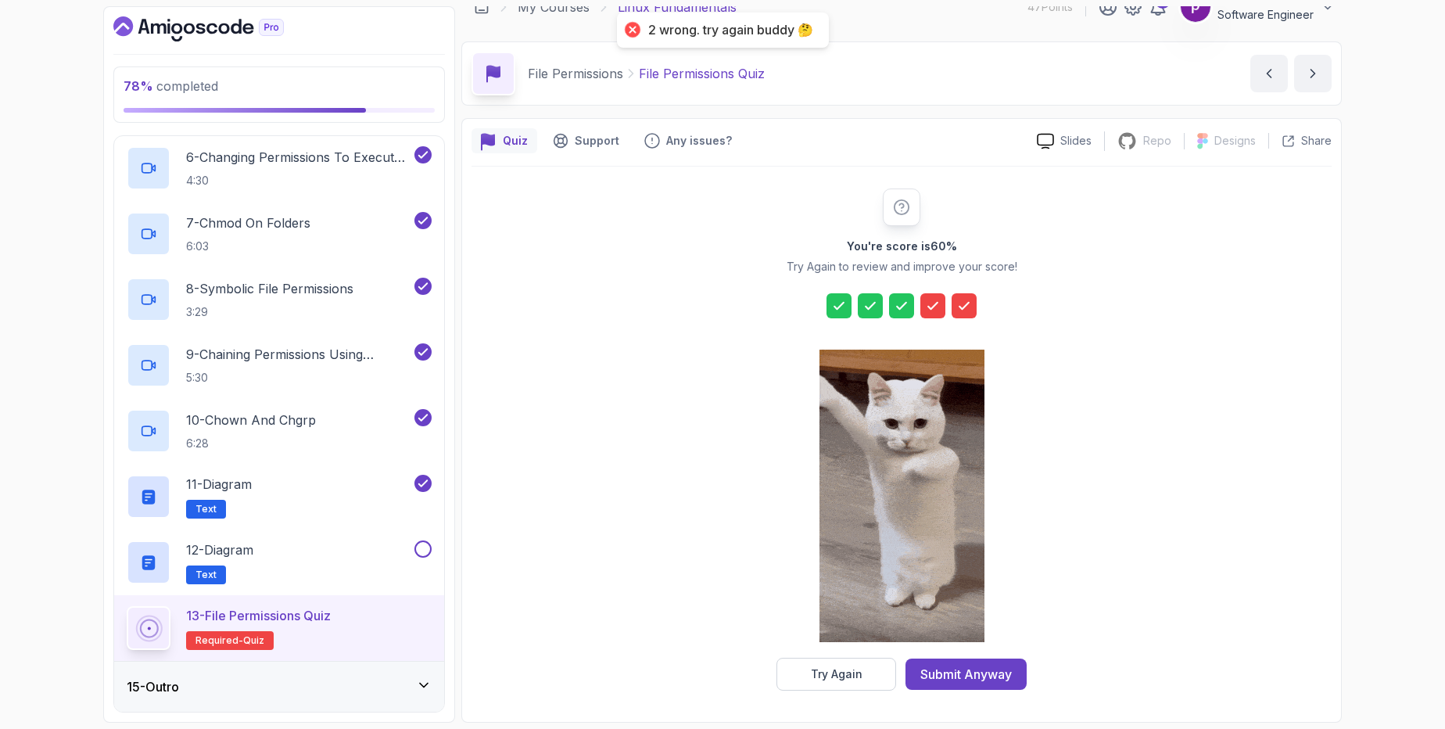
scroll to position [18, 0]
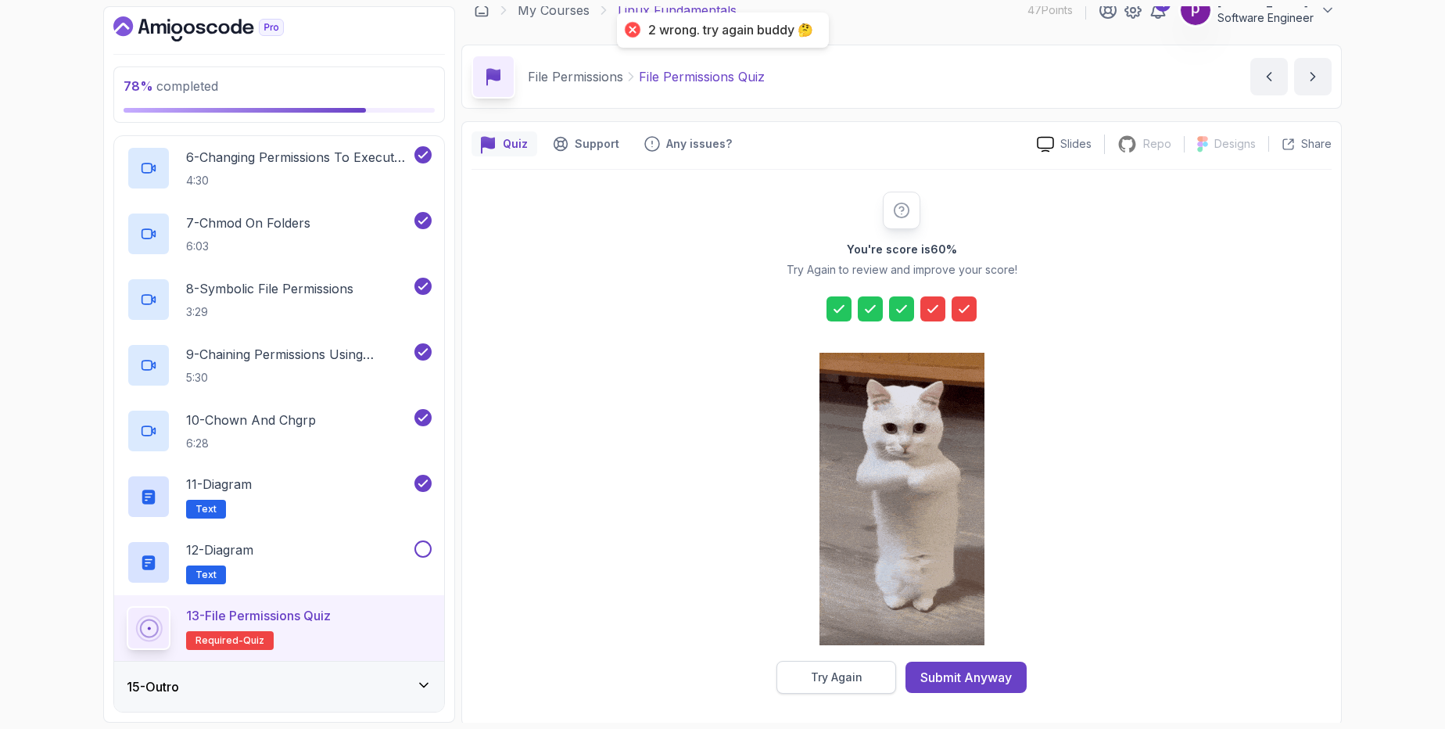
click at [826, 672] on div "Try Again" at bounding box center [837, 677] width 52 height 16
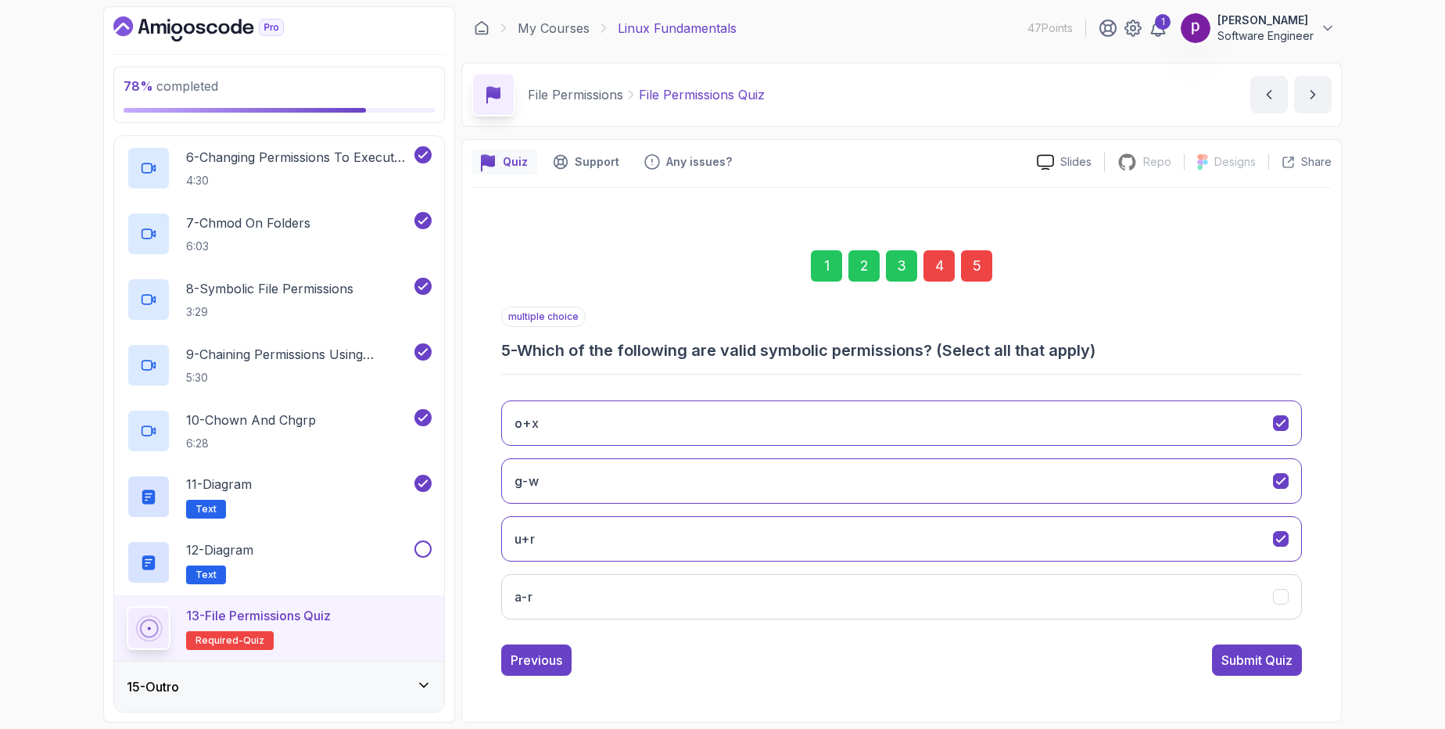
click at [943, 263] on div "4" at bounding box center [938, 265] width 31 height 31
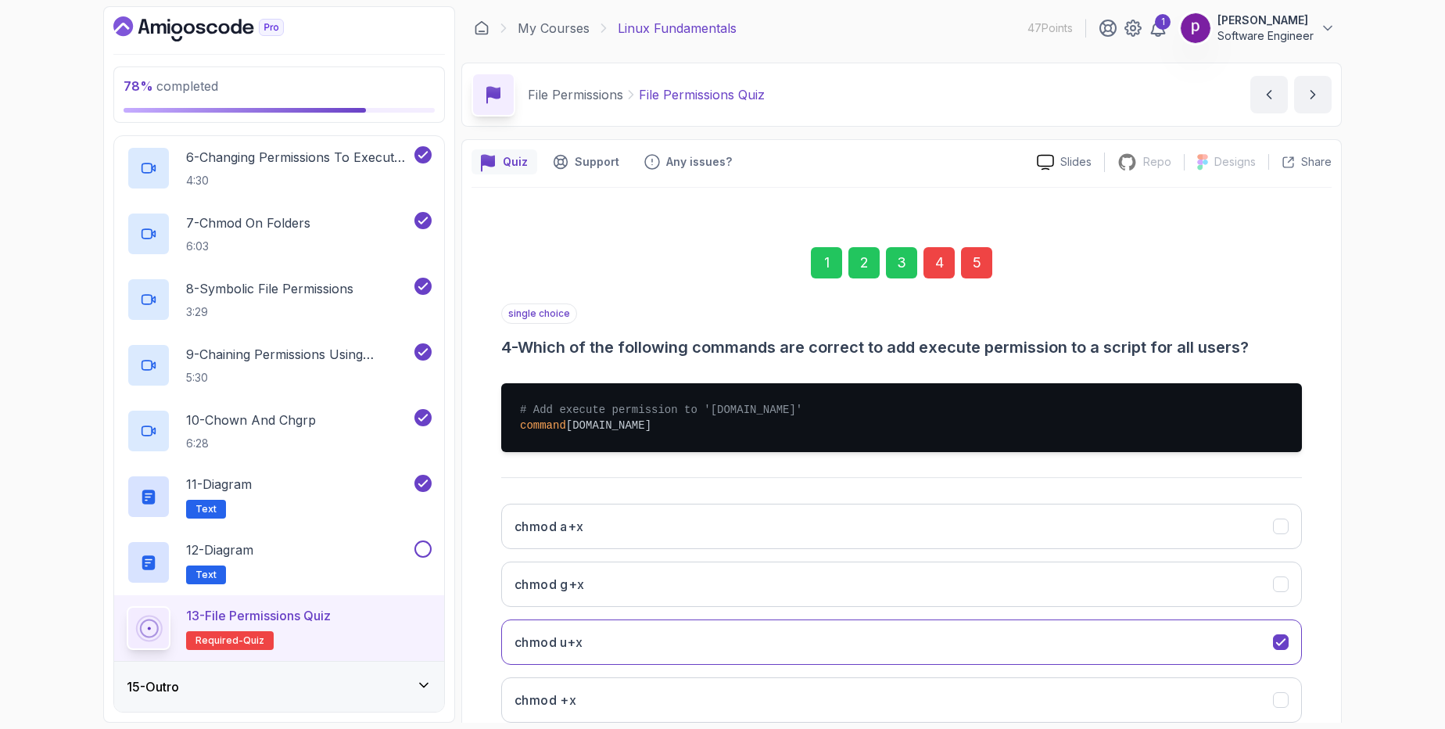
click at [901, 267] on div "3" at bounding box center [901, 262] width 31 height 31
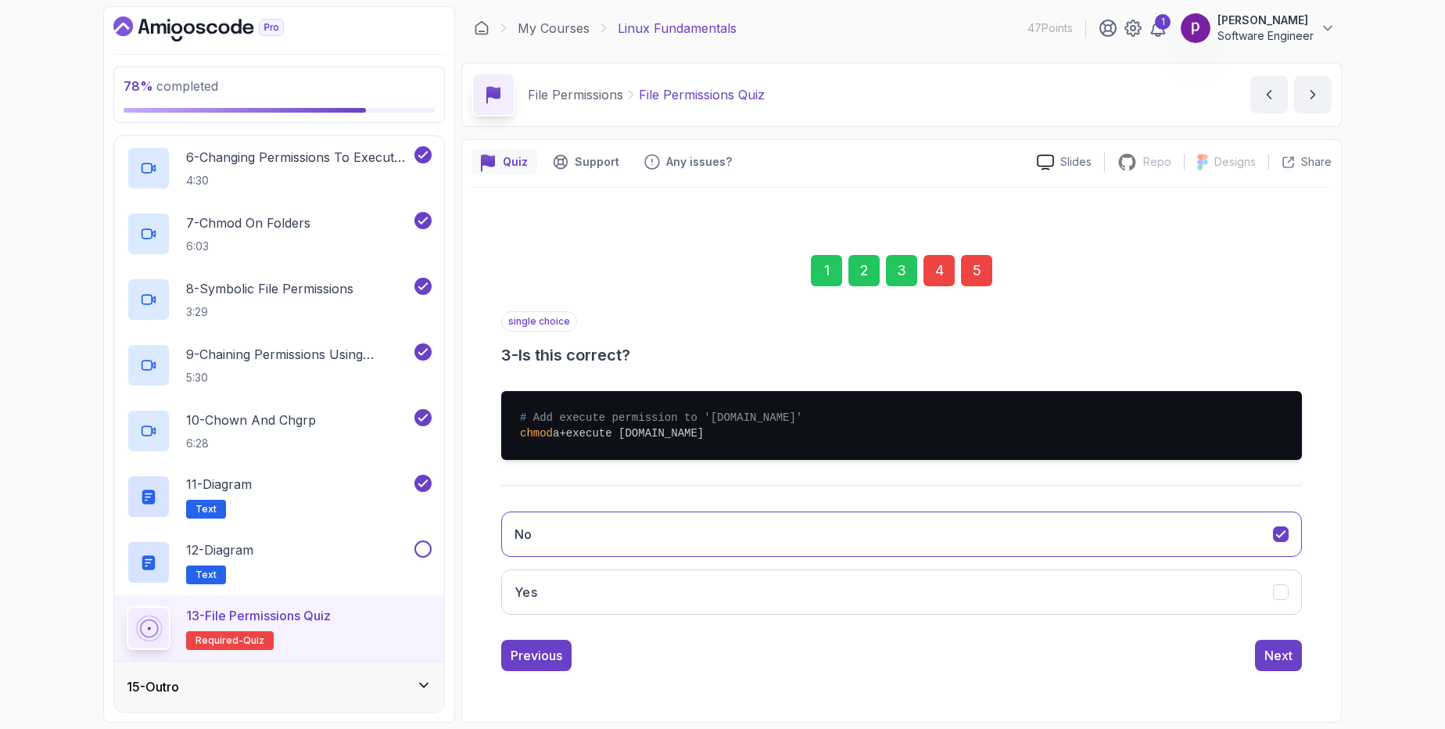
click at [940, 271] on div "4" at bounding box center [938, 270] width 31 height 31
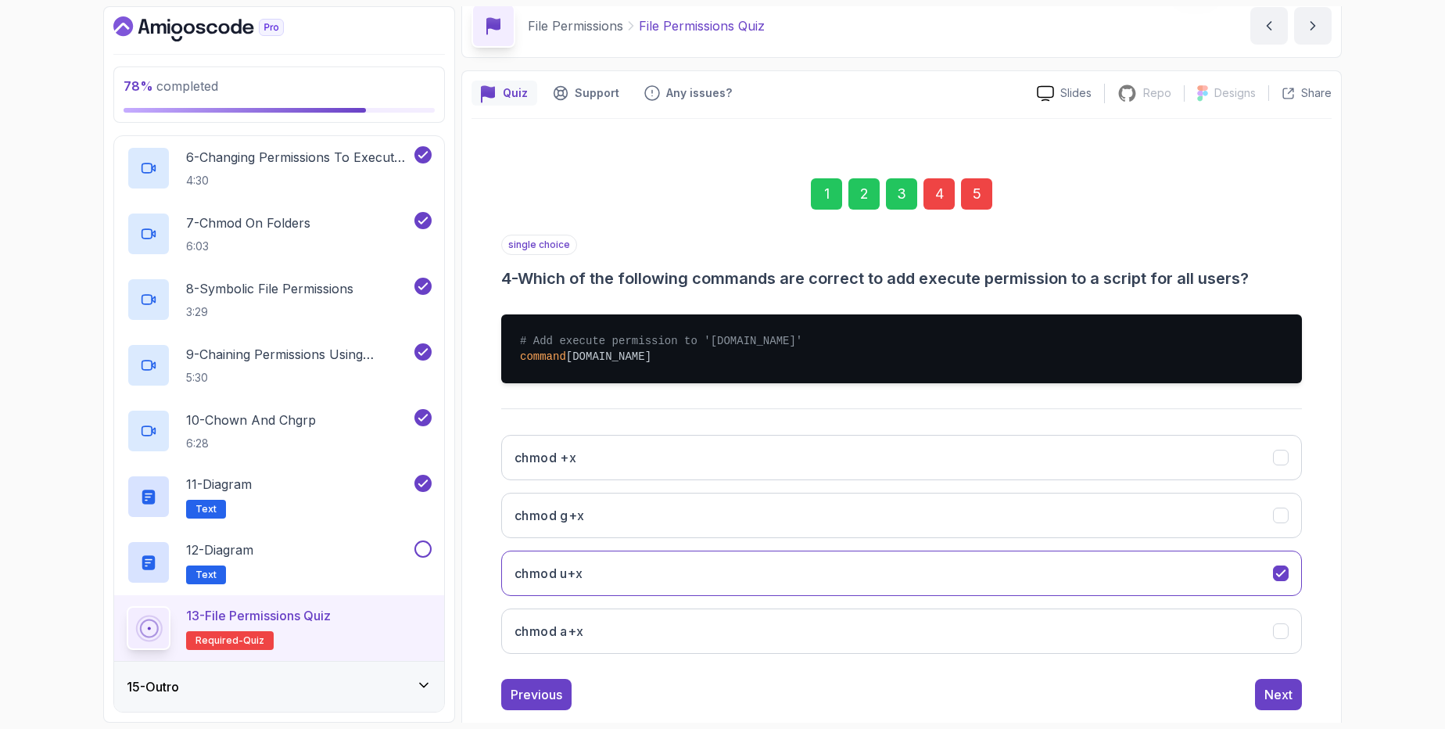
scroll to position [101, 0]
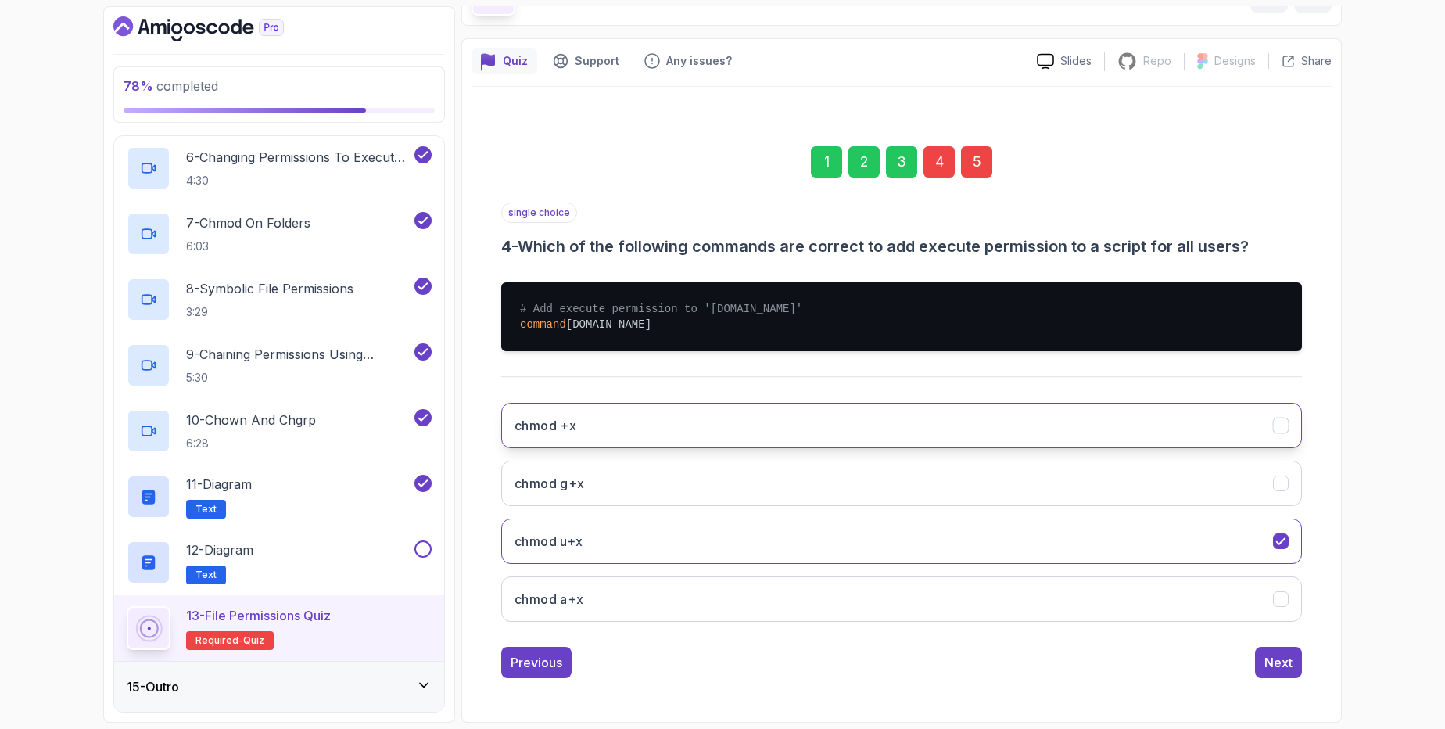
click at [1277, 432] on icon "chmod +x" at bounding box center [1280, 425] width 15 height 15
click at [1273, 663] on div "Next" at bounding box center [1278, 662] width 28 height 19
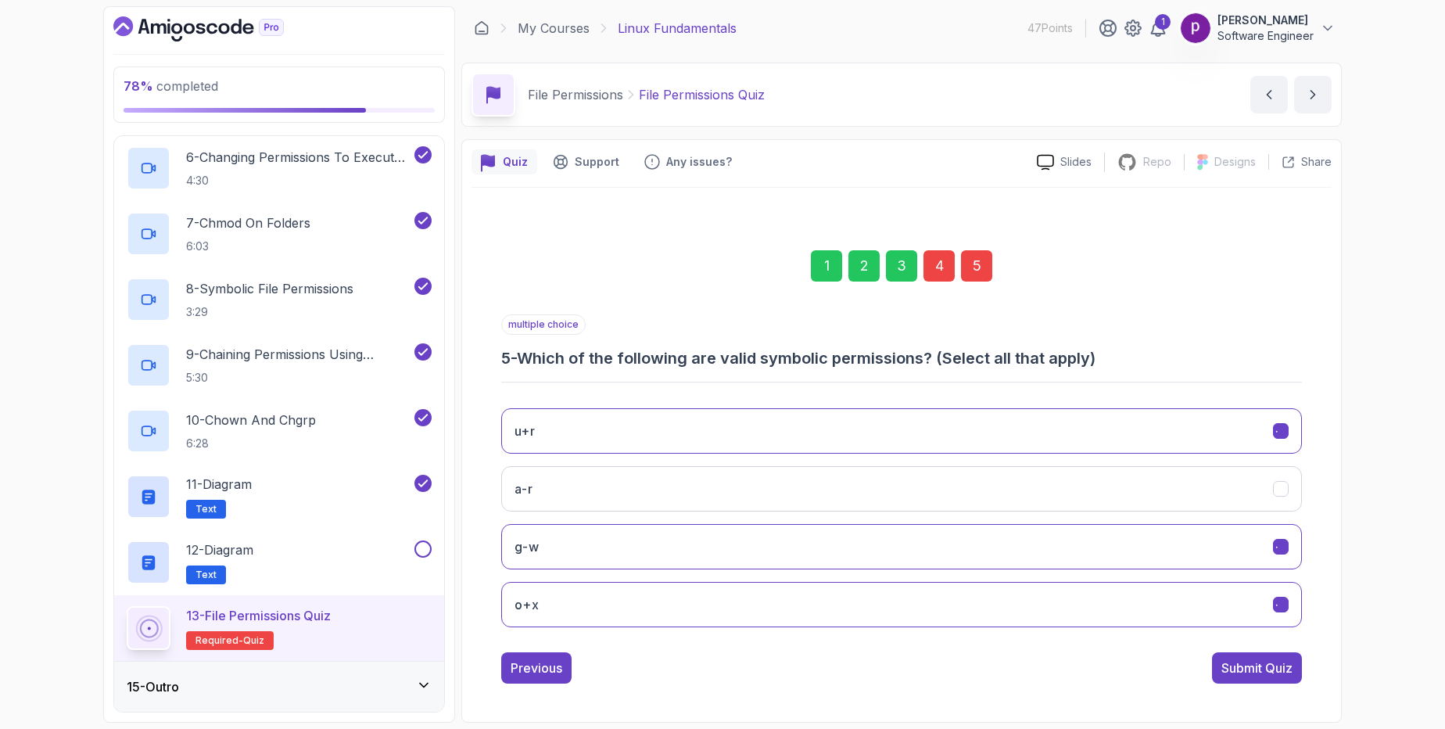
scroll to position [0, 0]
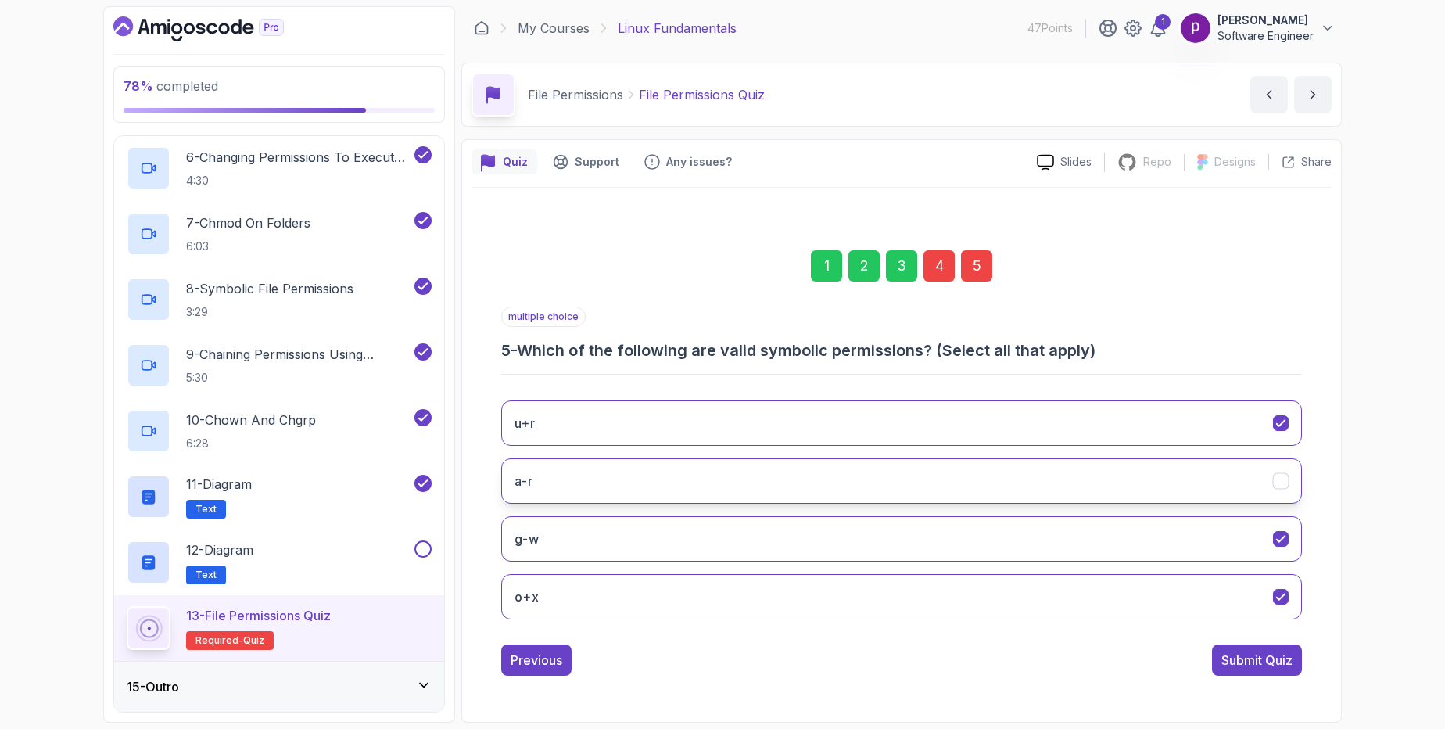
click at [1284, 478] on icon "a-r" at bounding box center [1280, 480] width 15 height 15
click at [1256, 657] on div "Submit Quiz" at bounding box center [1256, 659] width 71 height 19
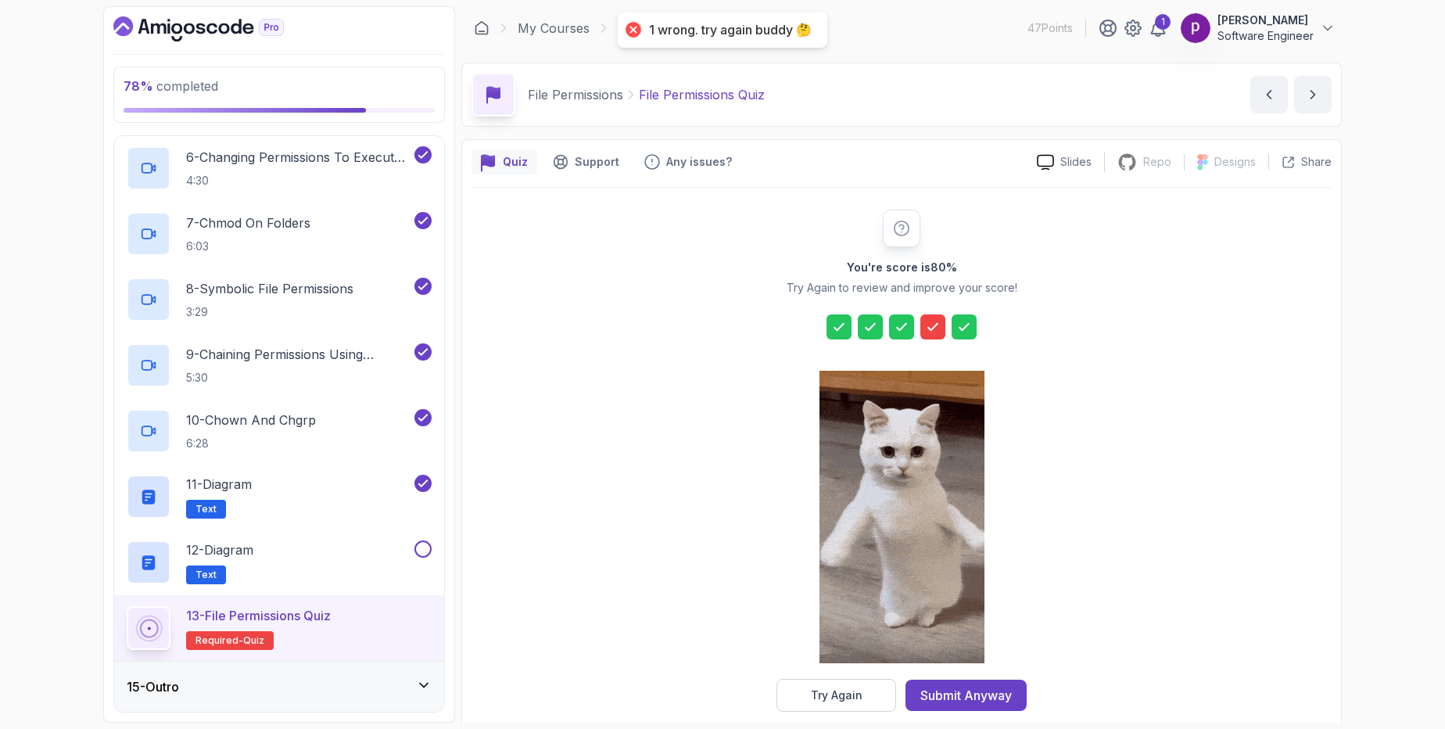
click at [927, 325] on icon at bounding box center [933, 327] width 16 height 16
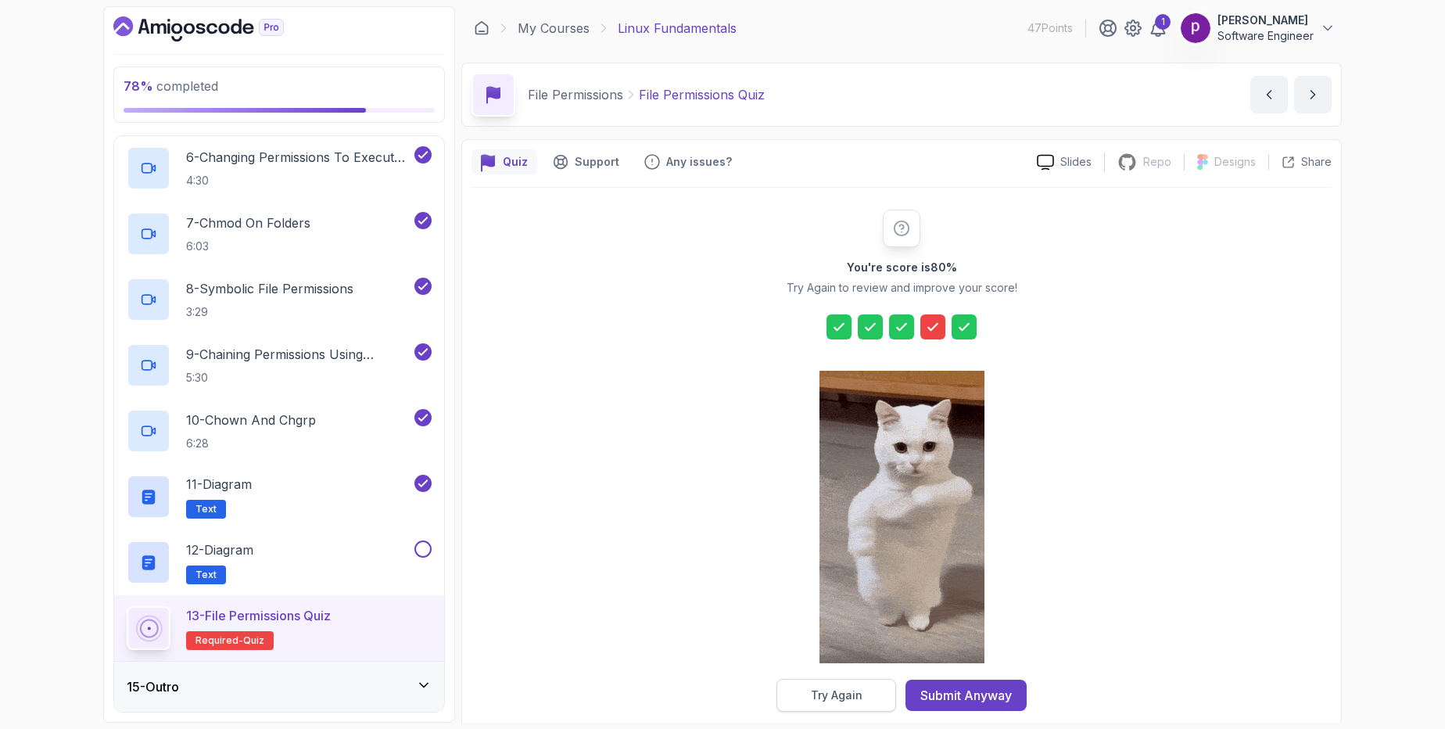
click at [829, 679] on button "Try Again" at bounding box center [836, 695] width 120 height 33
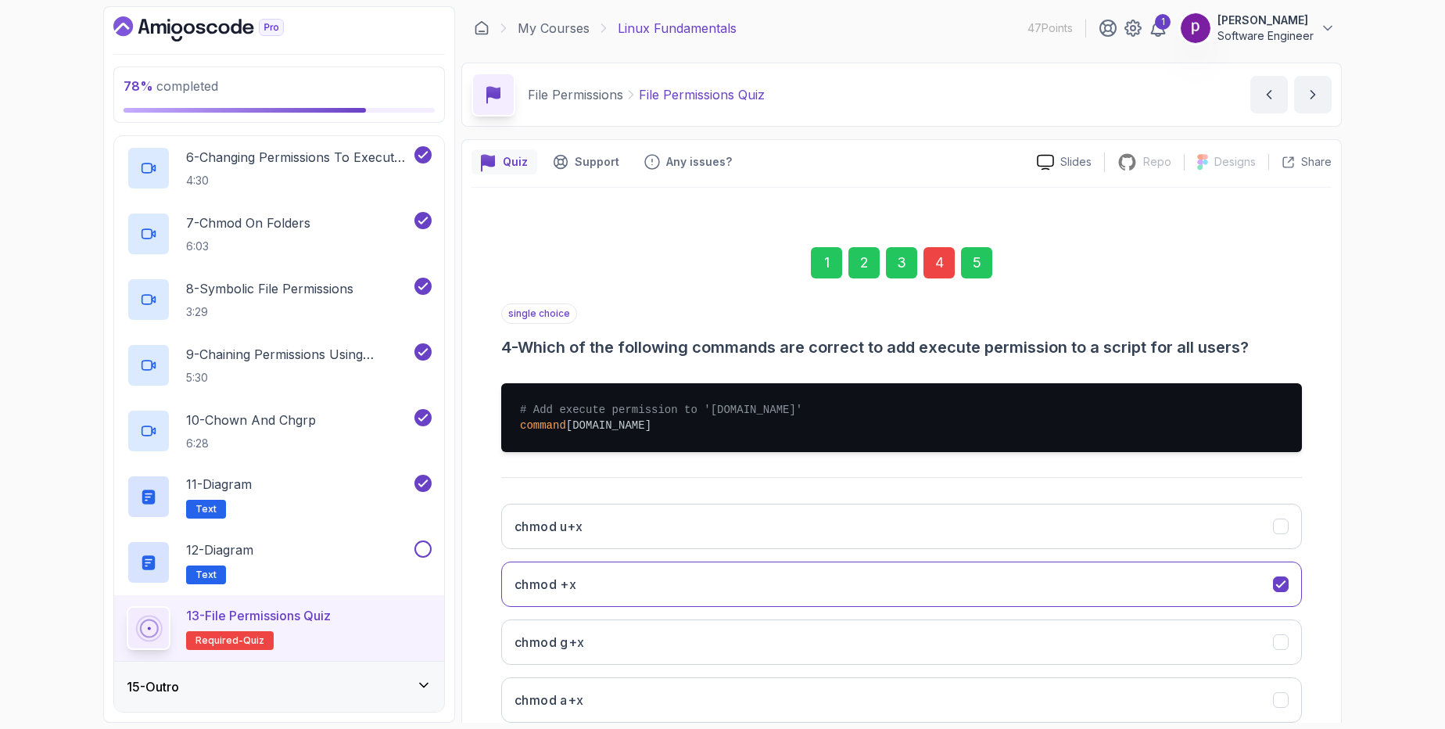
click at [936, 264] on div "4" at bounding box center [938, 262] width 31 height 31
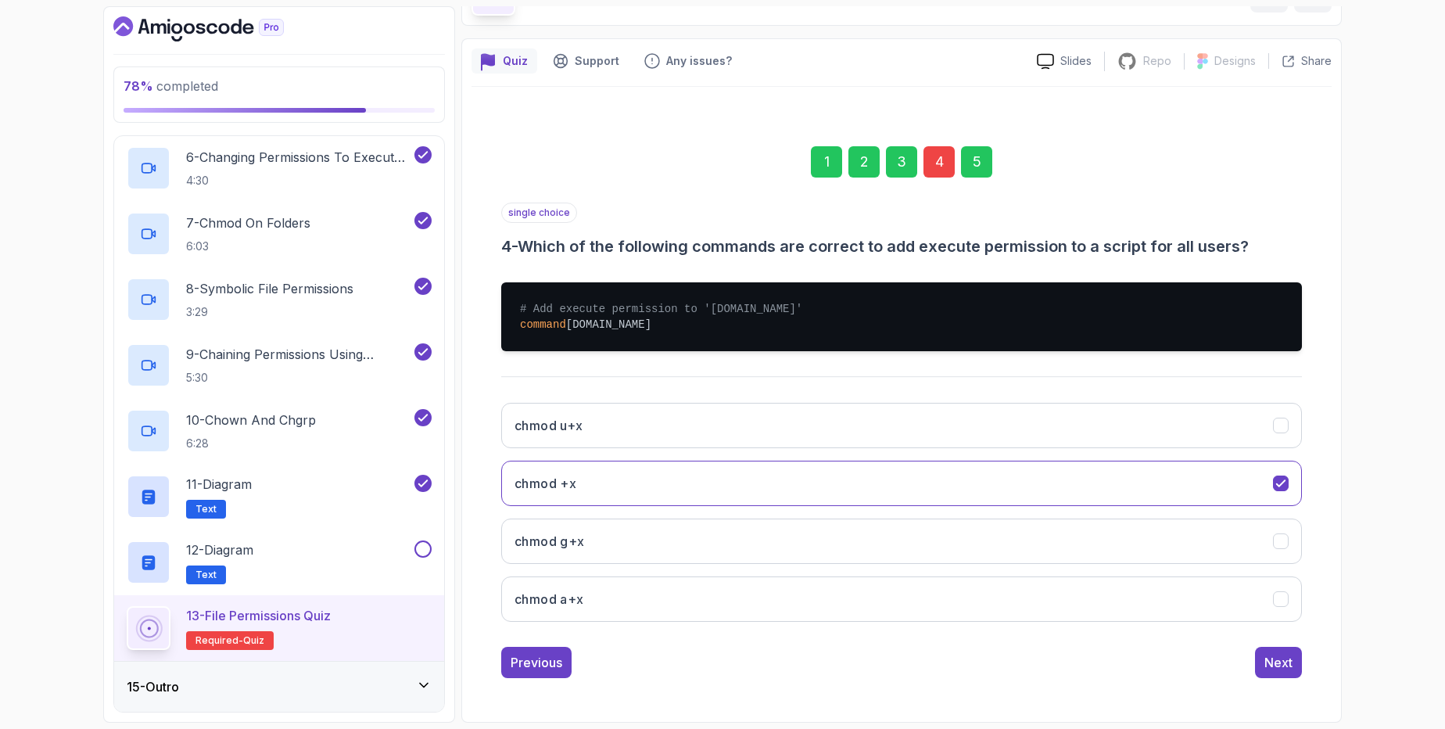
scroll to position [95, 0]
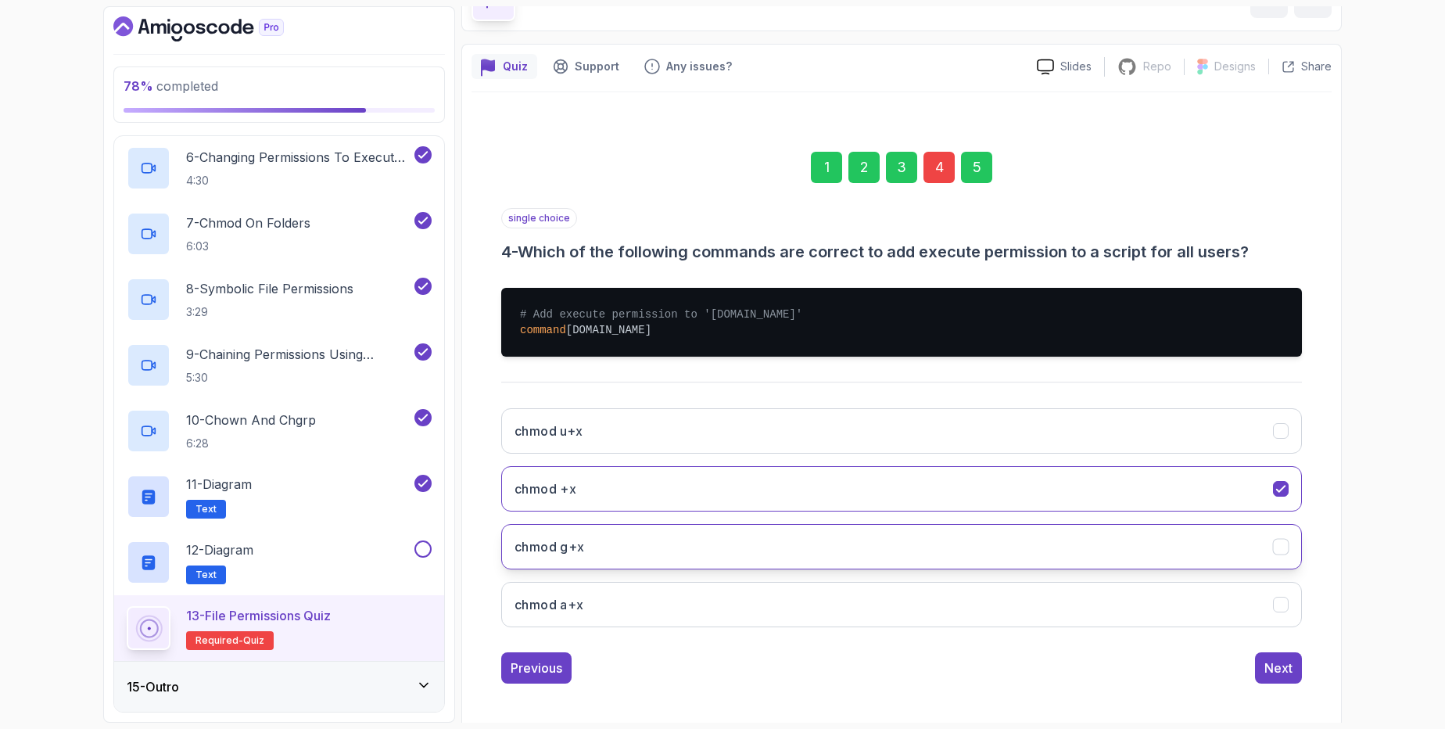
click at [1284, 540] on icon "chmod g+x" at bounding box center [1280, 546] width 15 height 15
click at [1290, 607] on button "chmod a+x" at bounding box center [901, 604] width 801 height 45
click at [1270, 666] on div "Next" at bounding box center [1278, 667] width 28 height 19
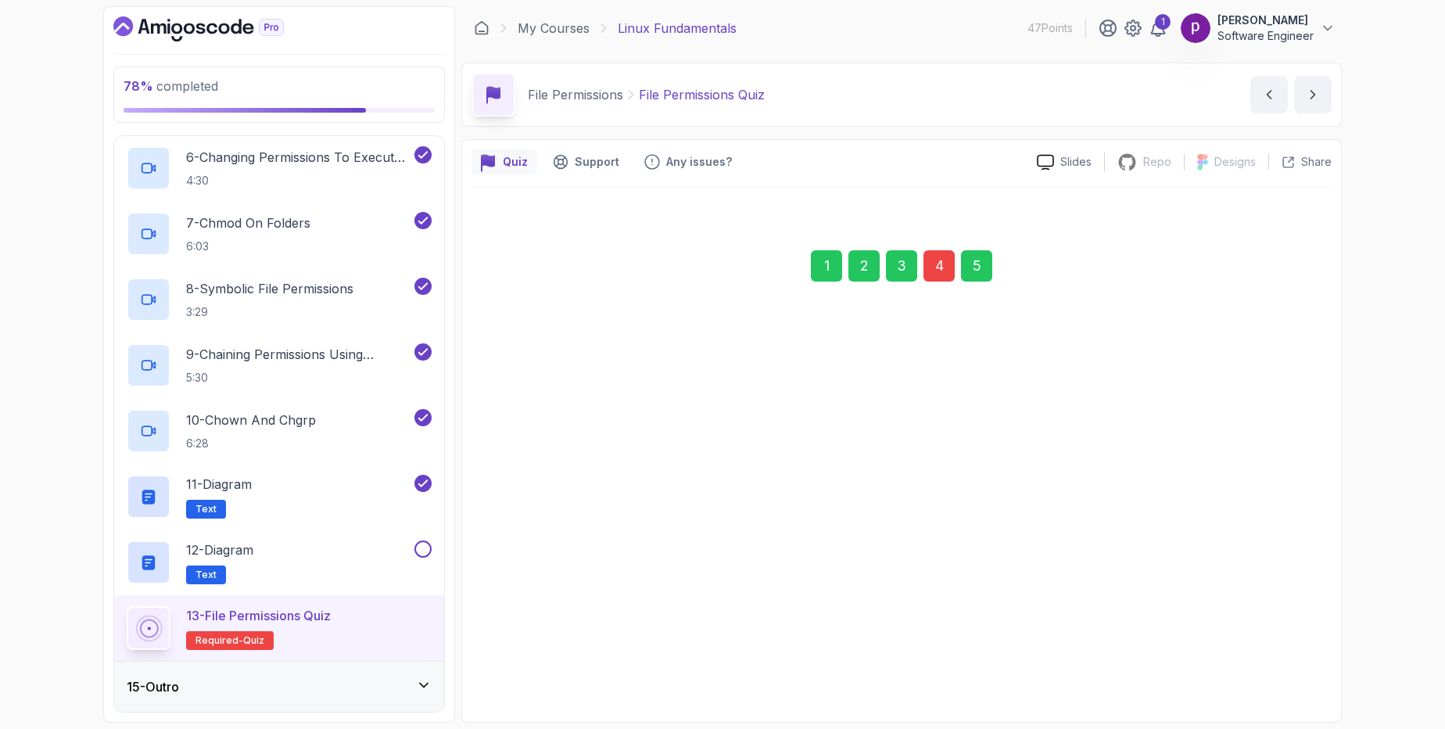
scroll to position [0, 0]
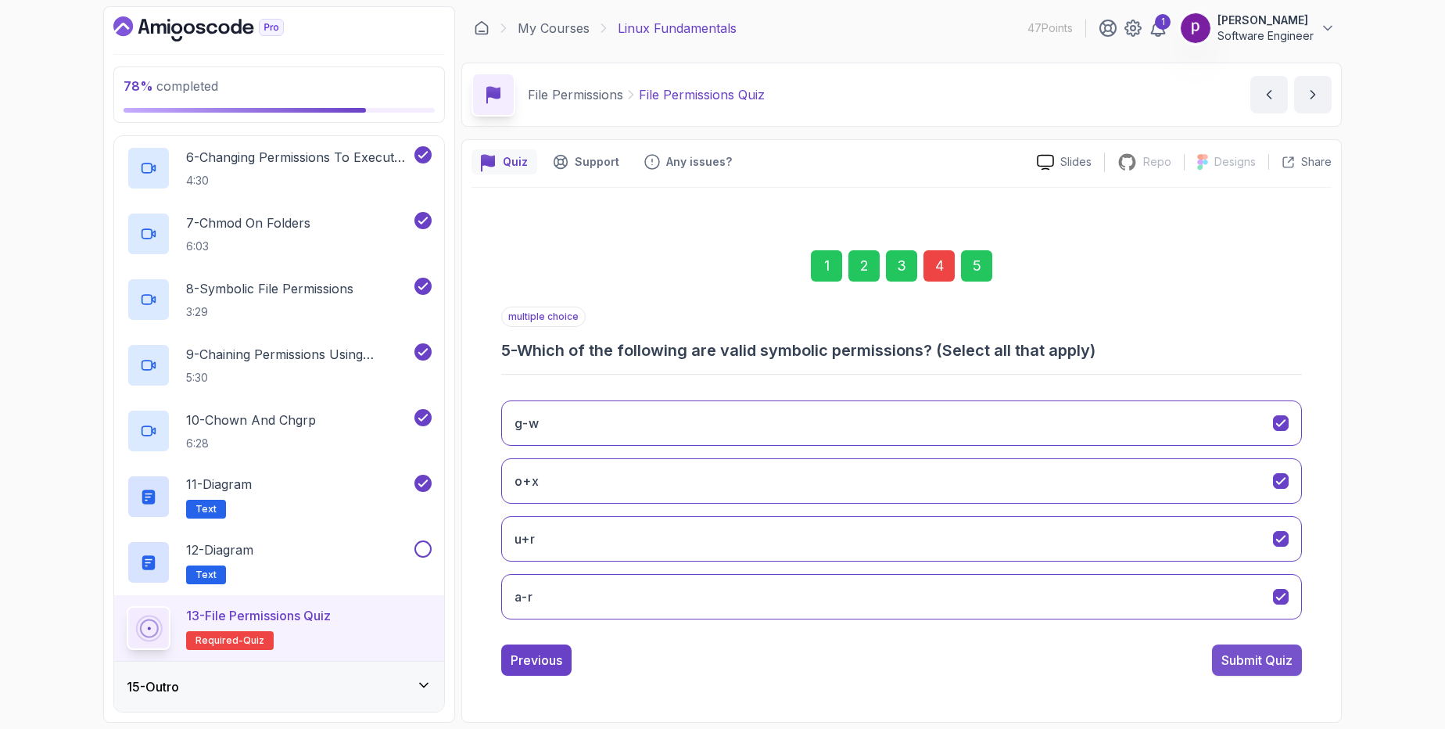
click at [1268, 660] on div "Submit Quiz" at bounding box center [1256, 659] width 71 height 19
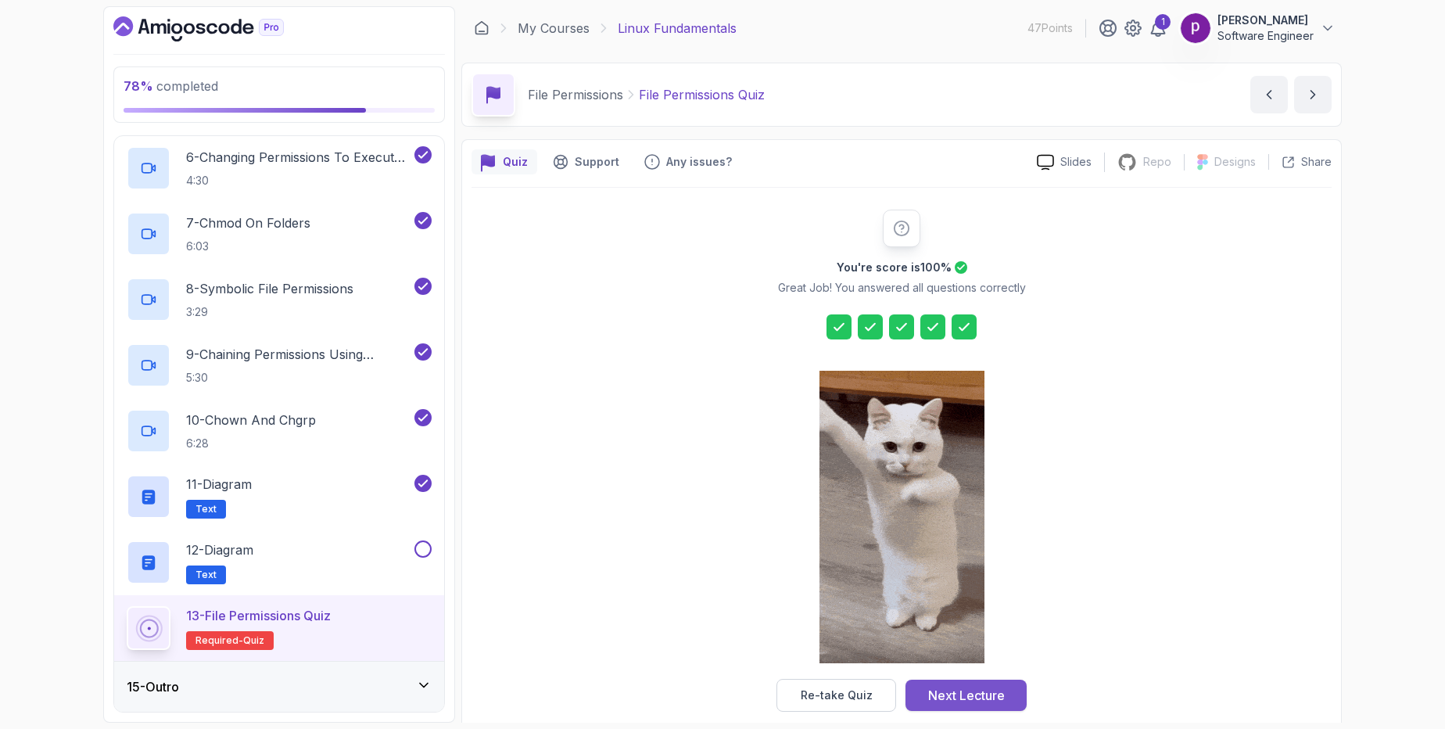
click at [966, 695] on div "Next Lecture" at bounding box center [966, 695] width 77 height 19
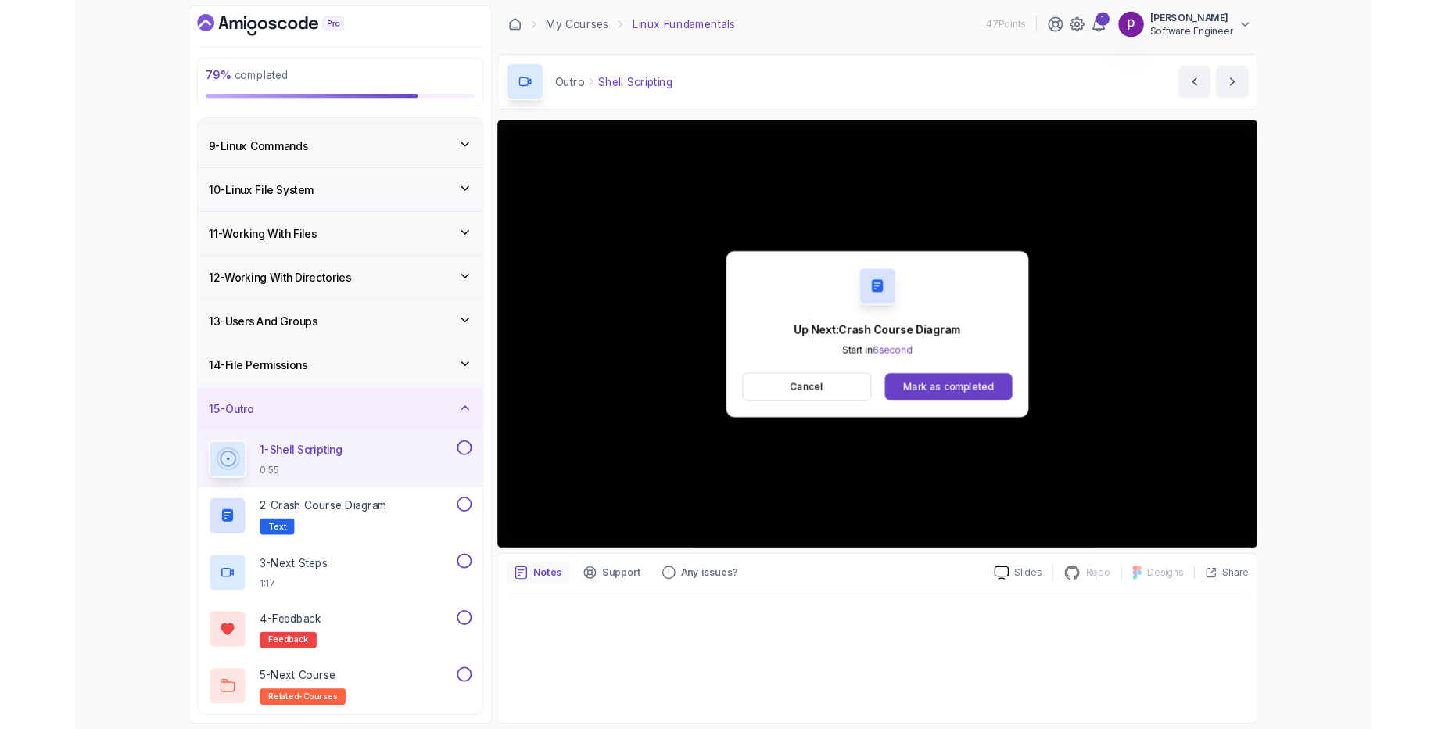
scroll to position [515, 0]
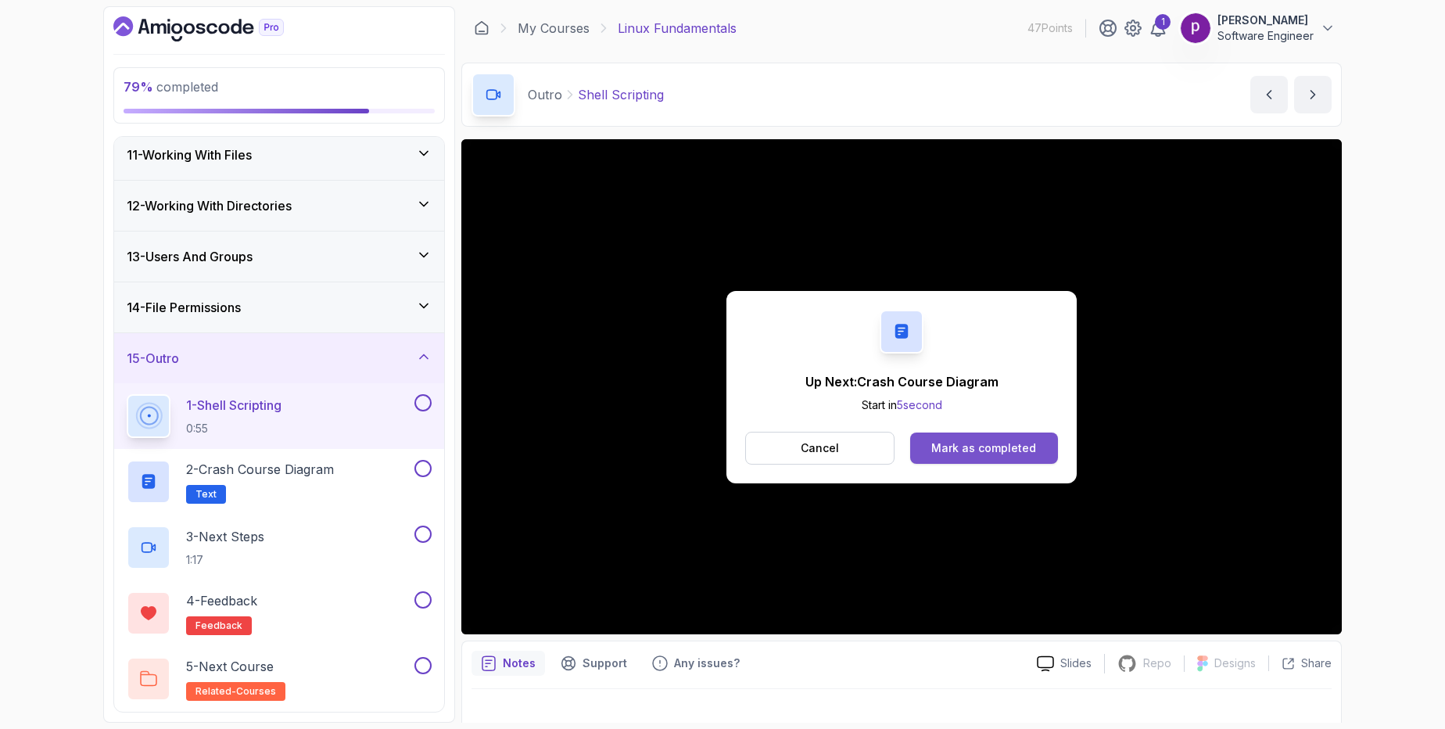
click at [1019, 455] on div "Mark as completed" at bounding box center [983, 448] width 105 height 16
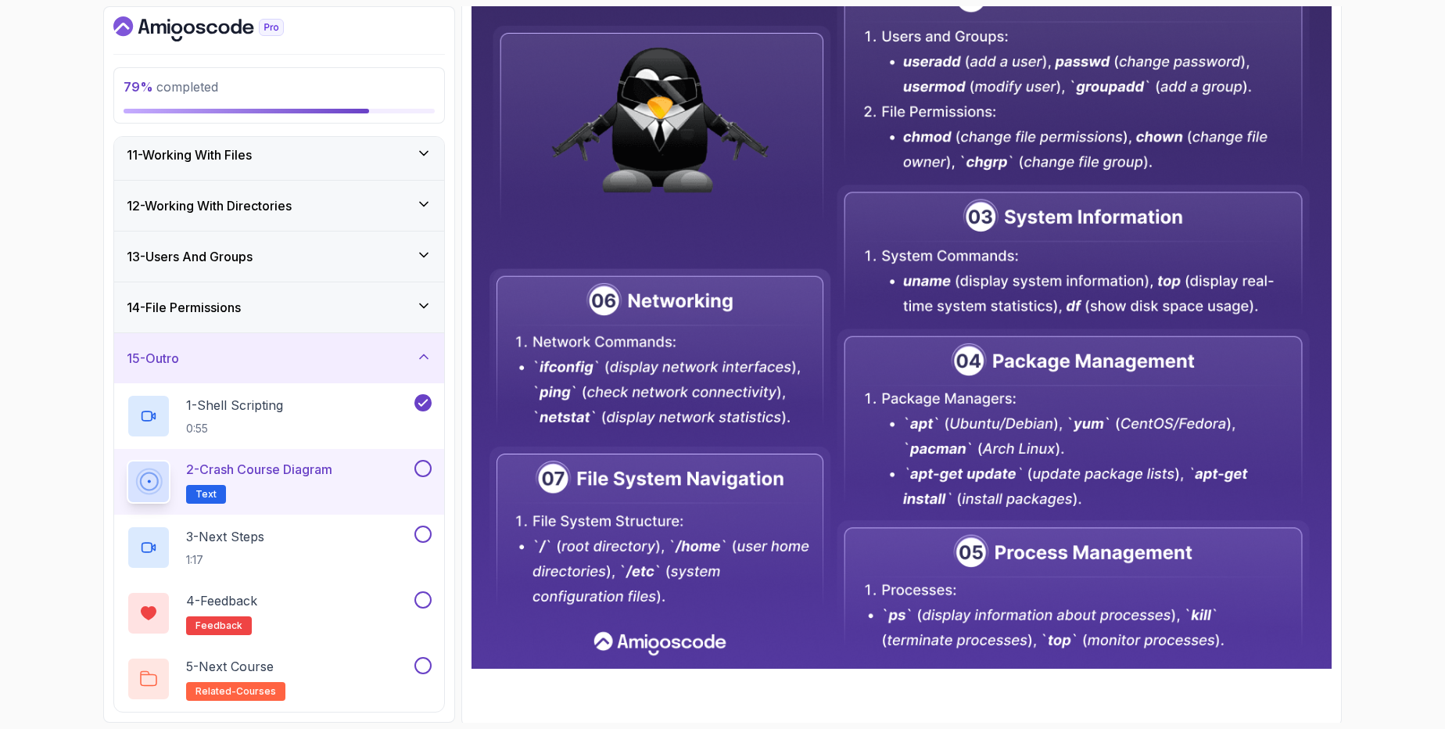
scroll to position [657, 0]
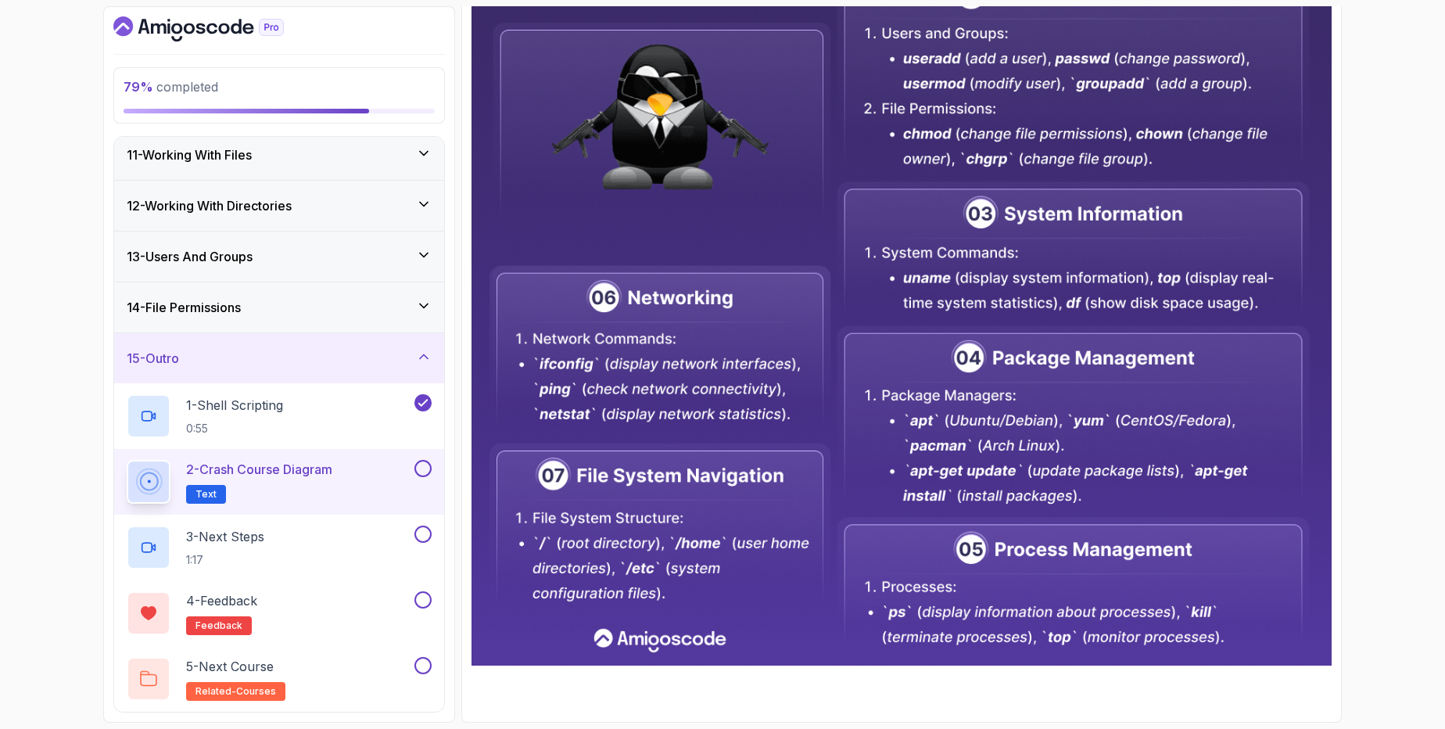
click at [429, 462] on button at bounding box center [422, 468] width 17 height 17
click at [403, 538] on div "3 - Next Steps 1:17" at bounding box center [269, 547] width 285 height 44
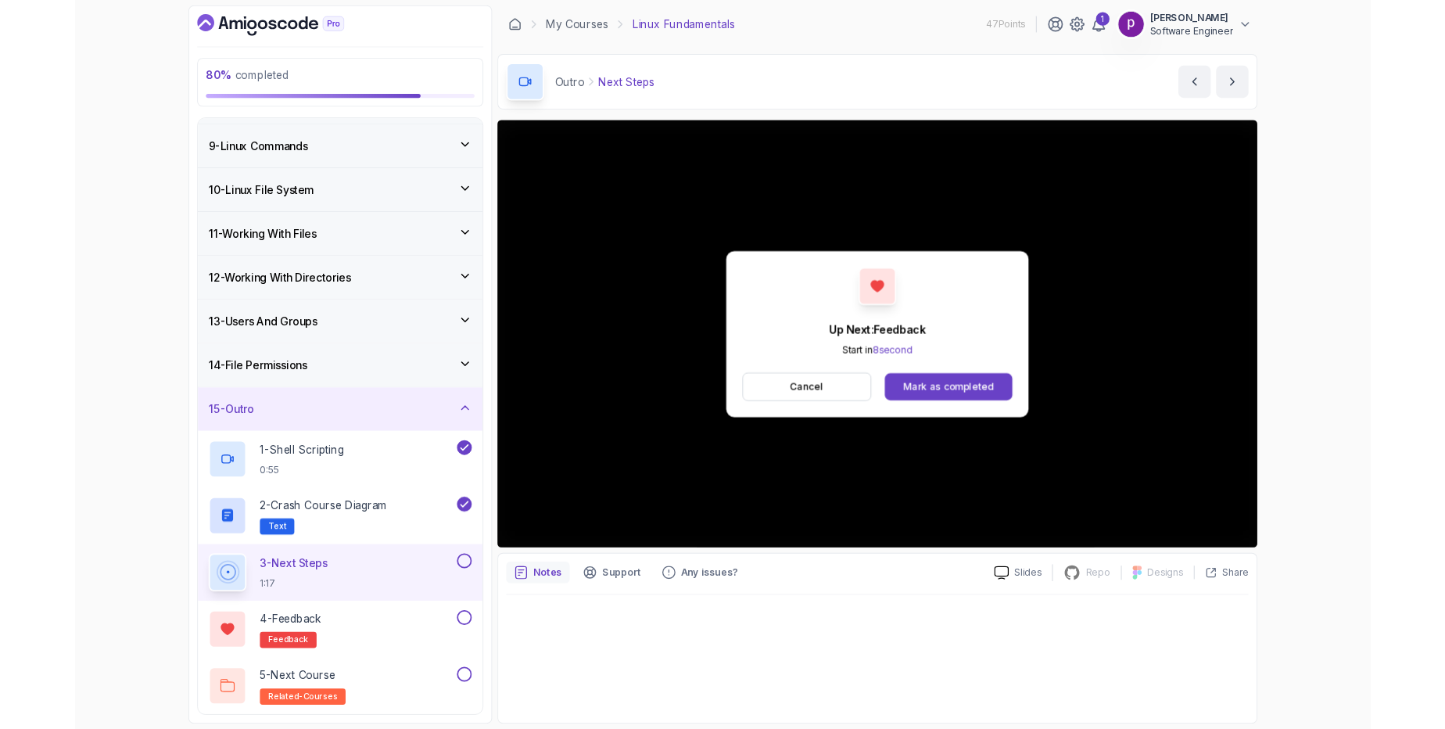
scroll to position [515, 0]
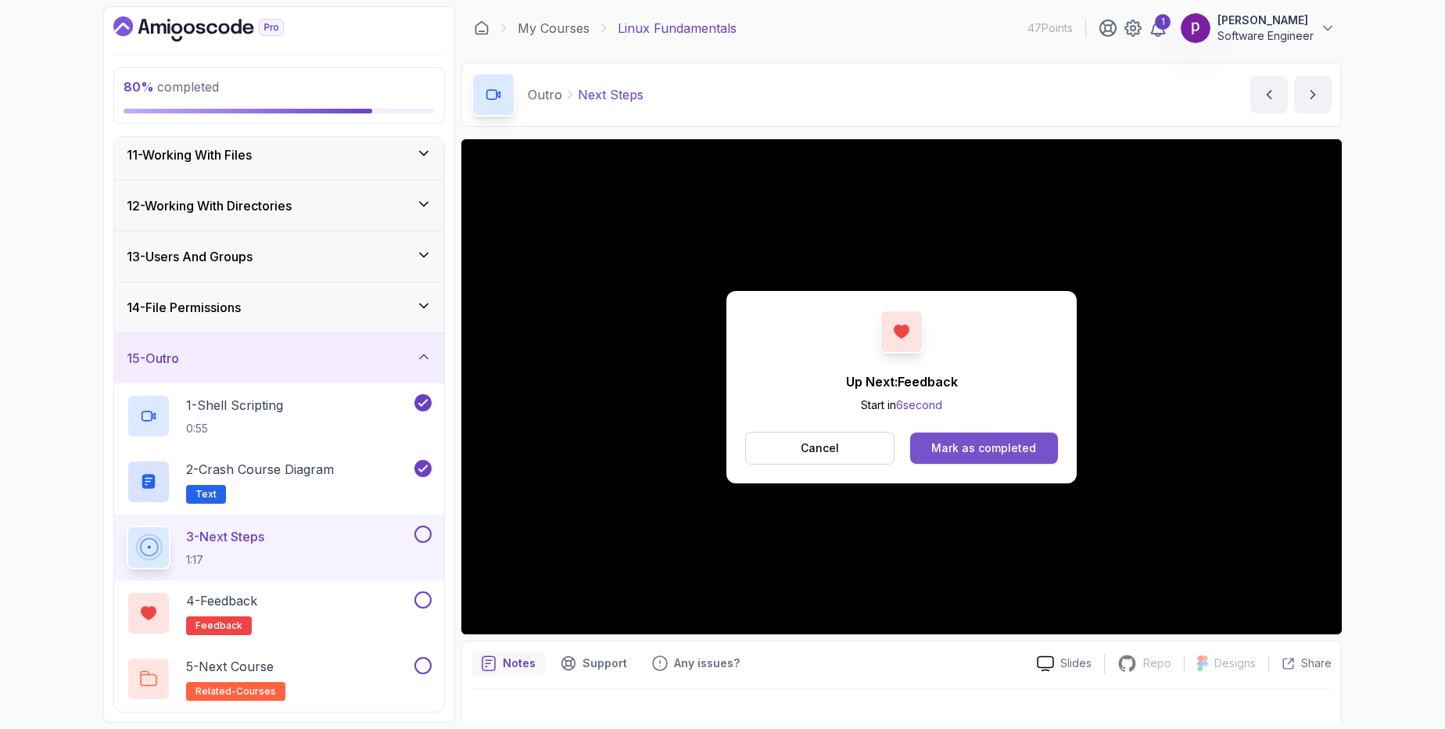
click at [983, 450] on div "Mark as completed" at bounding box center [983, 448] width 105 height 16
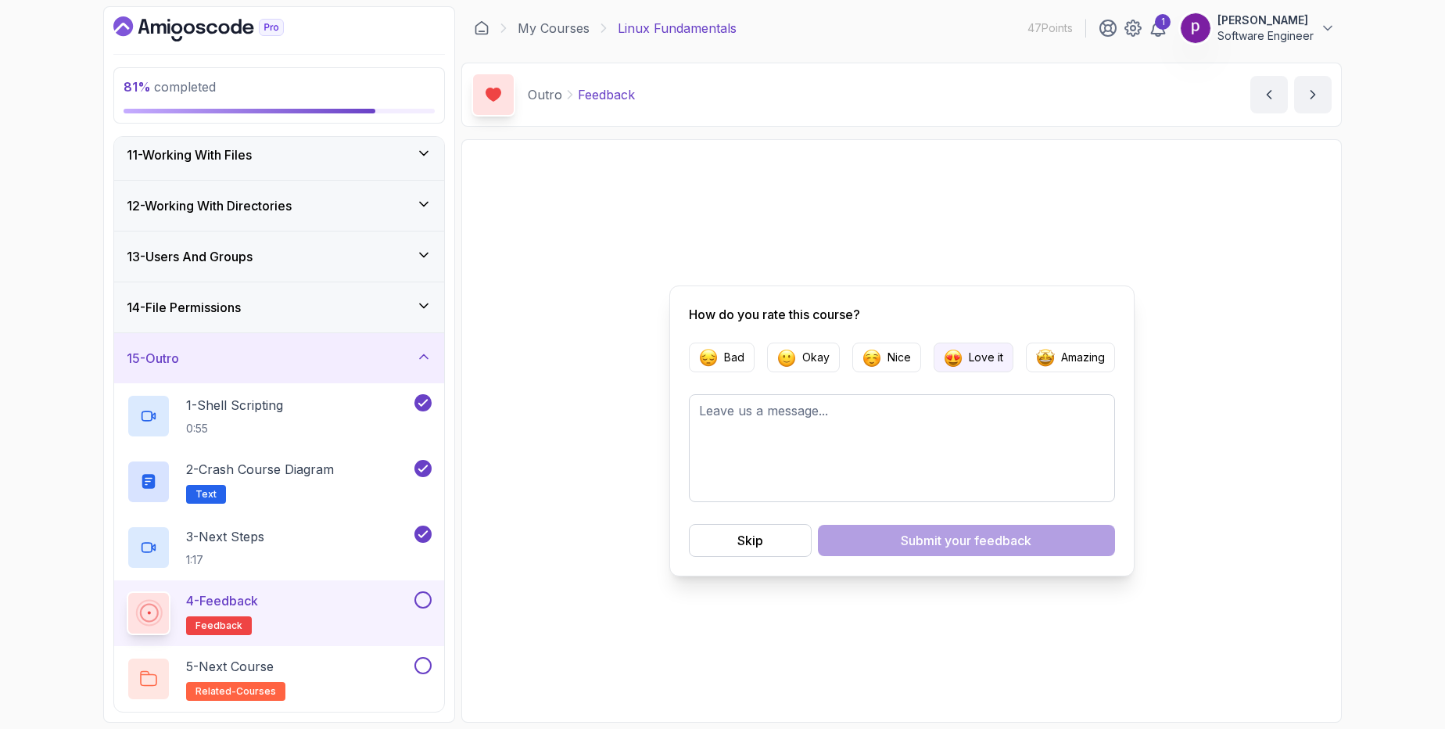
click at [973, 358] on p "Love it" at bounding box center [986, 357] width 34 height 16
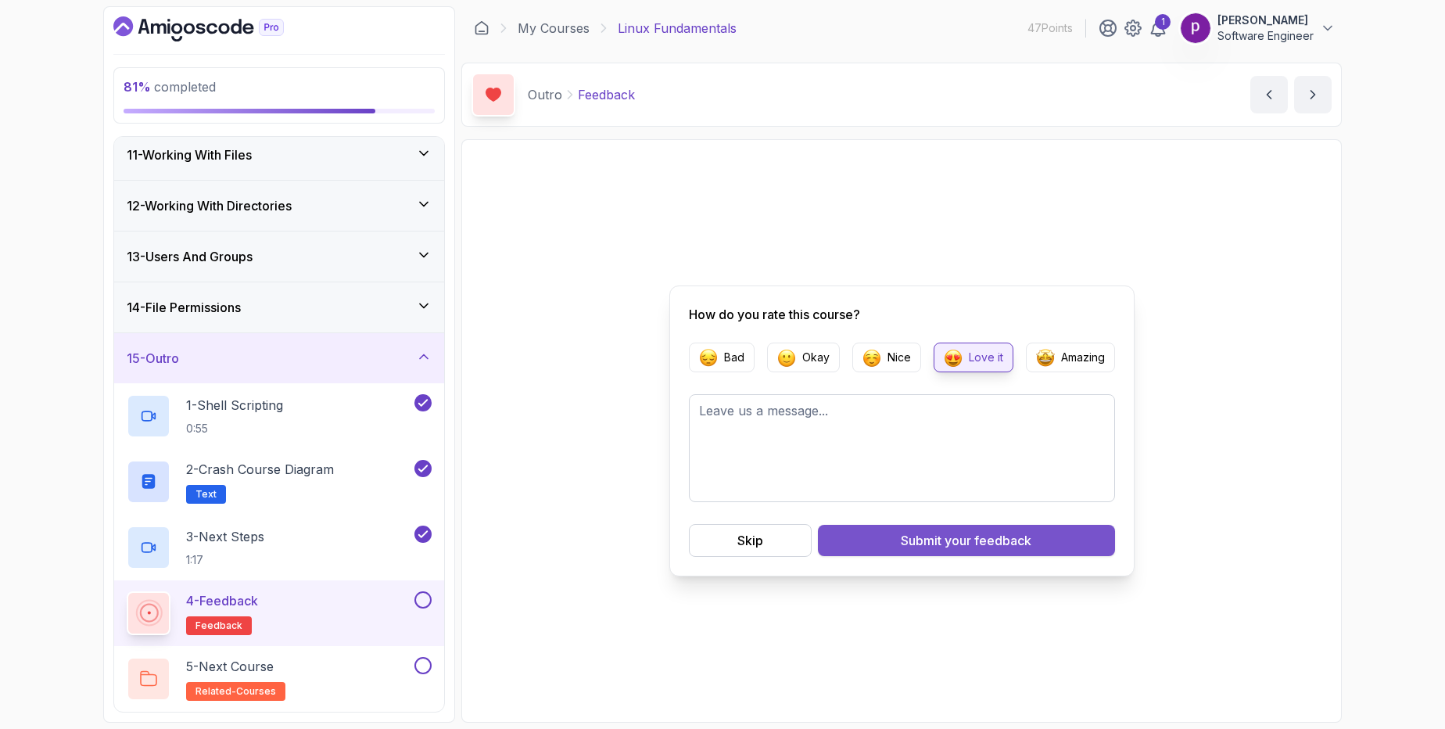
click at [933, 535] on div "Submit your feedback" at bounding box center [966, 540] width 131 height 19
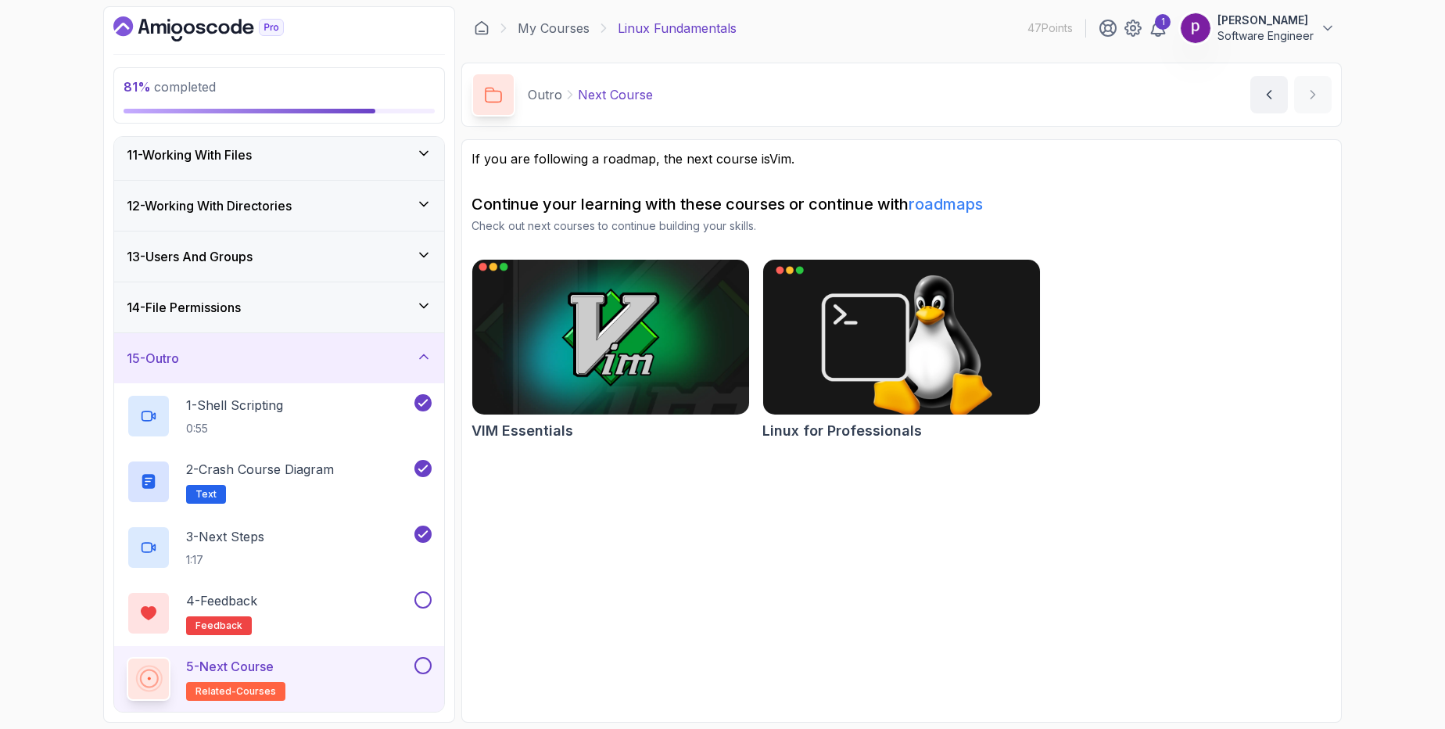
click at [528, 362] on img at bounding box center [610, 337] width 291 height 163
click at [825, 138] on main "My Courses Linux Fundamentals 47 Points 1 [PERSON_NAME] Software Engineer 17 - …" at bounding box center [901, 364] width 880 height 716
click at [1202, 29] on img at bounding box center [1195, 28] width 31 height 31
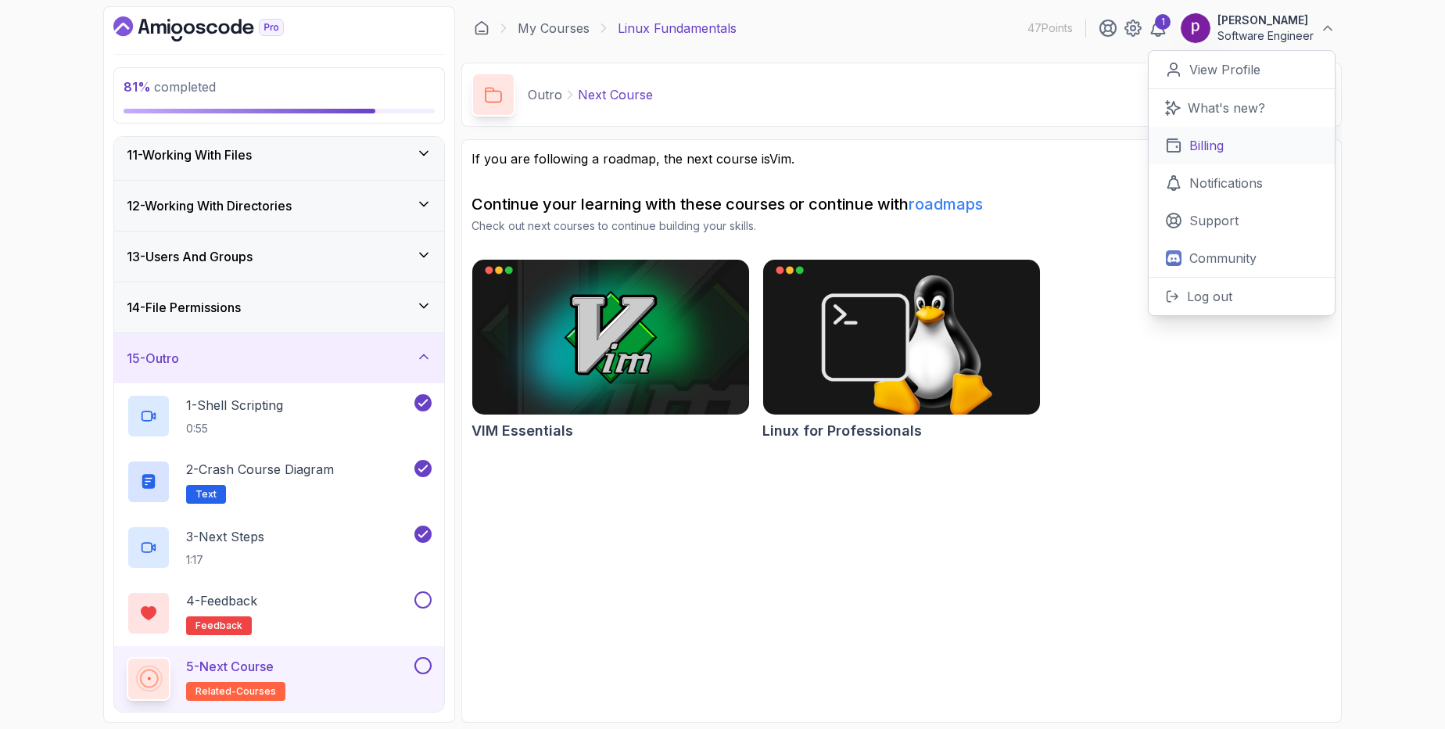
click at [1196, 154] on p "Billing" at bounding box center [1206, 145] width 34 height 19
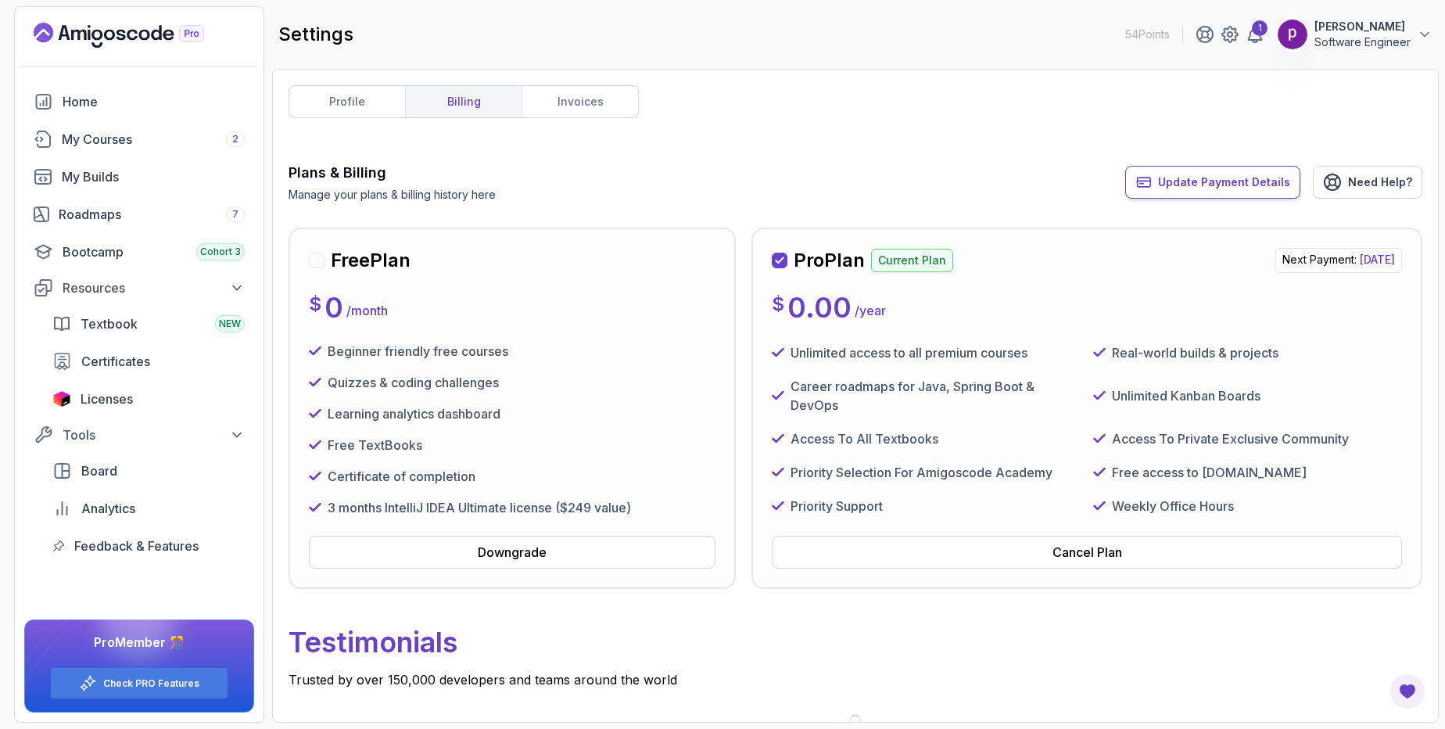
click at [1152, 182] on icon "button" at bounding box center [1143, 182] width 16 height 16
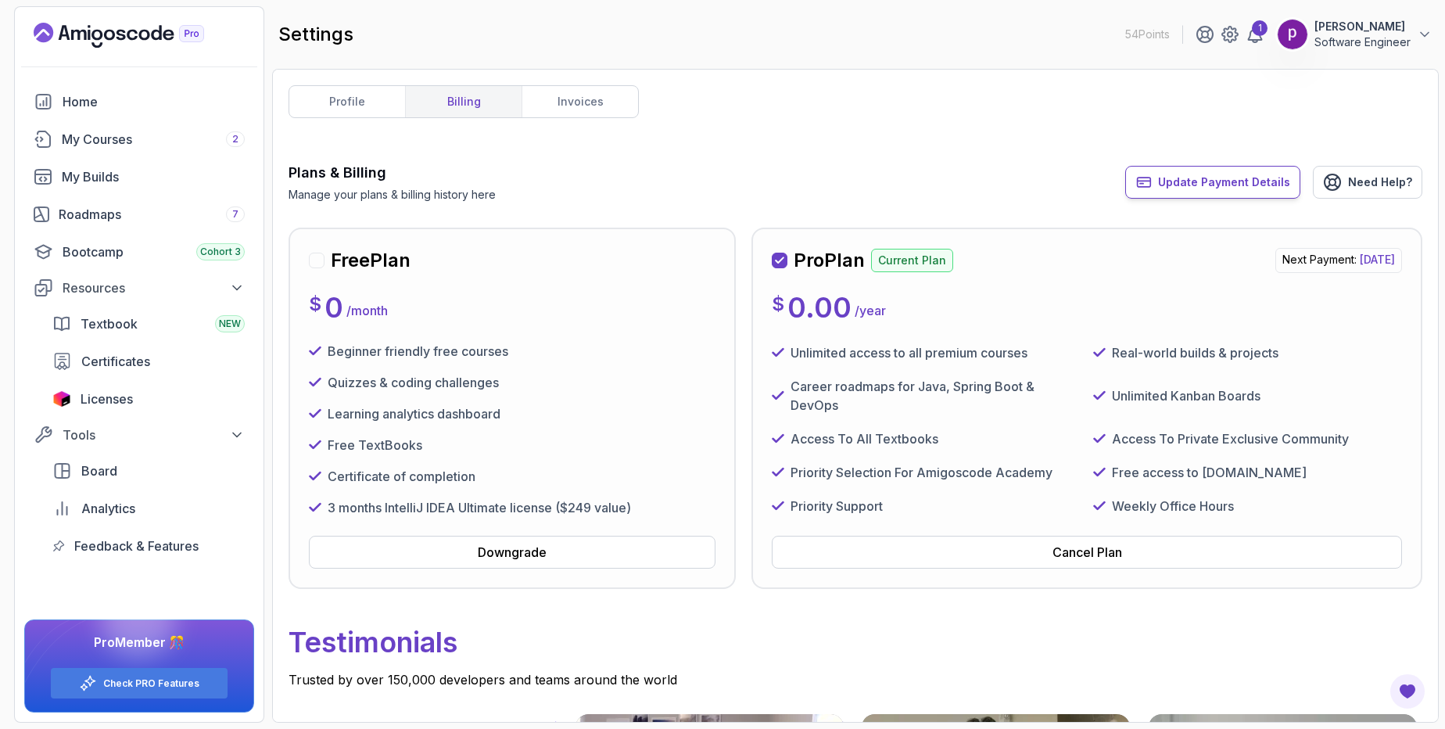
click at [1243, 177] on span "Update Payment Details" at bounding box center [1224, 182] width 132 height 16
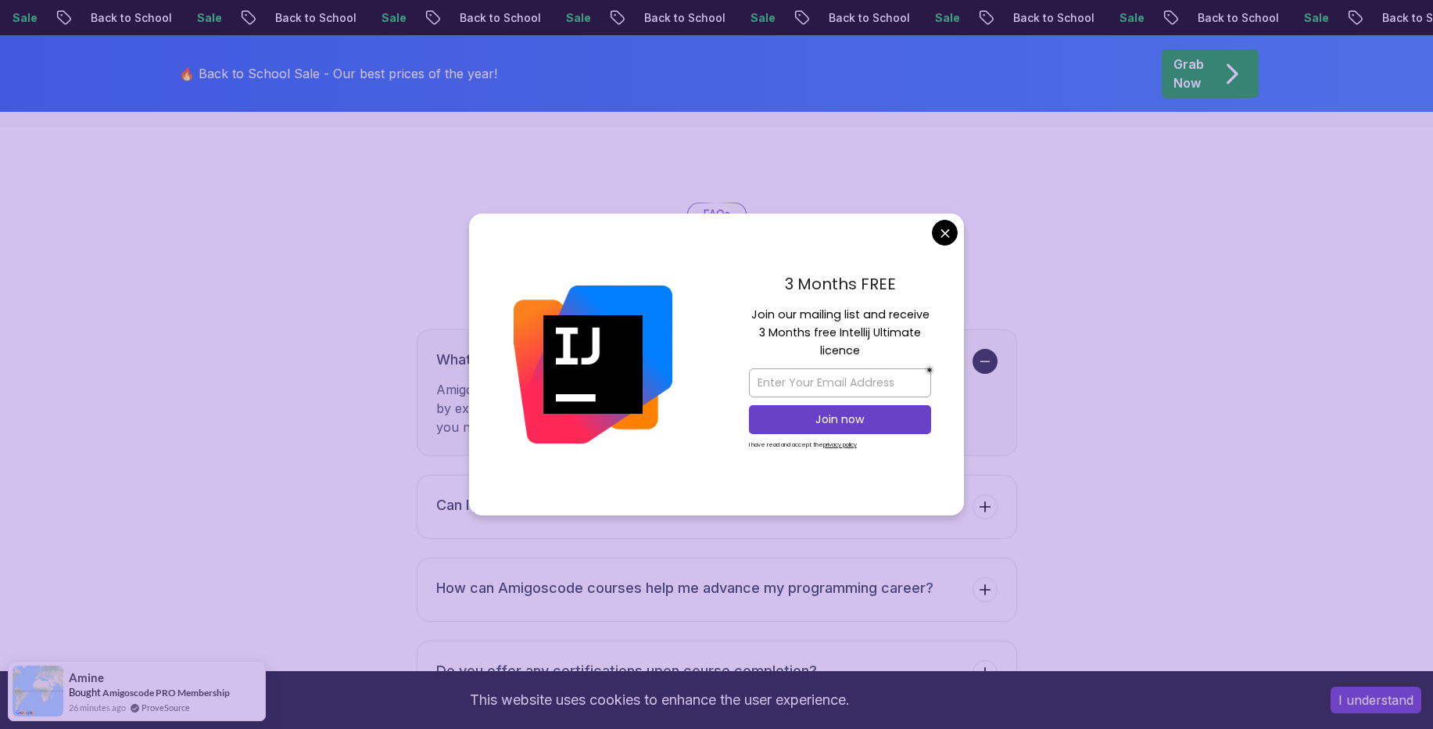
scroll to position [2458, 0]
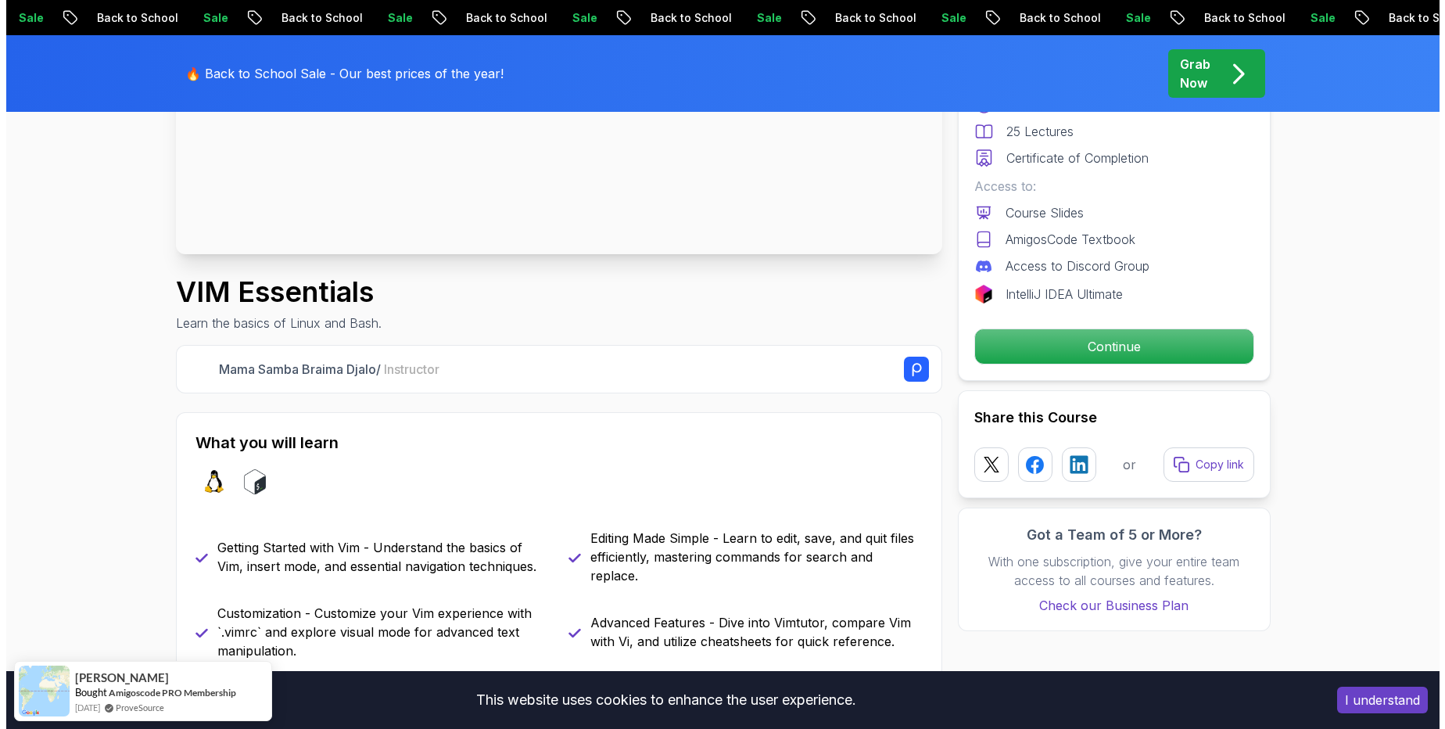
scroll to position [0, 0]
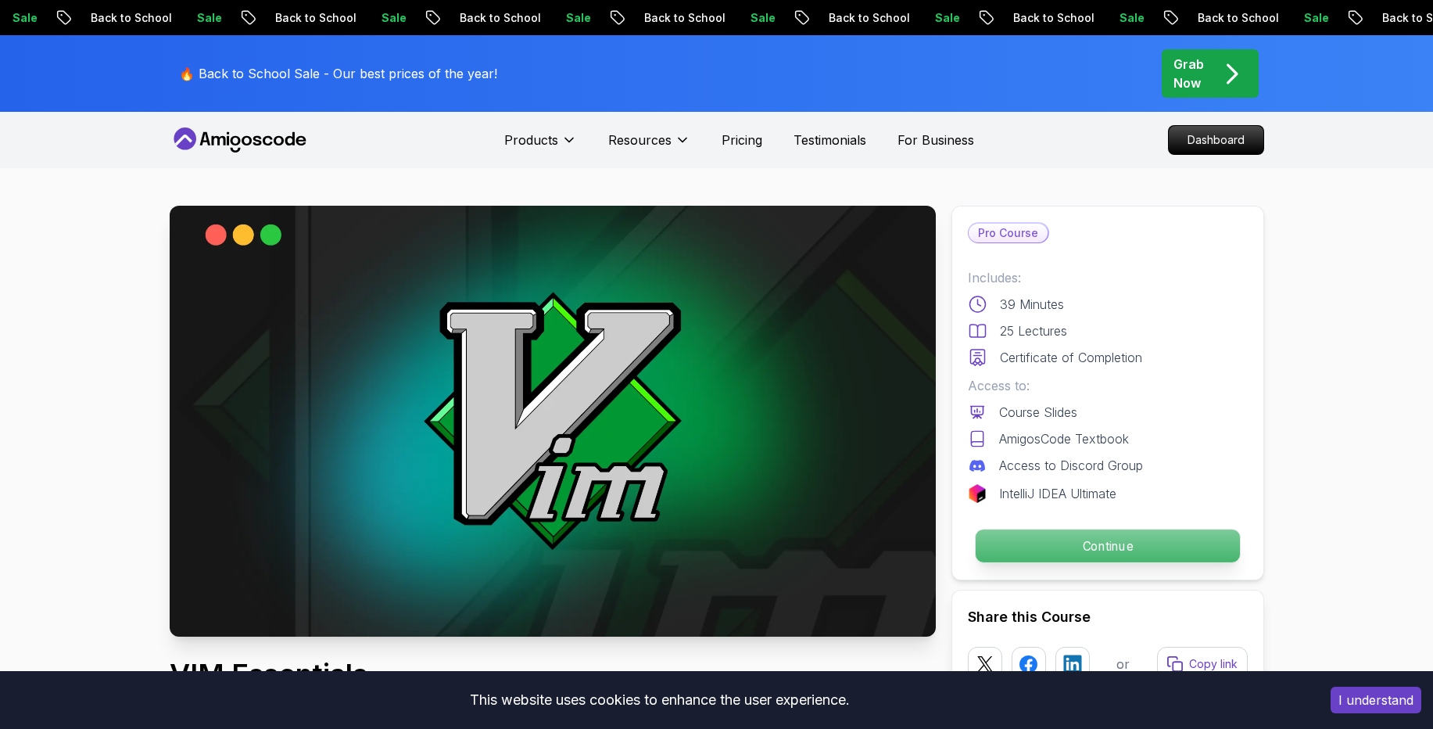
click at [1019, 541] on p "Continue" at bounding box center [1107, 545] width 264 height 33
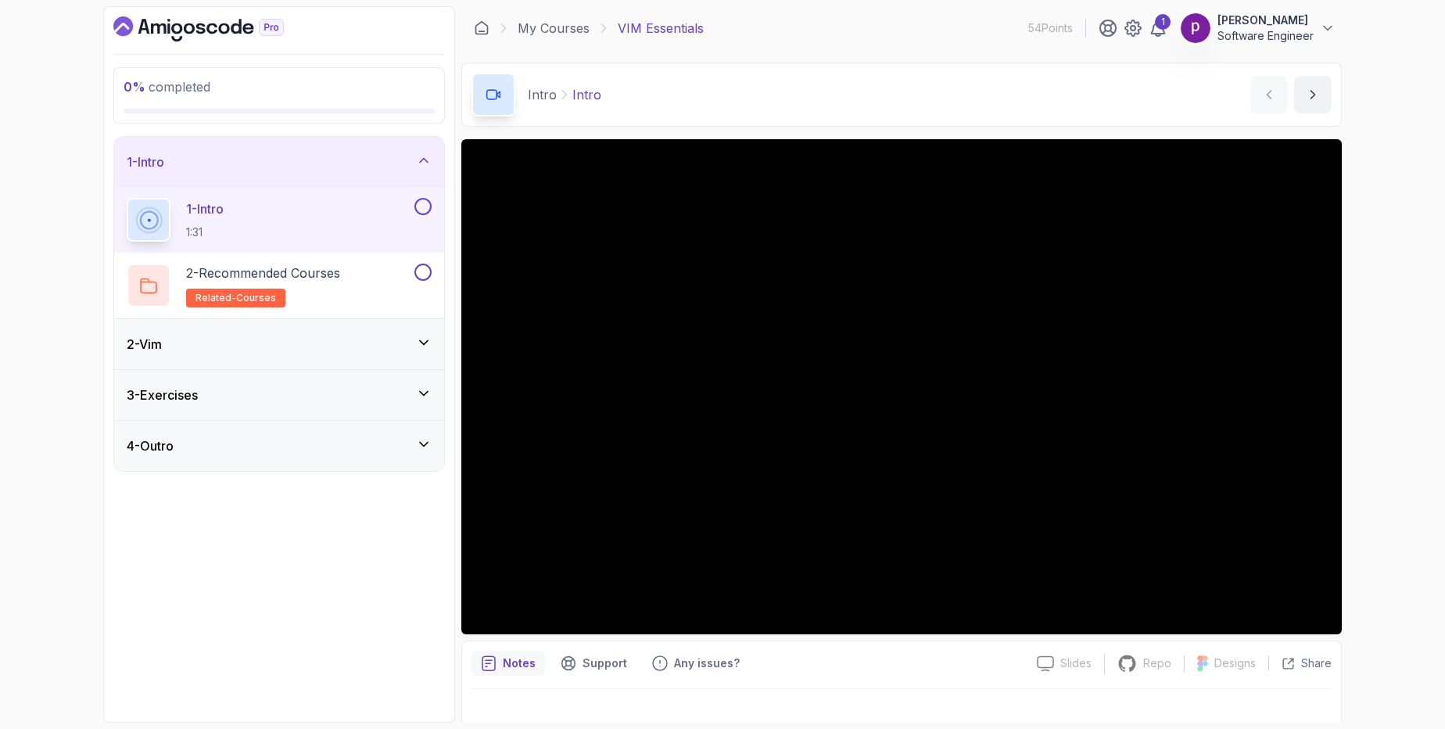
click at [244, 332] on div "2 - Vim" at bounding box center [279, 344] width 330 height 50
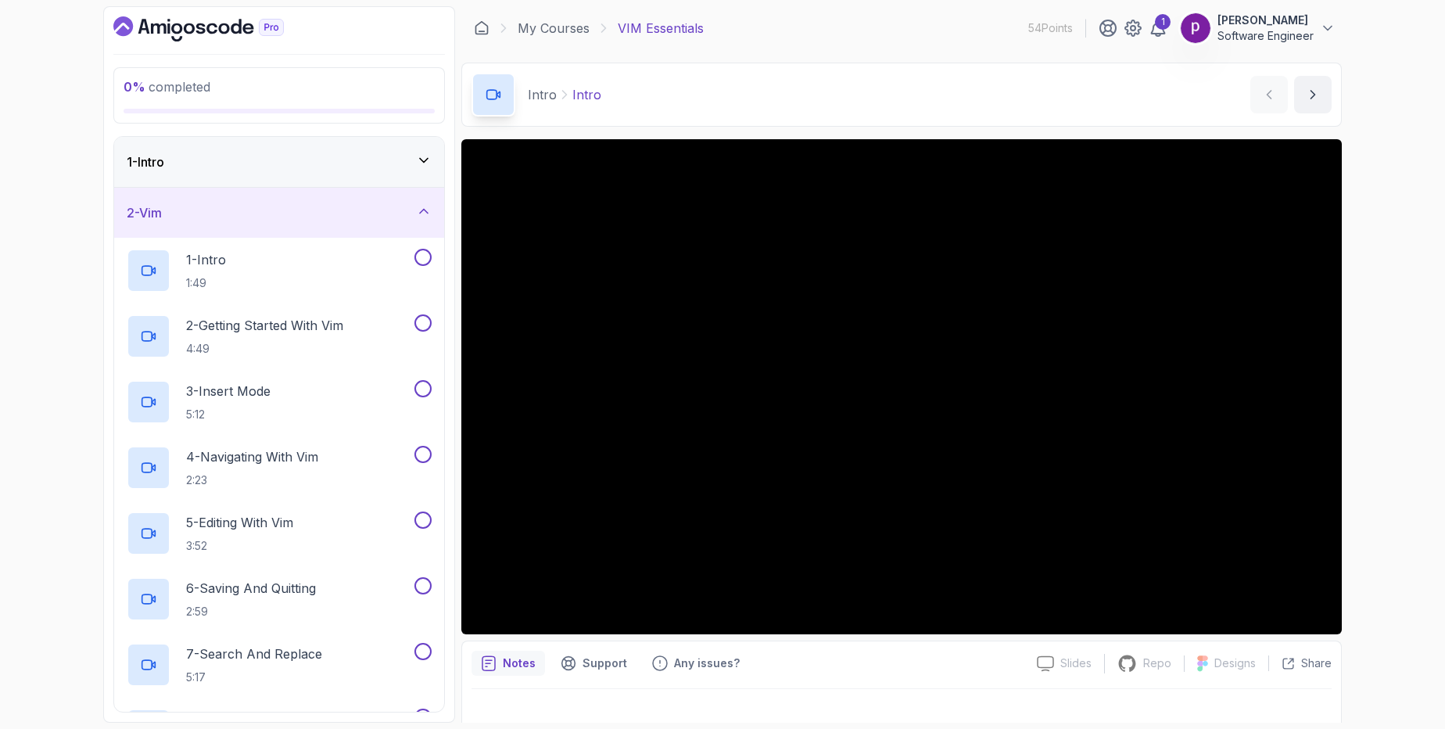
click at [270, 210] on div "2 - Vim" at bounding box center [279, 212] width 305 height 19
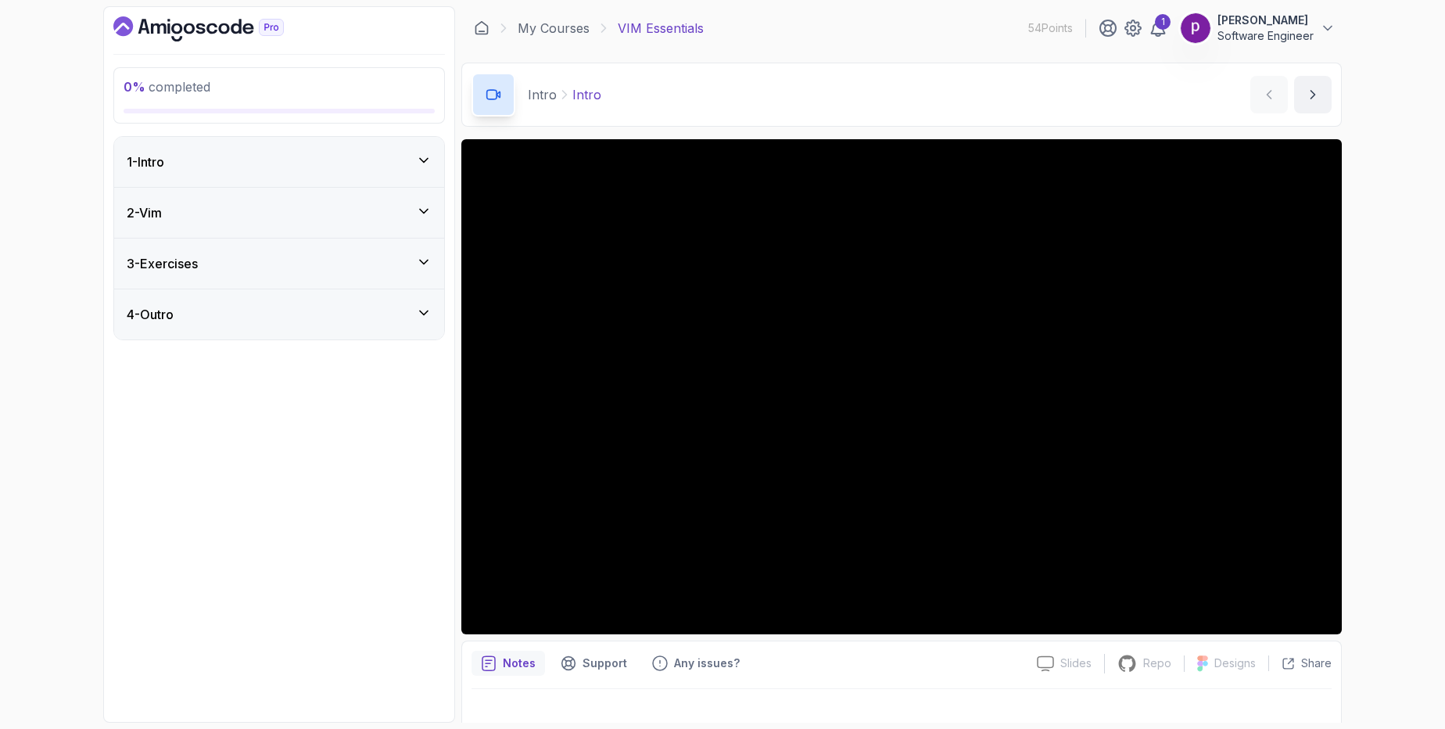
click at [260, 259] on div "3 - Exercises" at bounding box center [279, 263] width 305 height 19
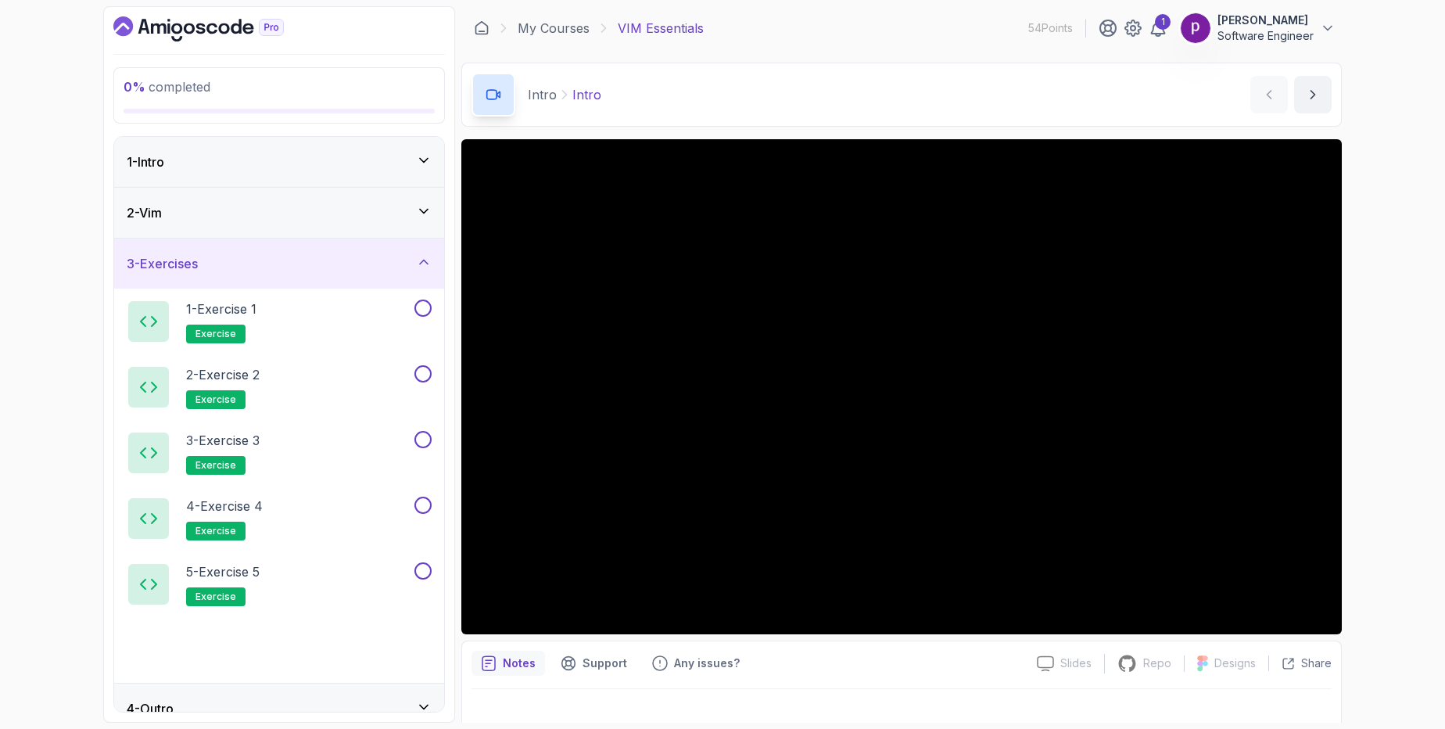
click at [260, 259] on div "3 - Exercises" at bounding box center [279, 263] width 305 height 19
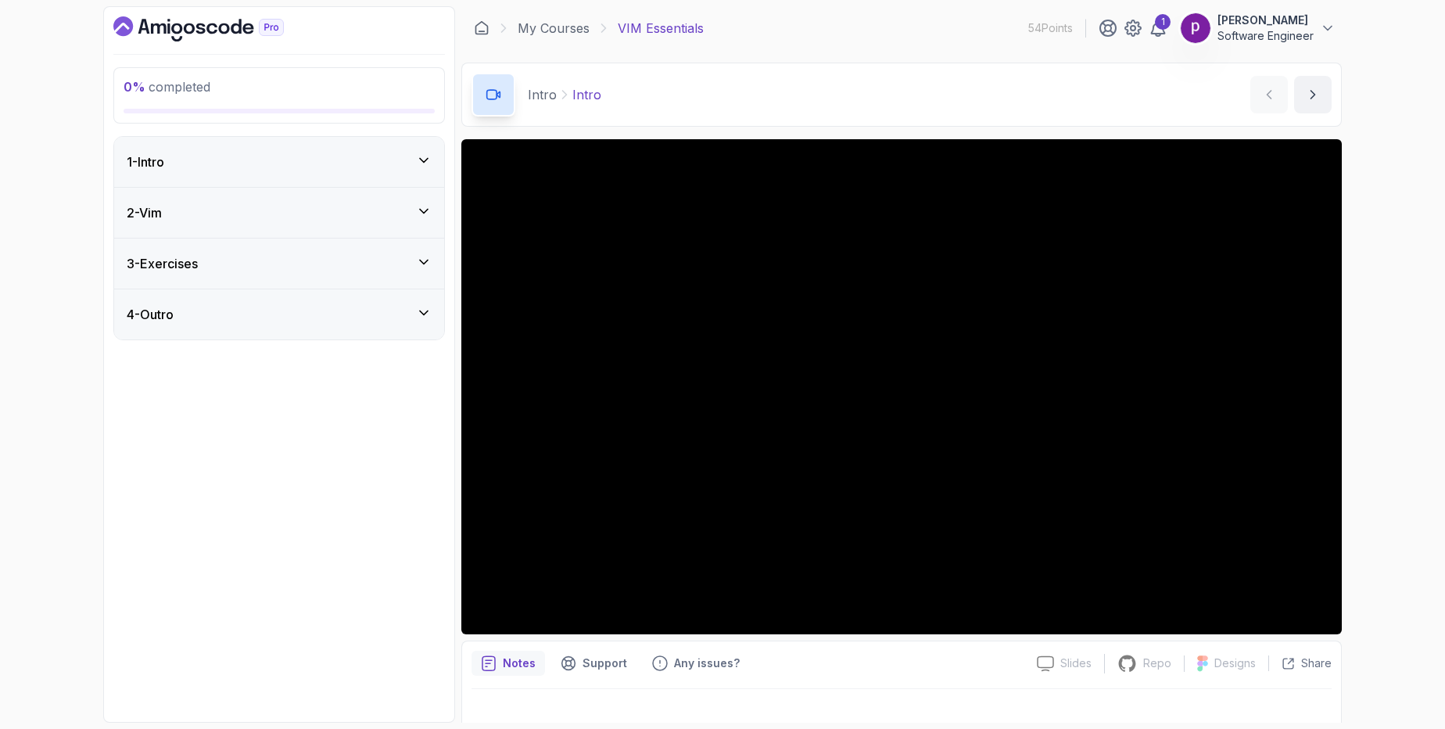
click at [256, 321] on div "4 - Outro" at bounding box center [279, 314] width 305 height 19
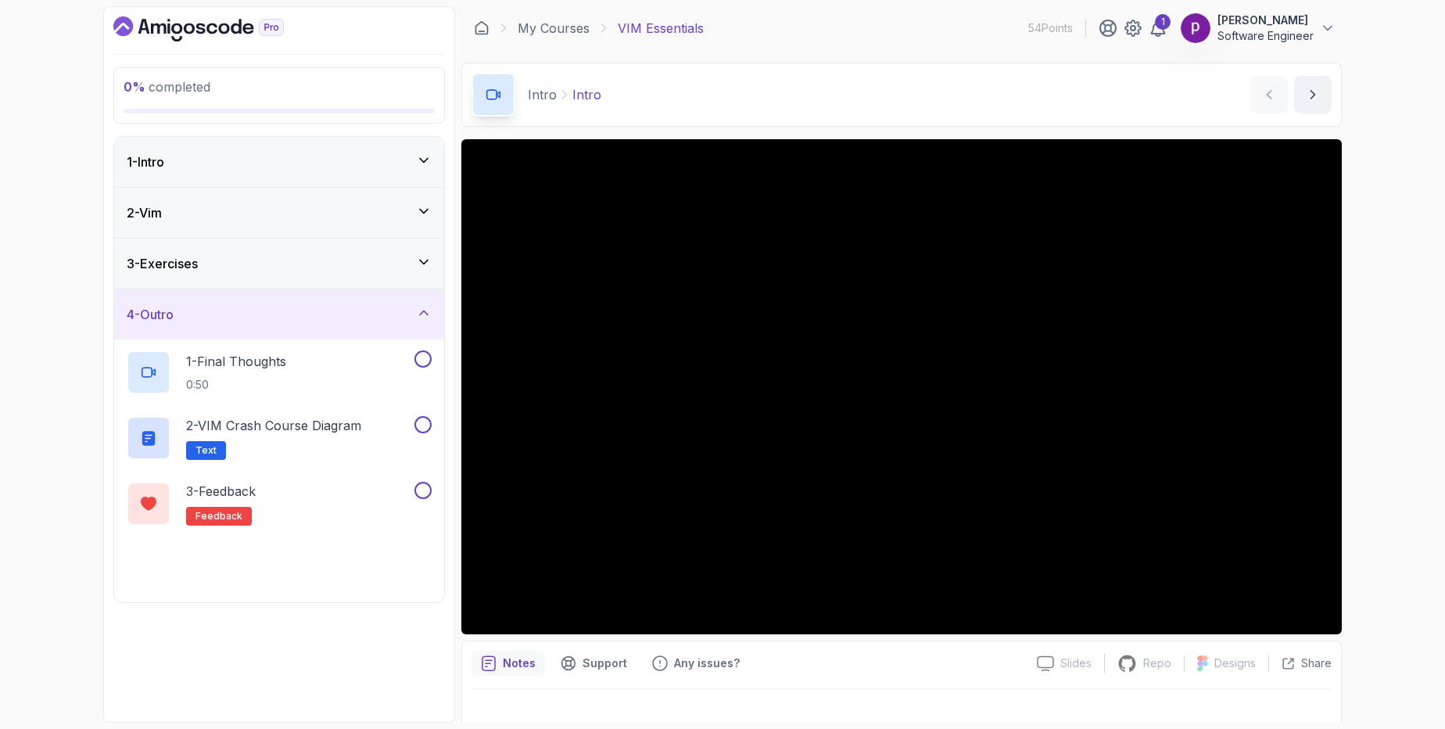
click at [256, 321] on div "4 - Outro" at bounding box center [279, 314] width 305 height 19
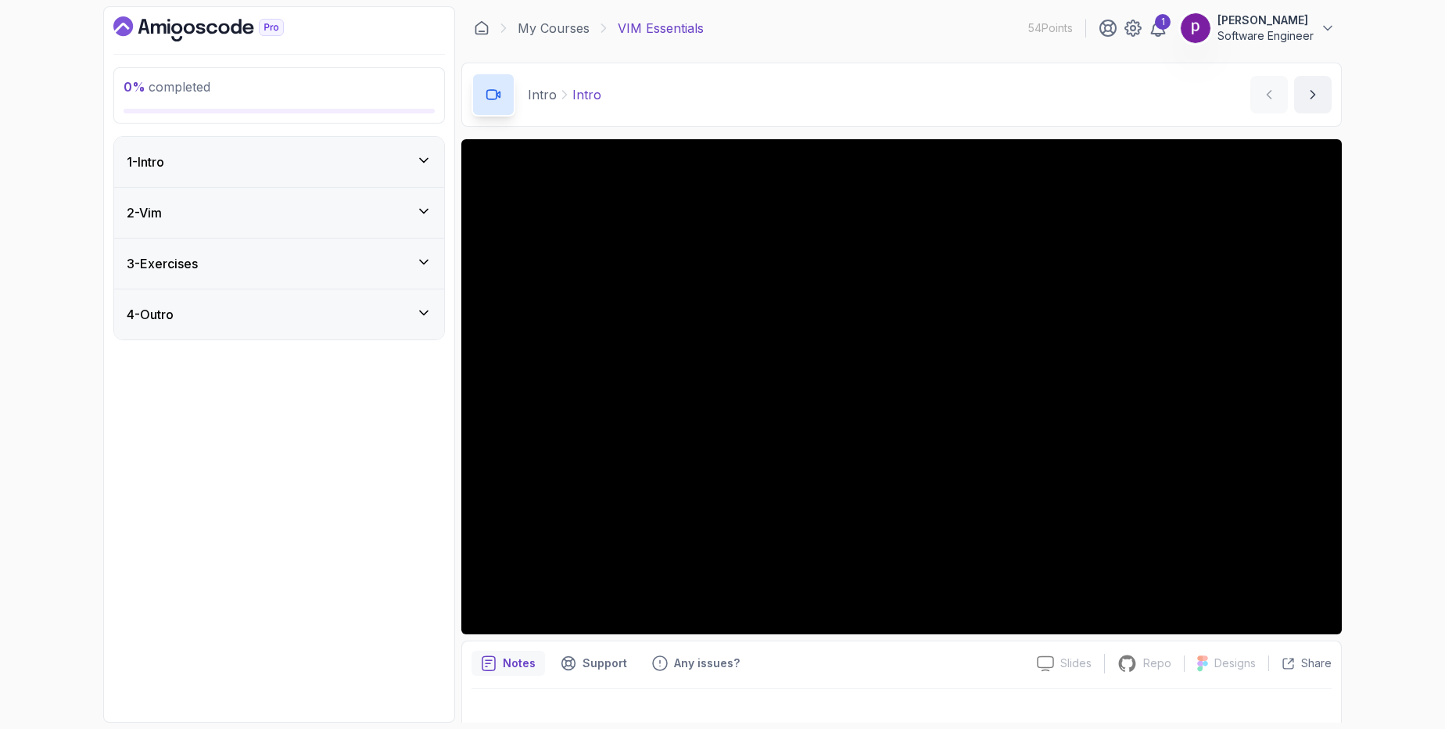
click at [312, 163] on div "1 - Intro" at bounding box center [279, 161] width 305 height 19
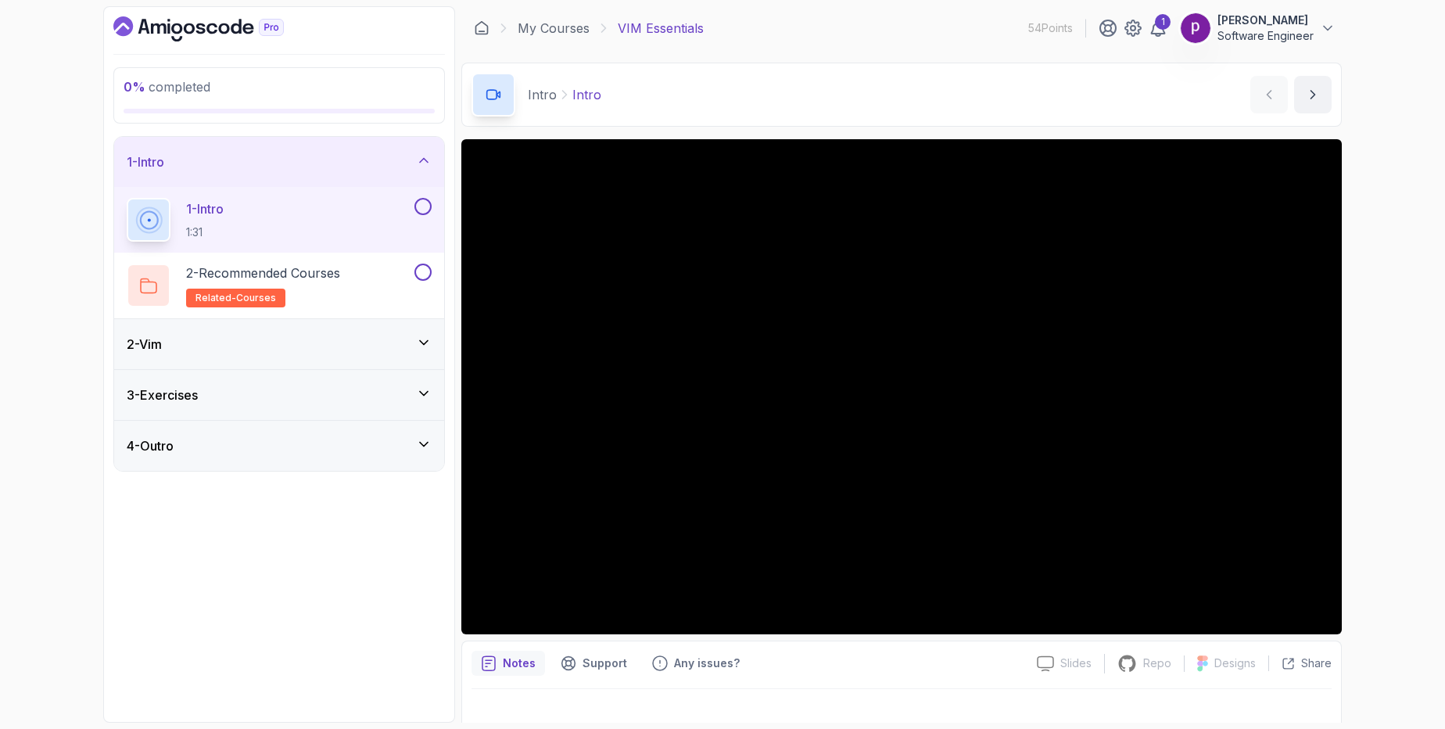
click at [312, 163] on div "1 - Intro" at bounding box center [279, 161] width 305 height 19
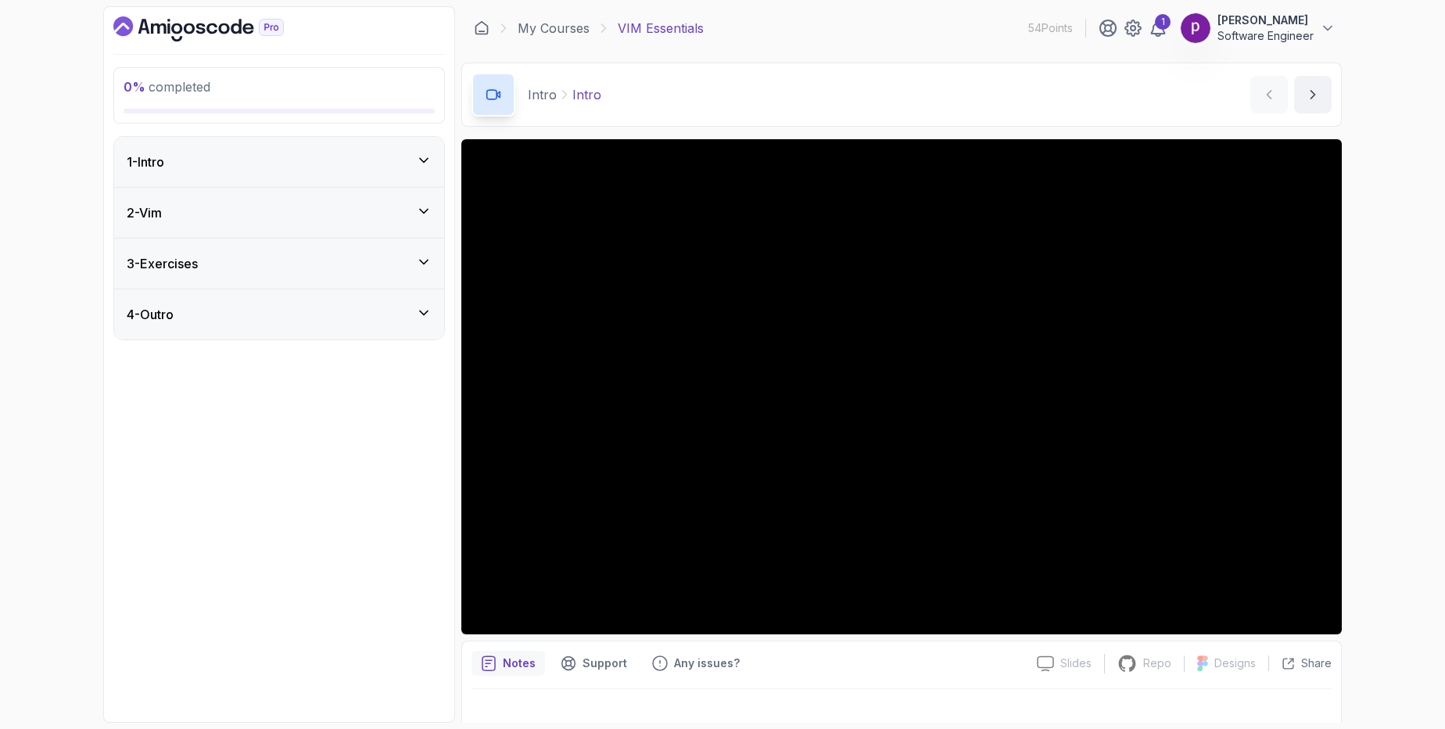
click at [303, 208] on div "2 - Vim" at bounding box center [279, 212] width 305 height 19
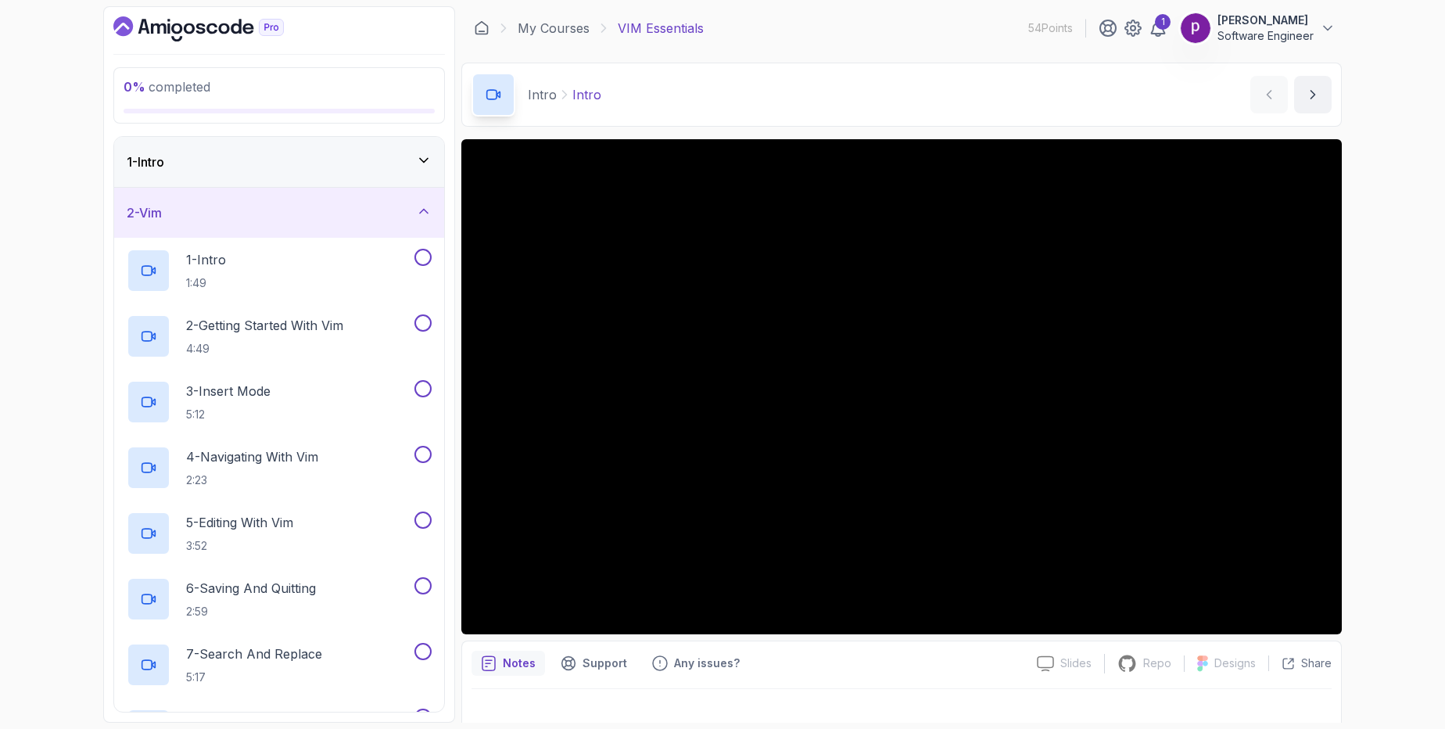
click at [303, 208] on div "2 - Vim" at bounding box center [279, 212] width 305 height 19
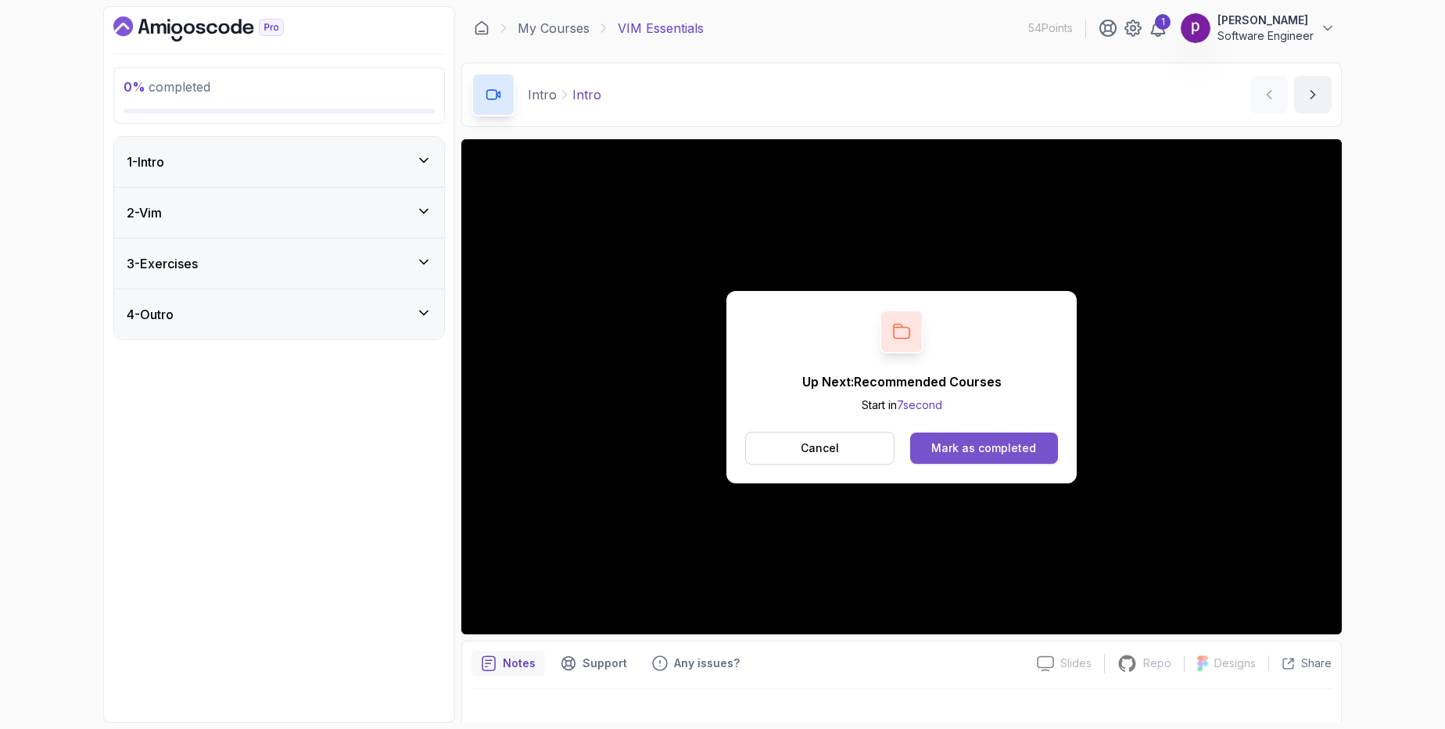
click at [1008, 455] on div "Mark as completed" at bounding box center [983, 448] width 105 height 16
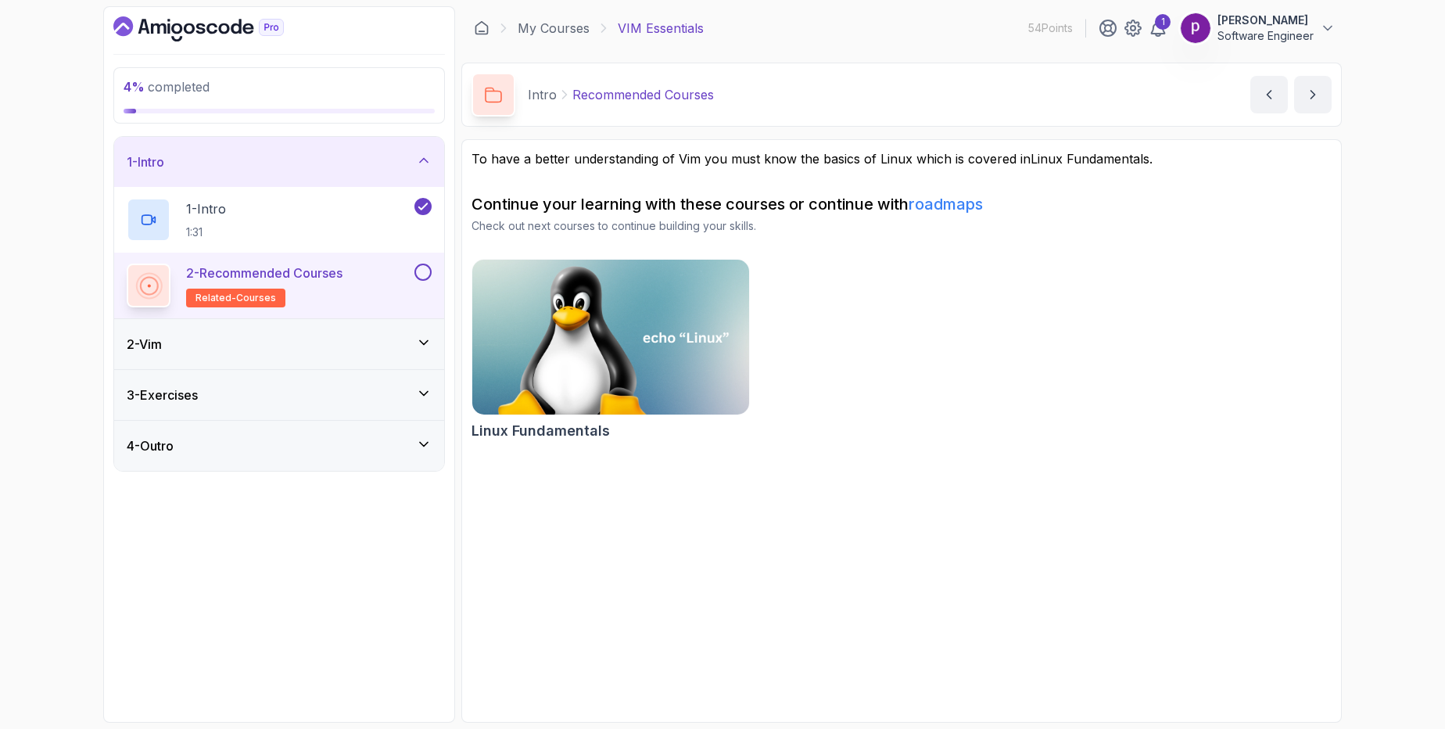
click at [275, 346] on div "2 - Vim" at bounding box center [279, 344] width 305 height 19
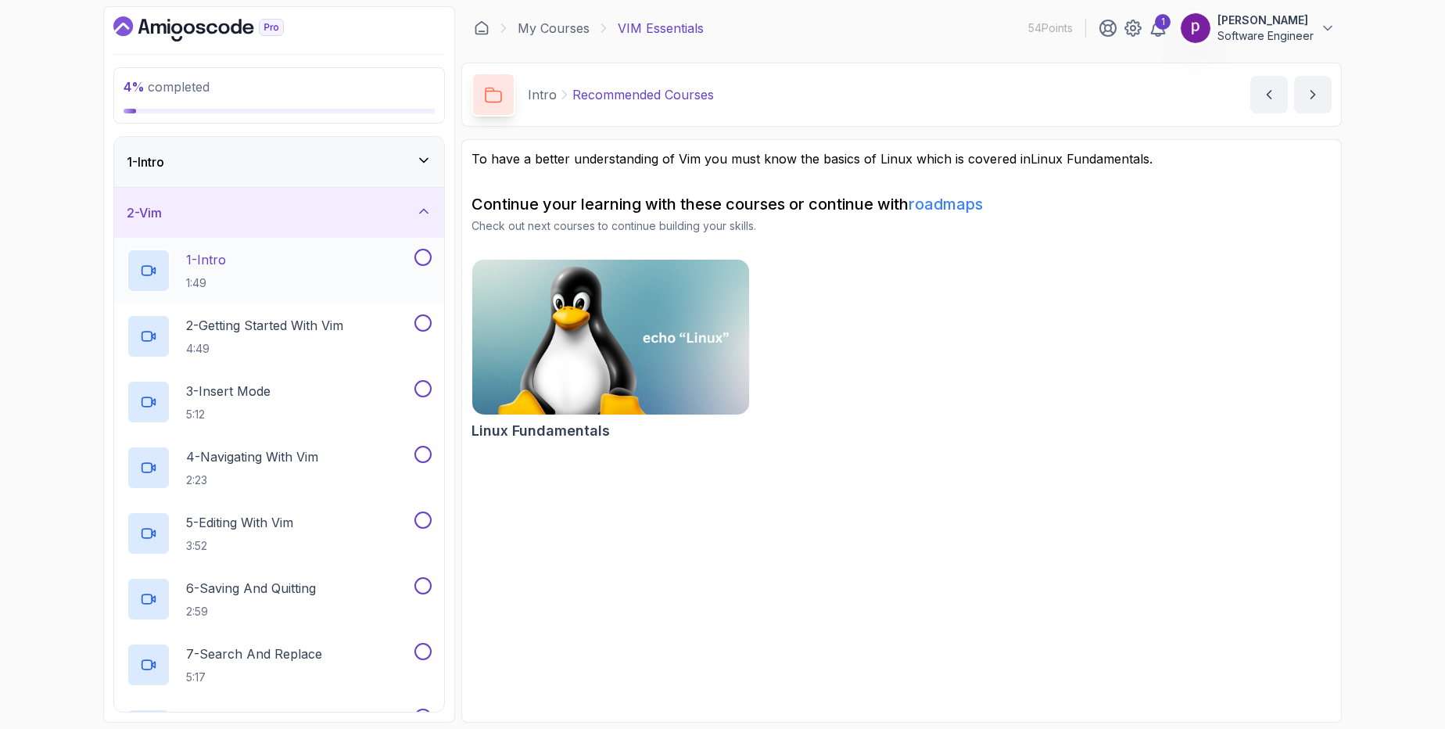
click at [272, 260] on div "1 - Intro 1:49" at bounding box center [269, 271] width 285 height 44
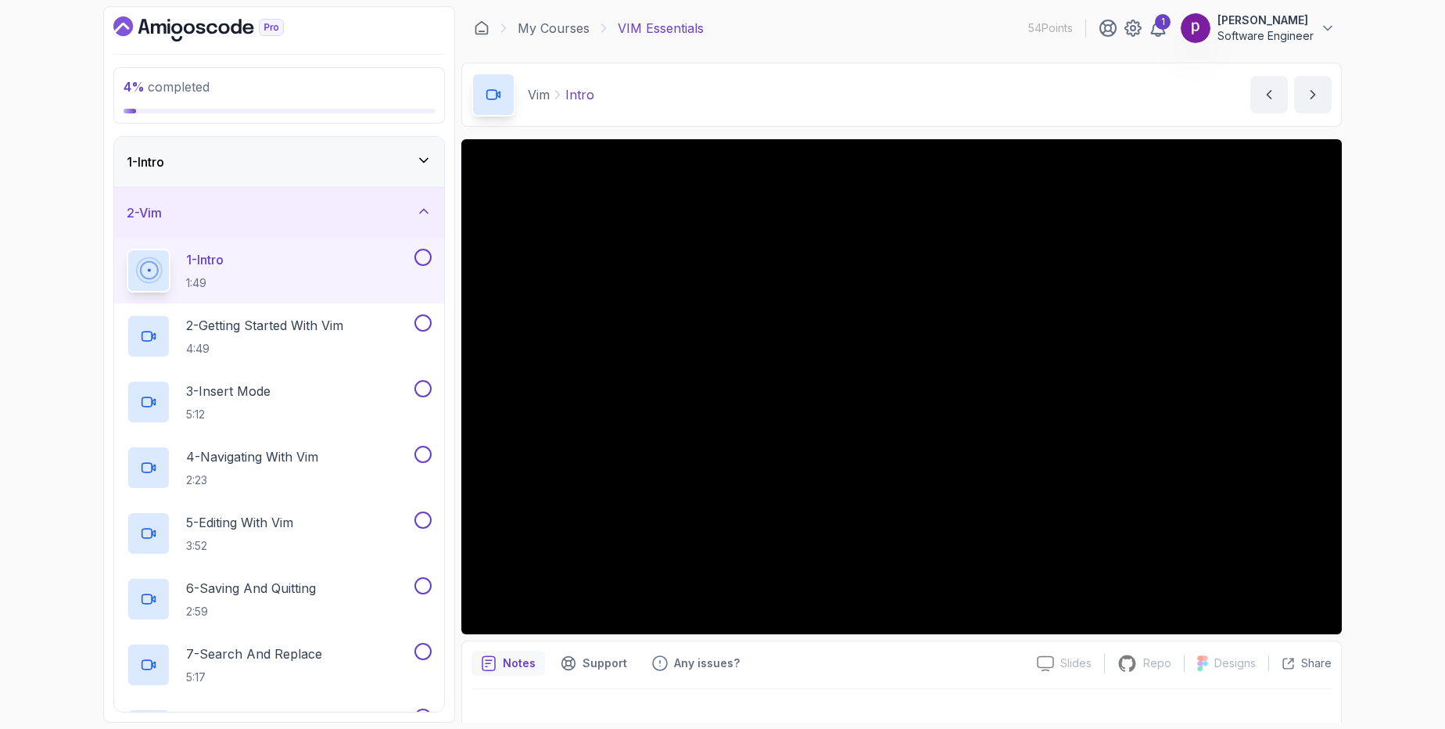
click at [1244, 21] on p "[PERSON_NAME]" at bounding box center [1265, 21] width 96 height 16
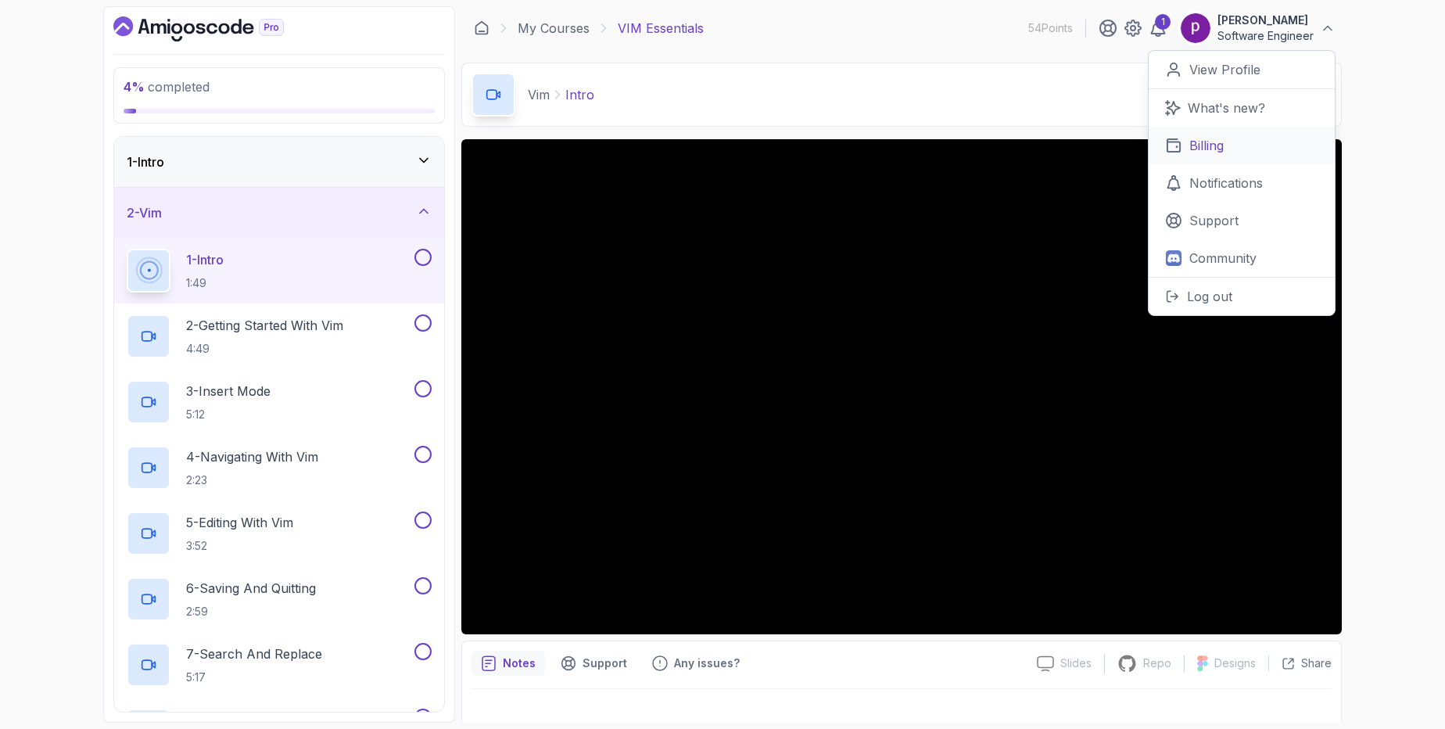
click at [1203, 144] on p "Billing" at bounding box center [1206, 145] width 34 height 19
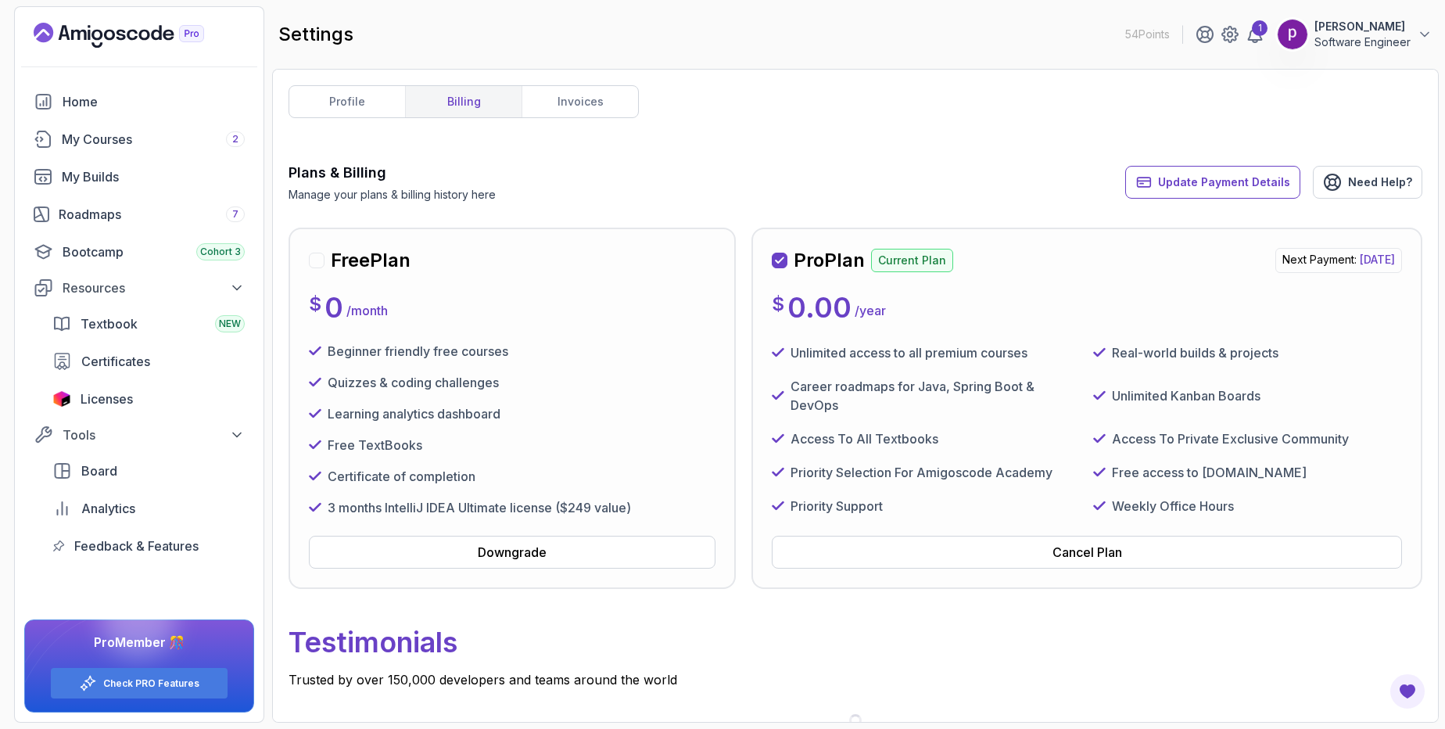
click at [1275, 261] on p "Next Payment: Tuesday, 14 October 2025" at bounding box center [1338, 260] width 127 height 25
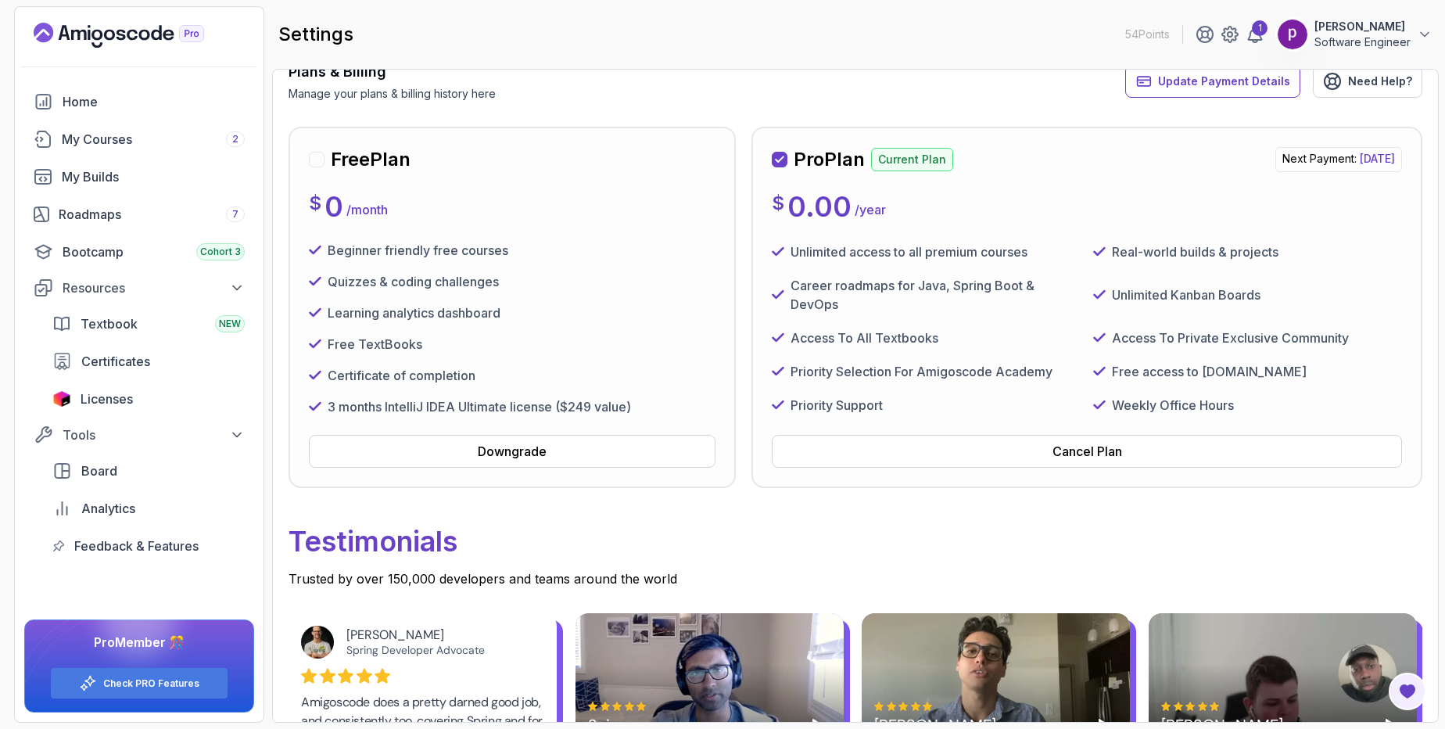
scroll to position [82, 0]
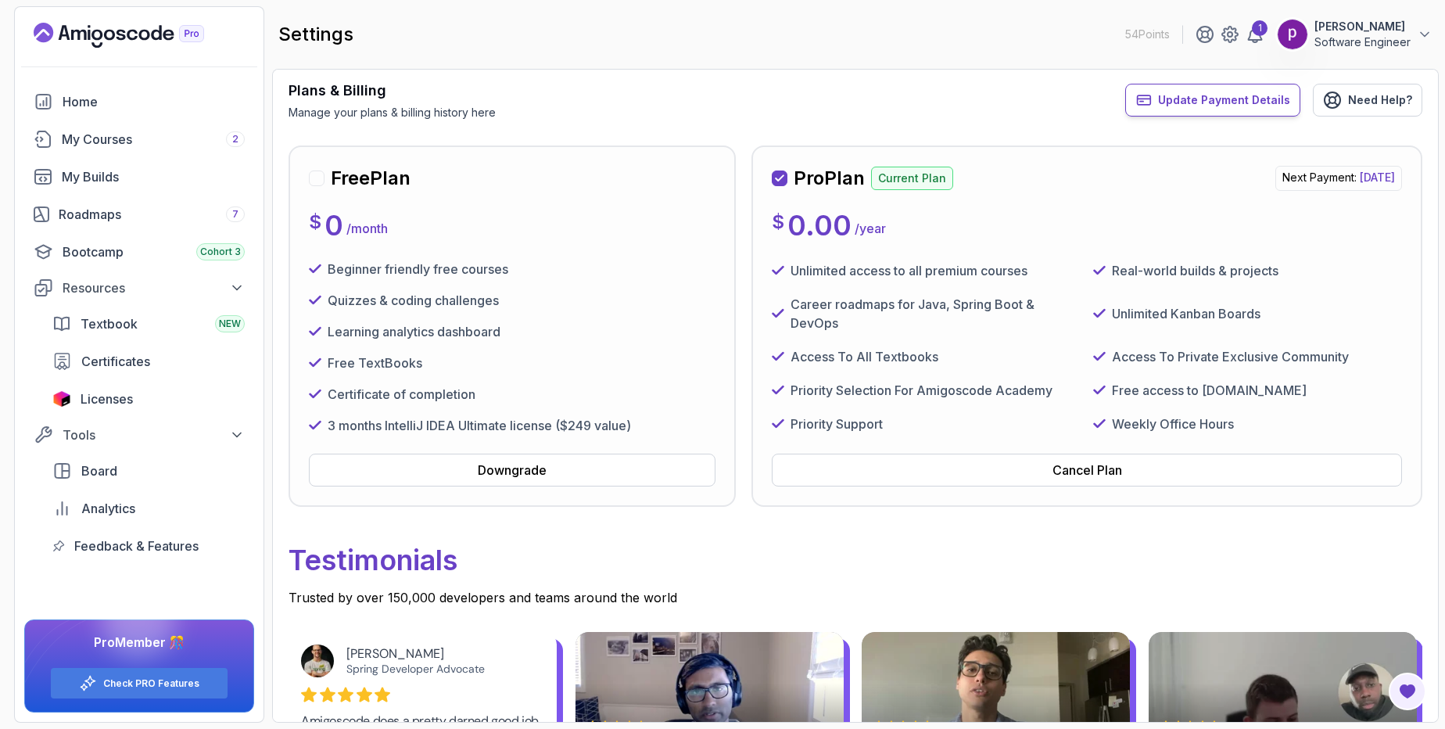
click at [1219, 94] on span "Update Payment Details" at bounding box center [1224, 100] width 132 height 16
click at [1178, 101] on span "Update Payment Details" at bounding box center [1224, 100] width 132 height 16
click at [959, 172] on div "Pro Plan Current Plan Next Payment: Tuesday, 14 October 2025" at bounding box center [1087, 178] width 630 height 25
